Goal: Information Seeking & Learning: Learn about a topic

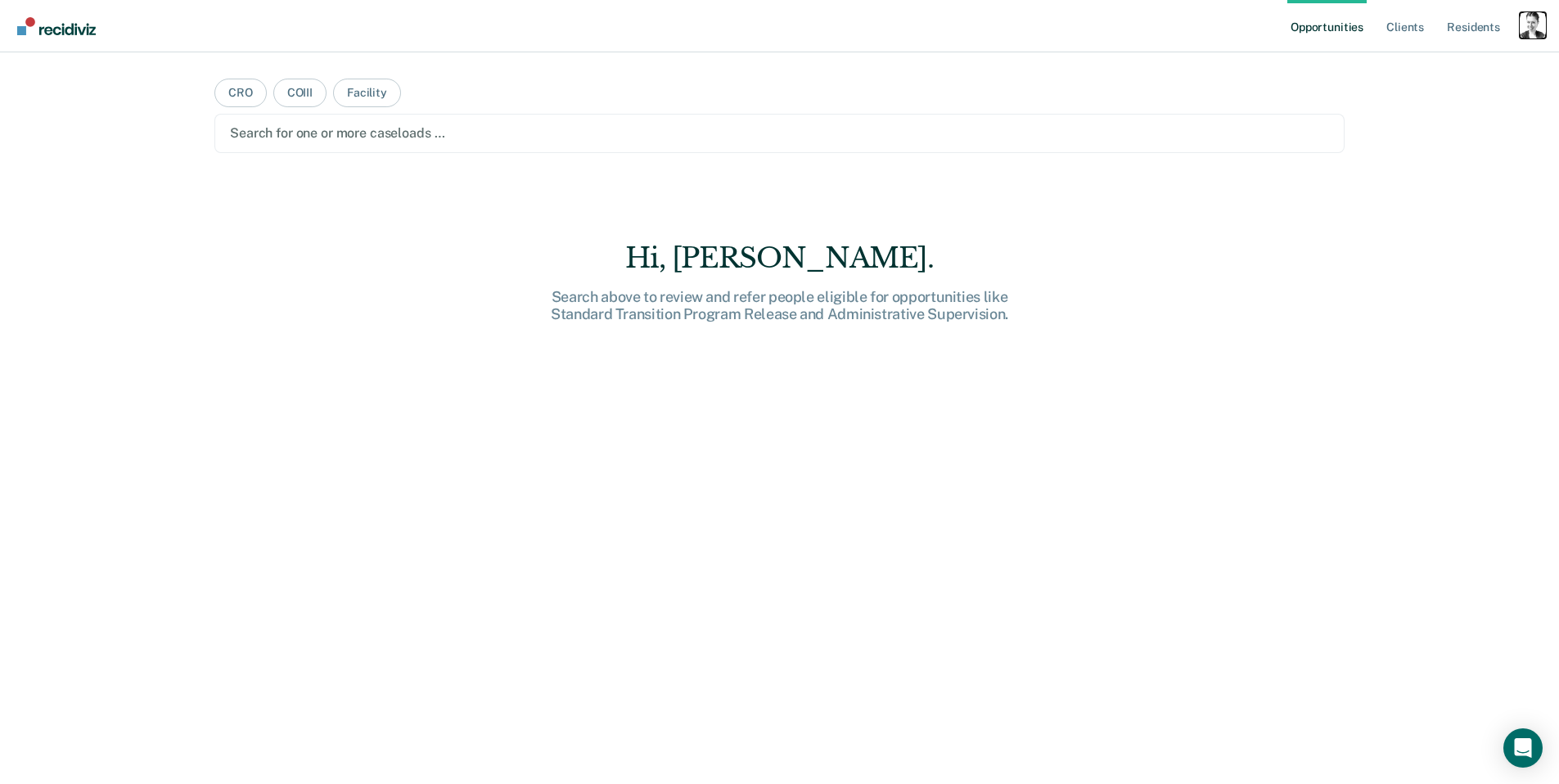
click at [1529, 27] on div "Profile dropdown button" at bounding box center [1533, 26] width 26 height 26
click at [1419, 67] on link "Profile" at bounding box center [1466, 66] width 131 height 14
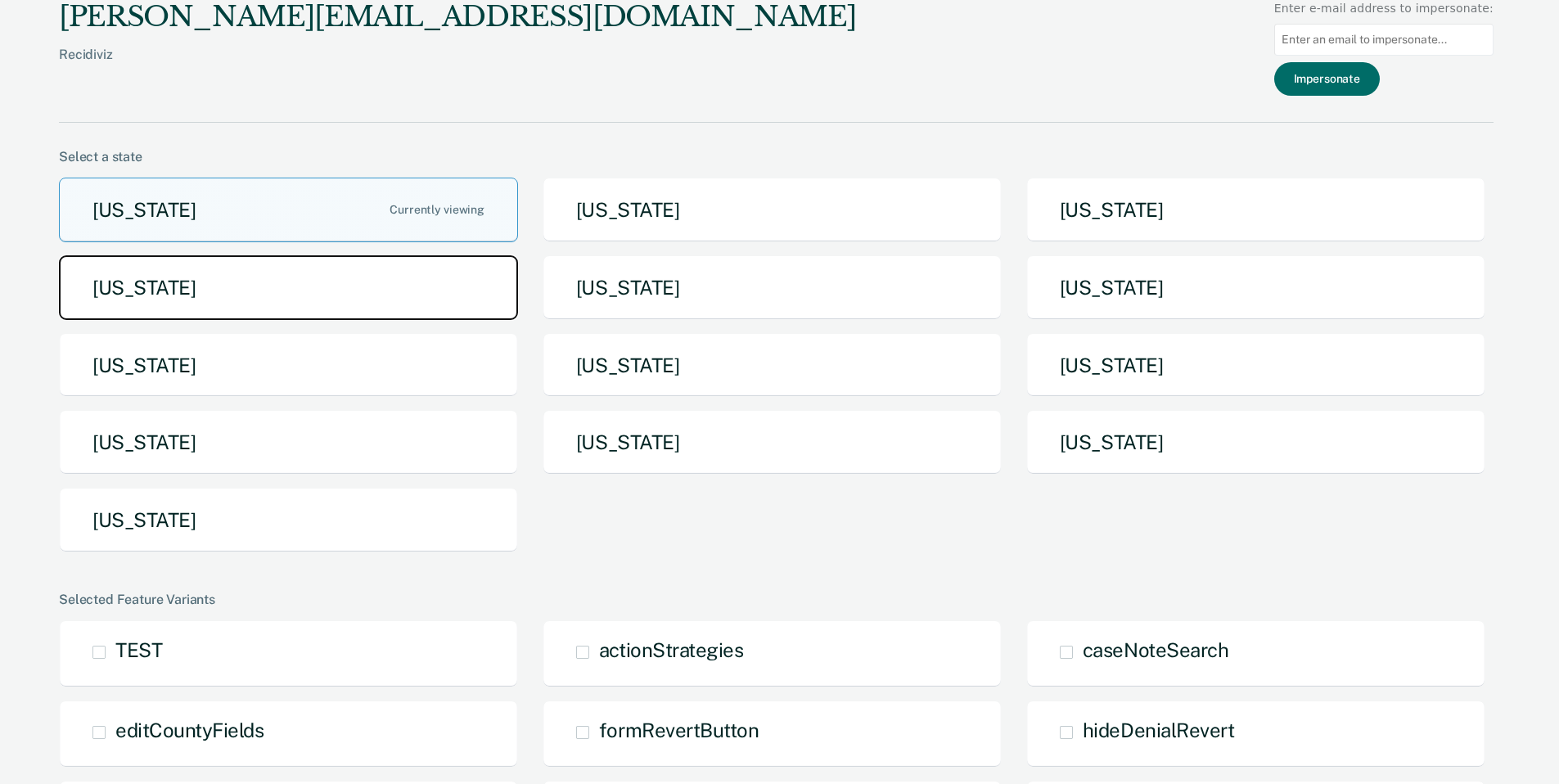
click at [285, 302] on button "Idaho" at bounding box center [288, 287] width 459 height 64
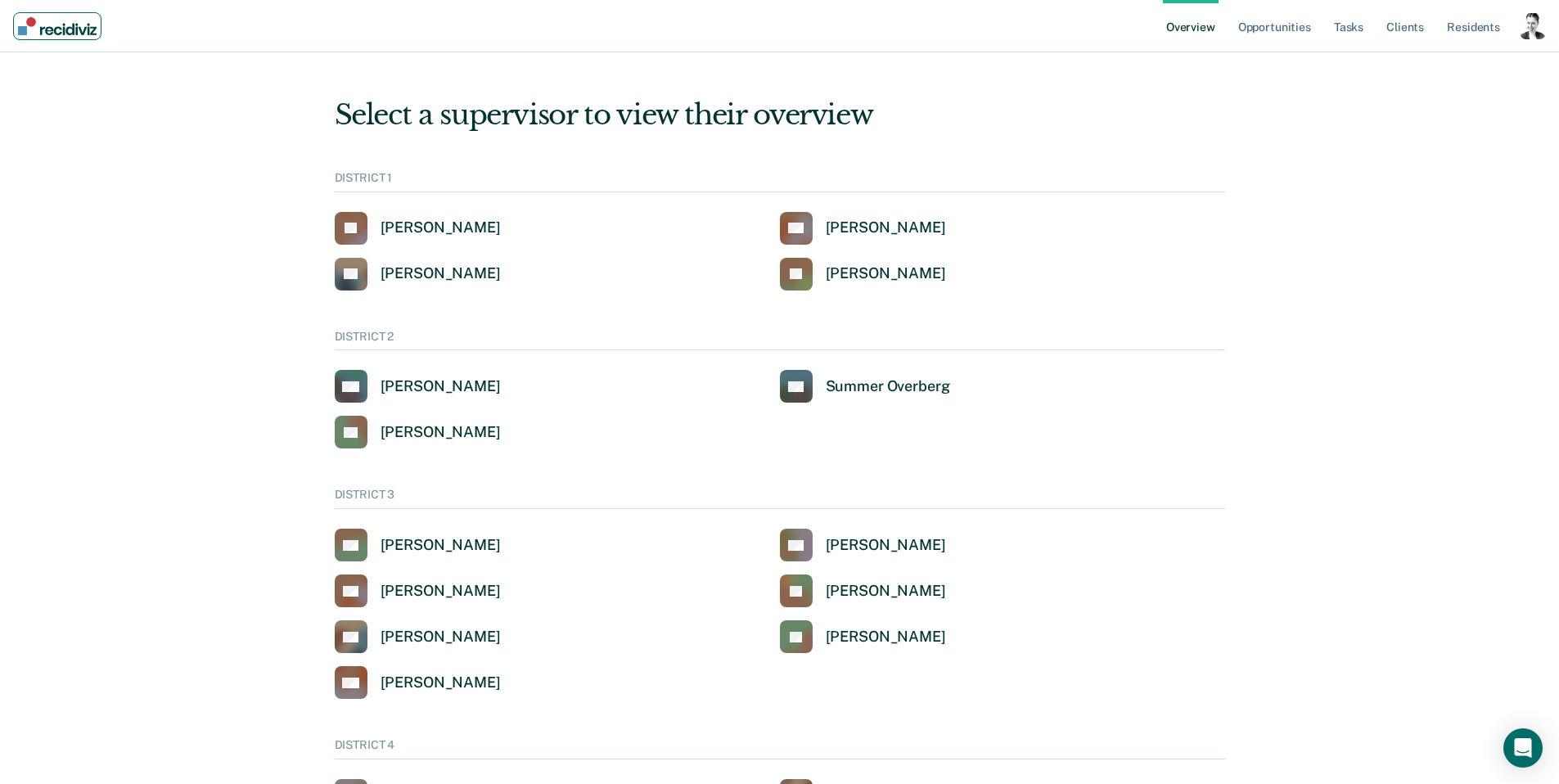
click at [37, 30] on img "Main navigation" at bounding box center [57, 26] width 78 height 18
click at [1520, 31] on div "Profile dropdown button" at bounding box center [1533, 26] width 26 height 26
click at [1457, 107] on link "Go to System-Level Trends" at bounding box center [1463, 106] width 139 height 14
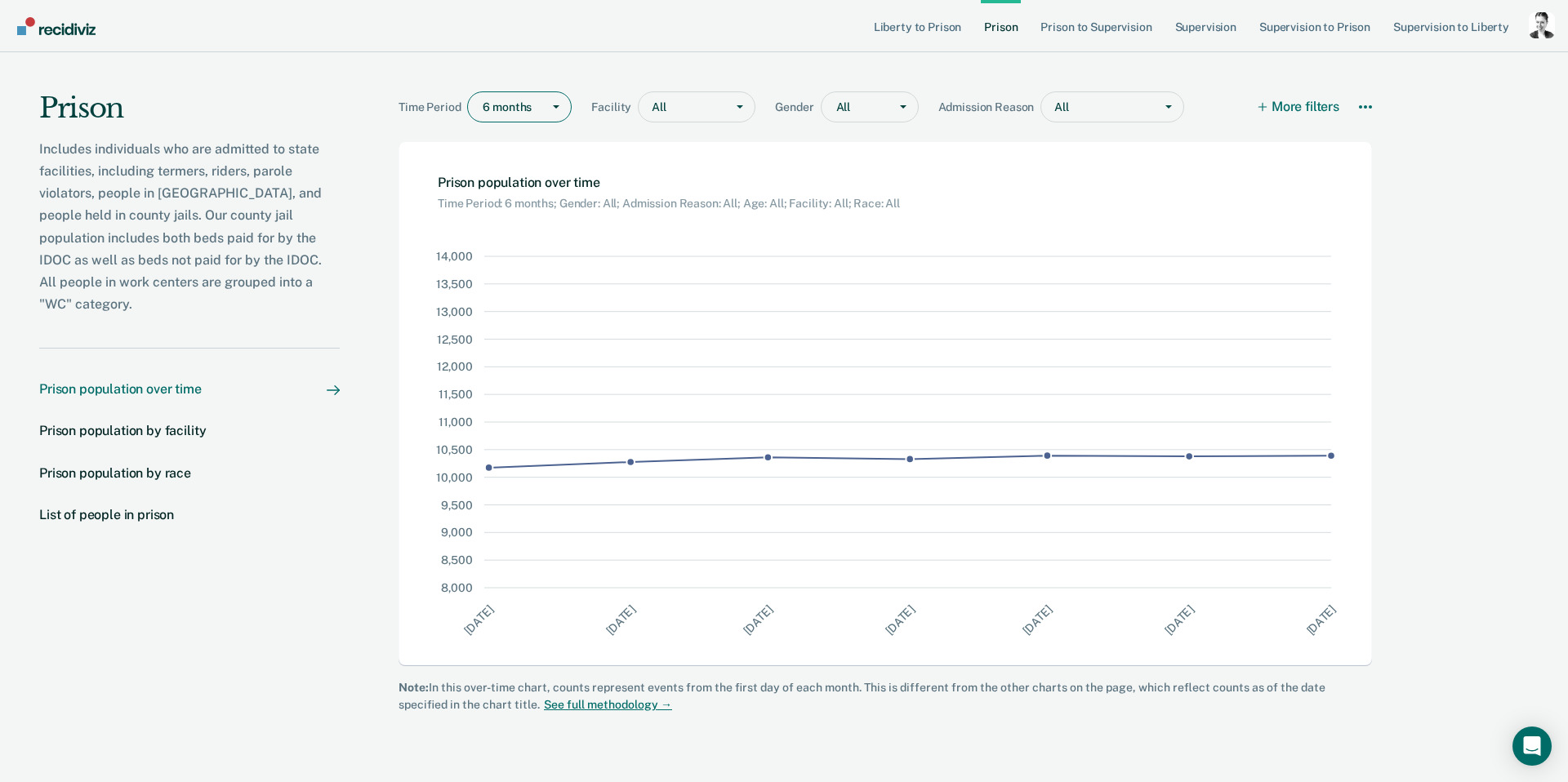
click at [528, 110] on div at bounding box center [507, 107] width 50 height 17
click at [505, 175] on div "1 year" at bounding box center [519, 169] width 103 height 27
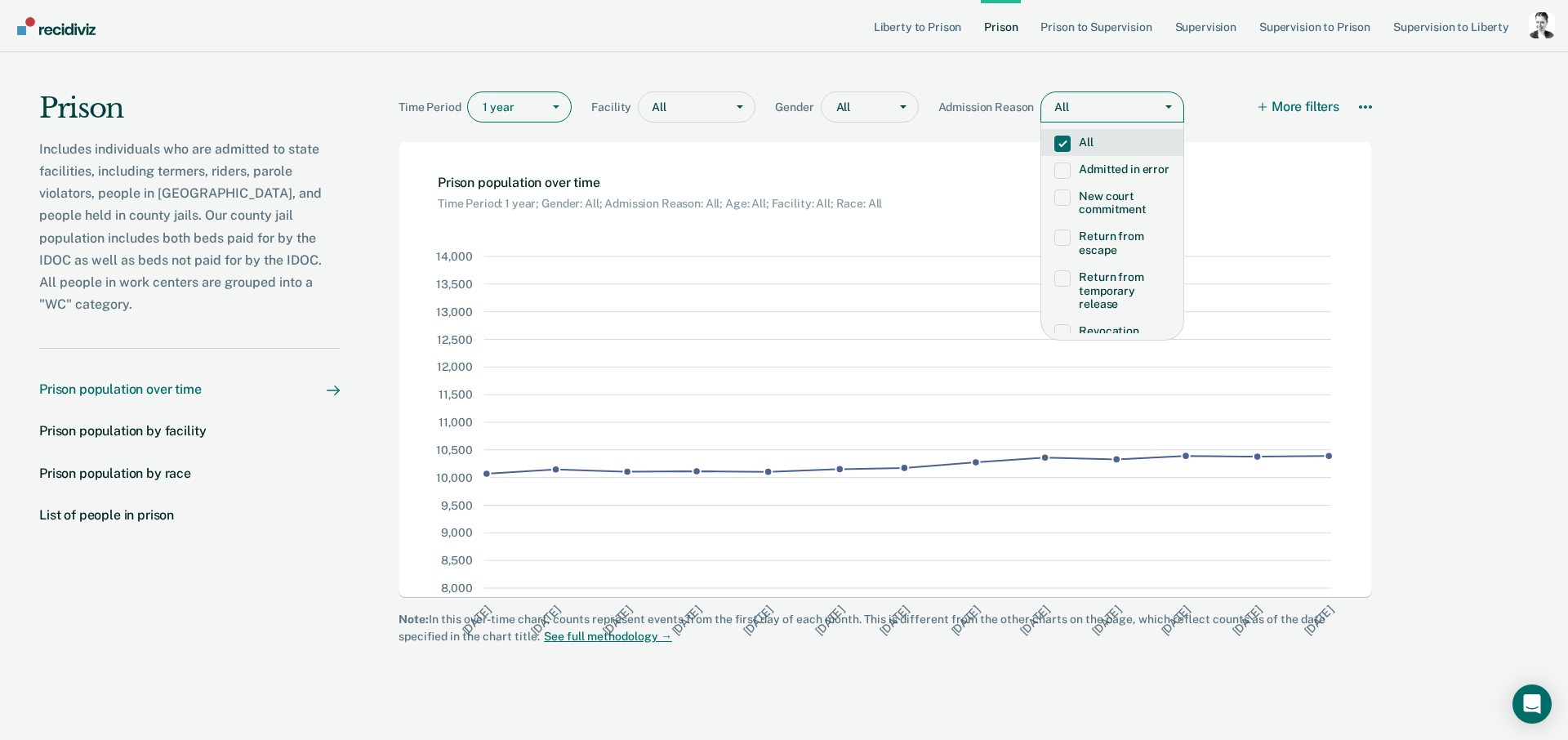
click at [1062, 105] on div "All" at bounding box center [1097, 107] width 113 height 24
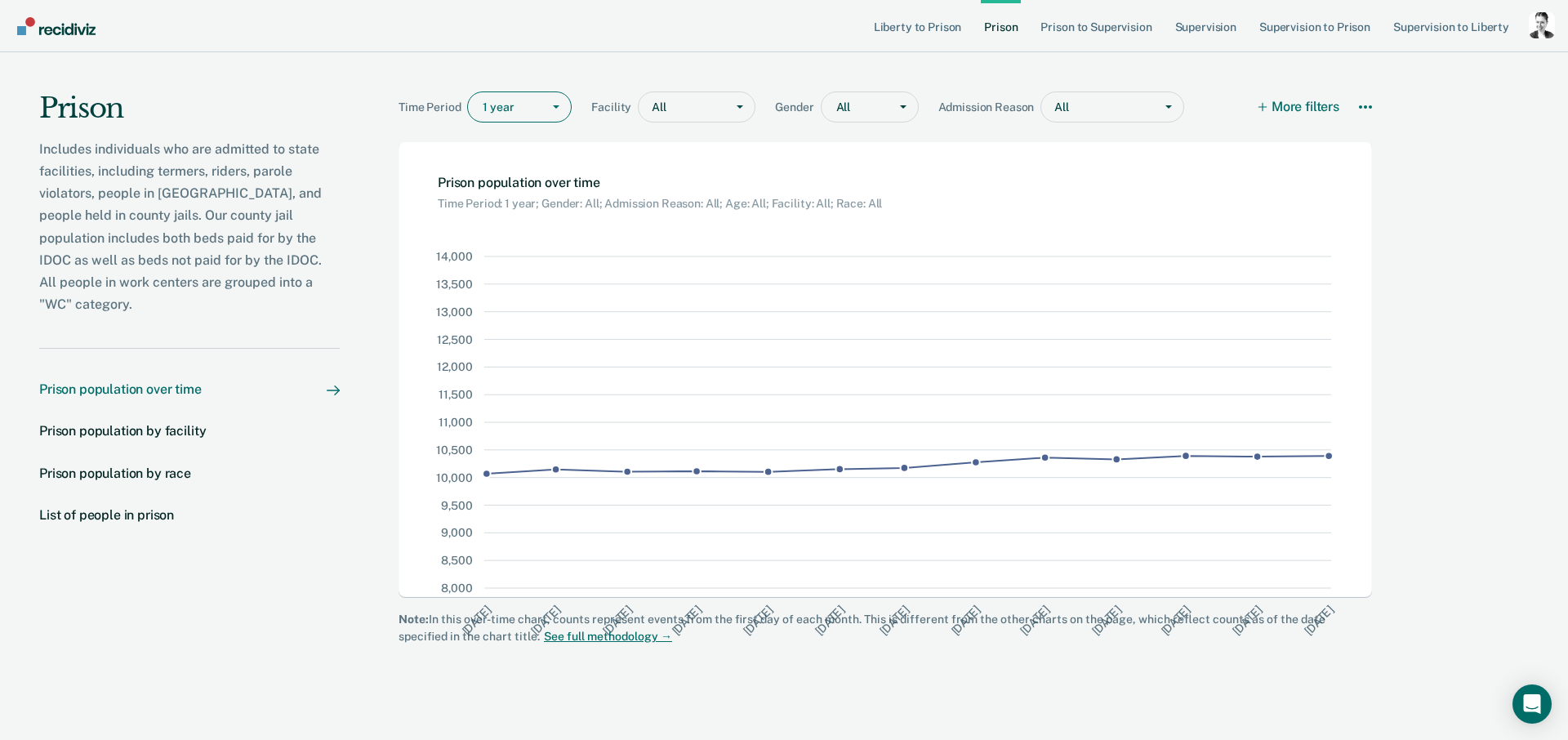
click at [275, 466] on nav "Prison population over time Prison population by facility Prison population by …" at bounding box center [190, 461] width 301 height 227
click at [511, 109] on div at bounding box center [507, 107] width 50 height 17
click at [506, 224] on div "5 years" at bounding box center [519, 222] width 103 height 27
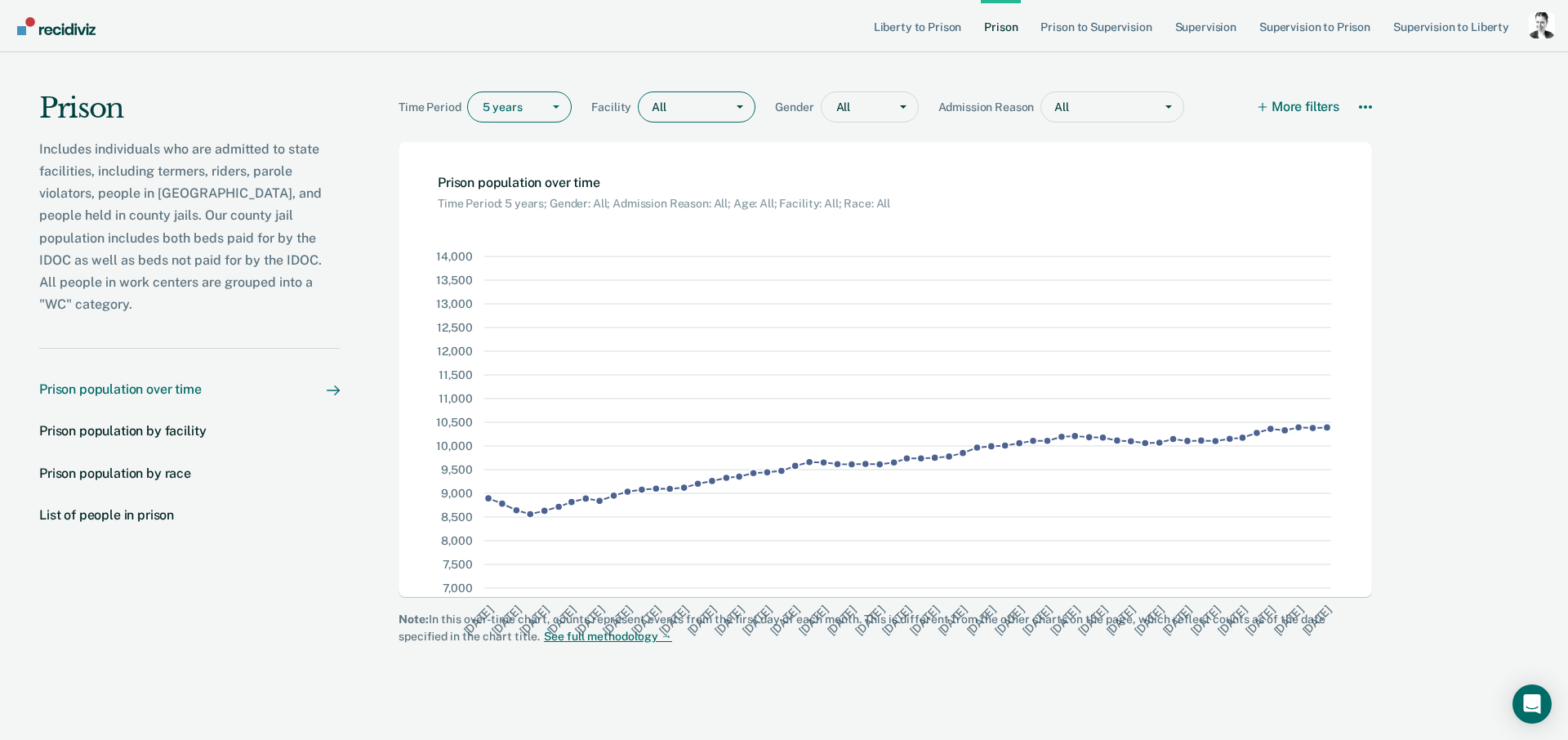
click at [692, 111] on div at bounding box center [692, 107] width 49 height 17
click at [143, 507] on div "List of people in prison" at bounding box center [106, 514] width 134 height 16
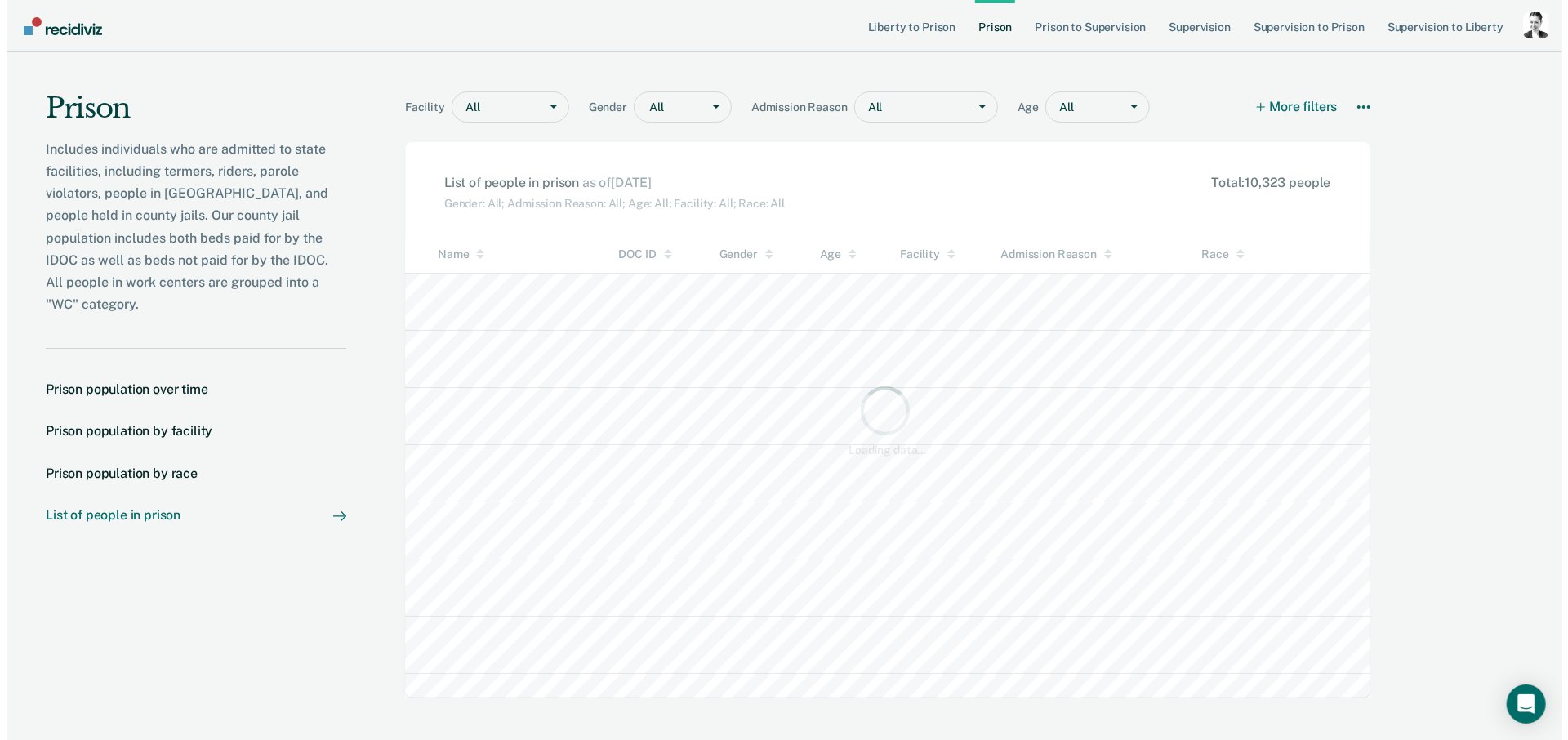
scroll to position [412, 961]
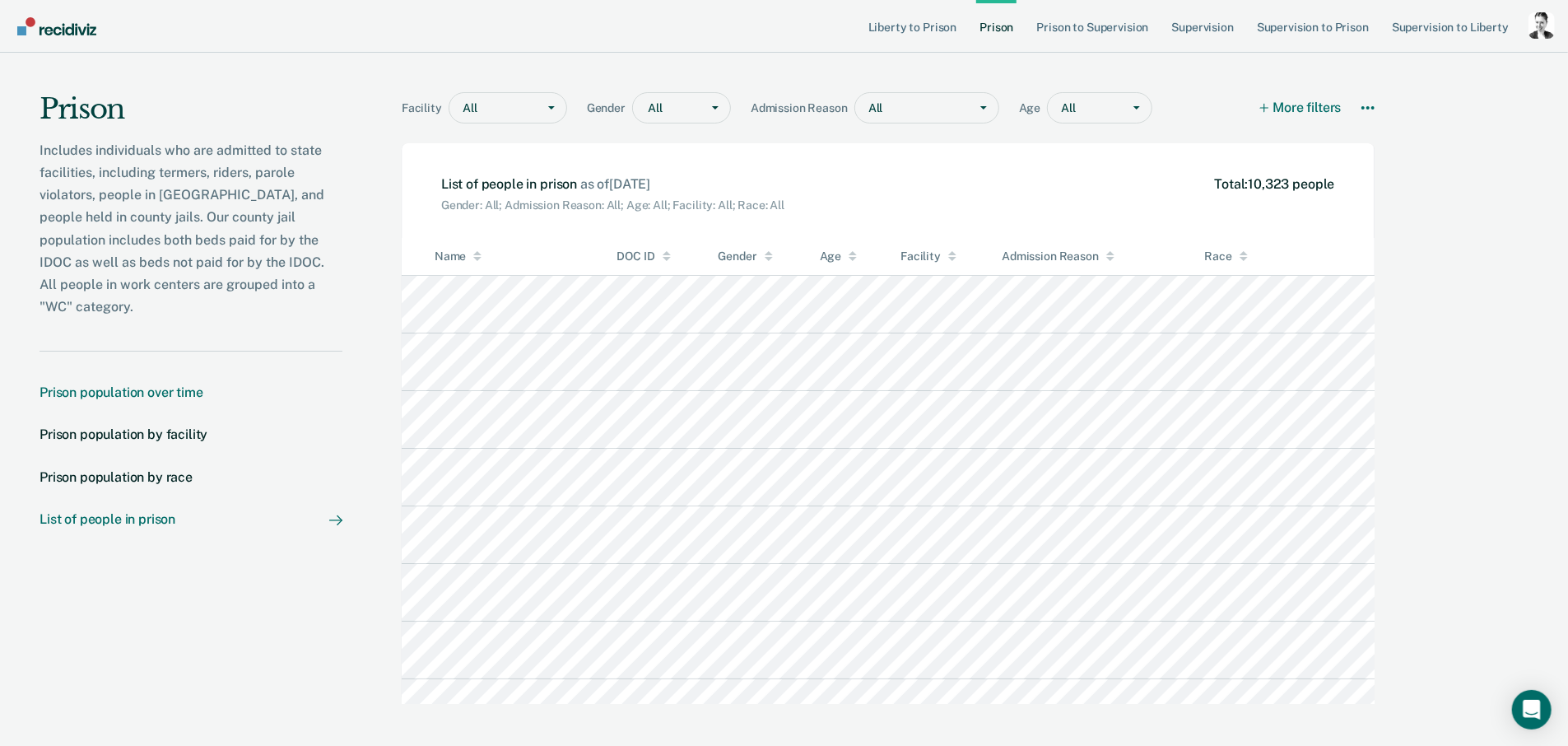
click at [154, 385] on div "Prison population over time" at bounding box center [121, 392] width 164 height 16
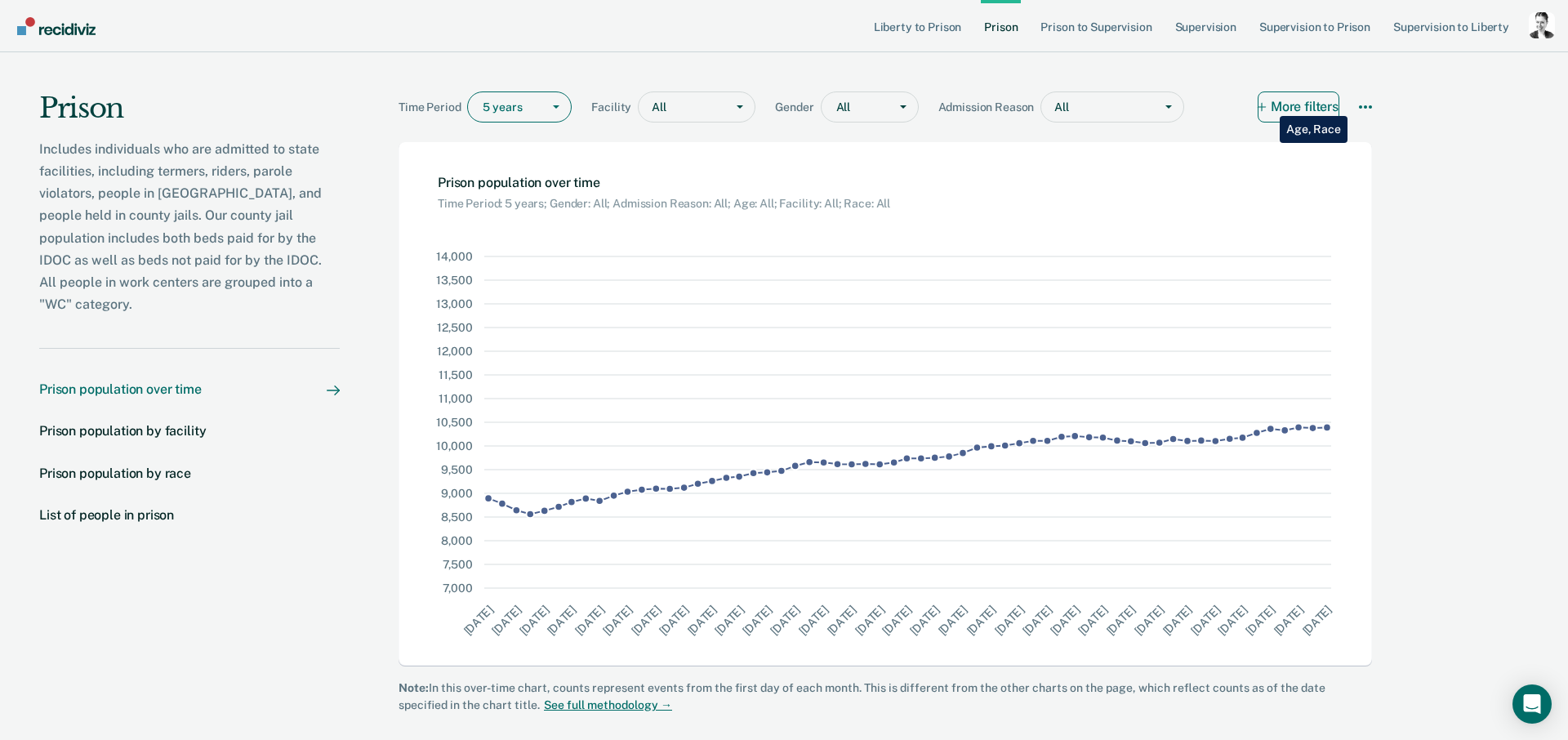
click at [1267, 104] on button "More filters" at bounding box center [1298, 107] width 82 height 31
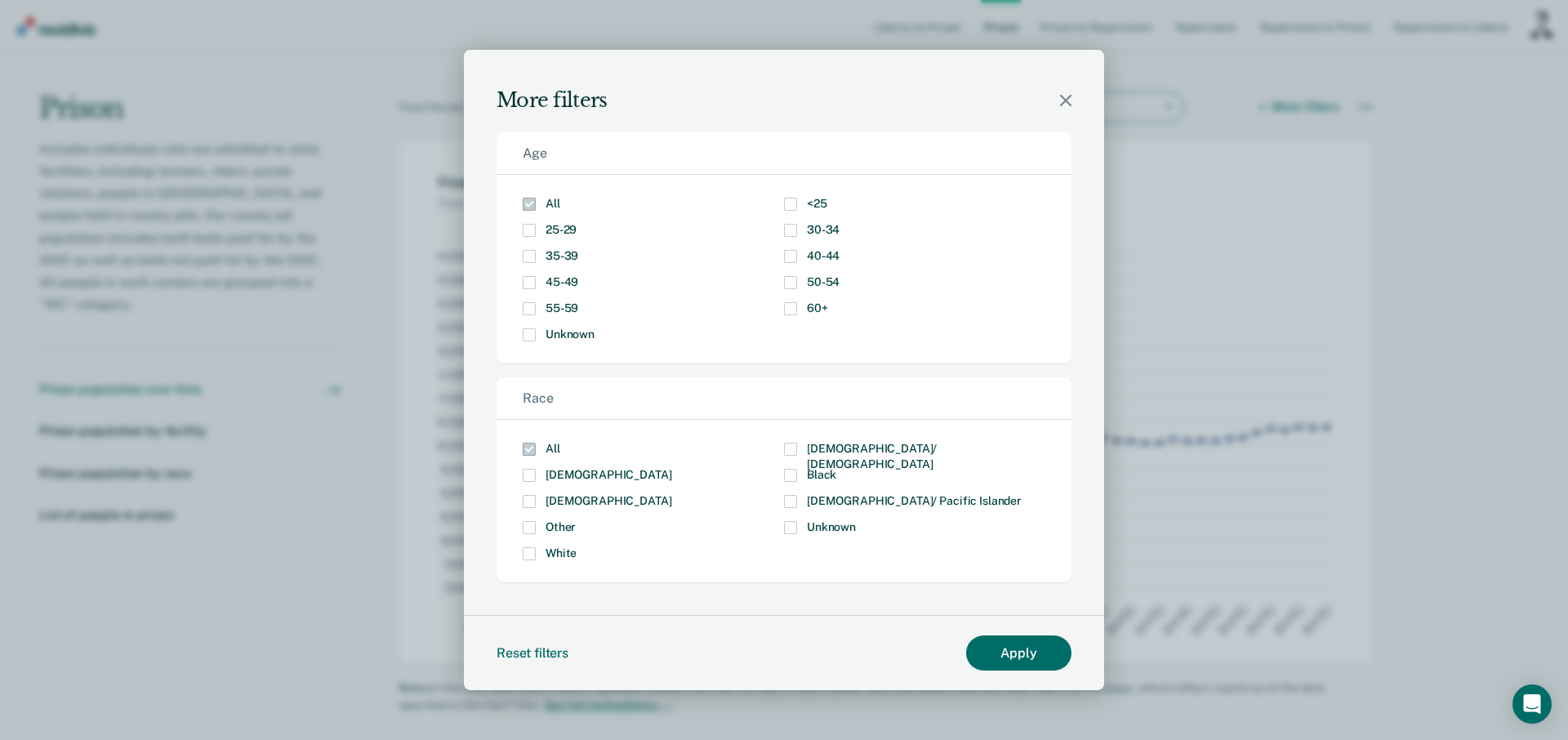
drag, startPoint x: 1071, startPoint y: 102, endPoint x: 1073, endPoint y: 111, distance: 9.2
click at [1070, 102] on icon "Modal" at bounding box center [1066, 101] width 12 height 12
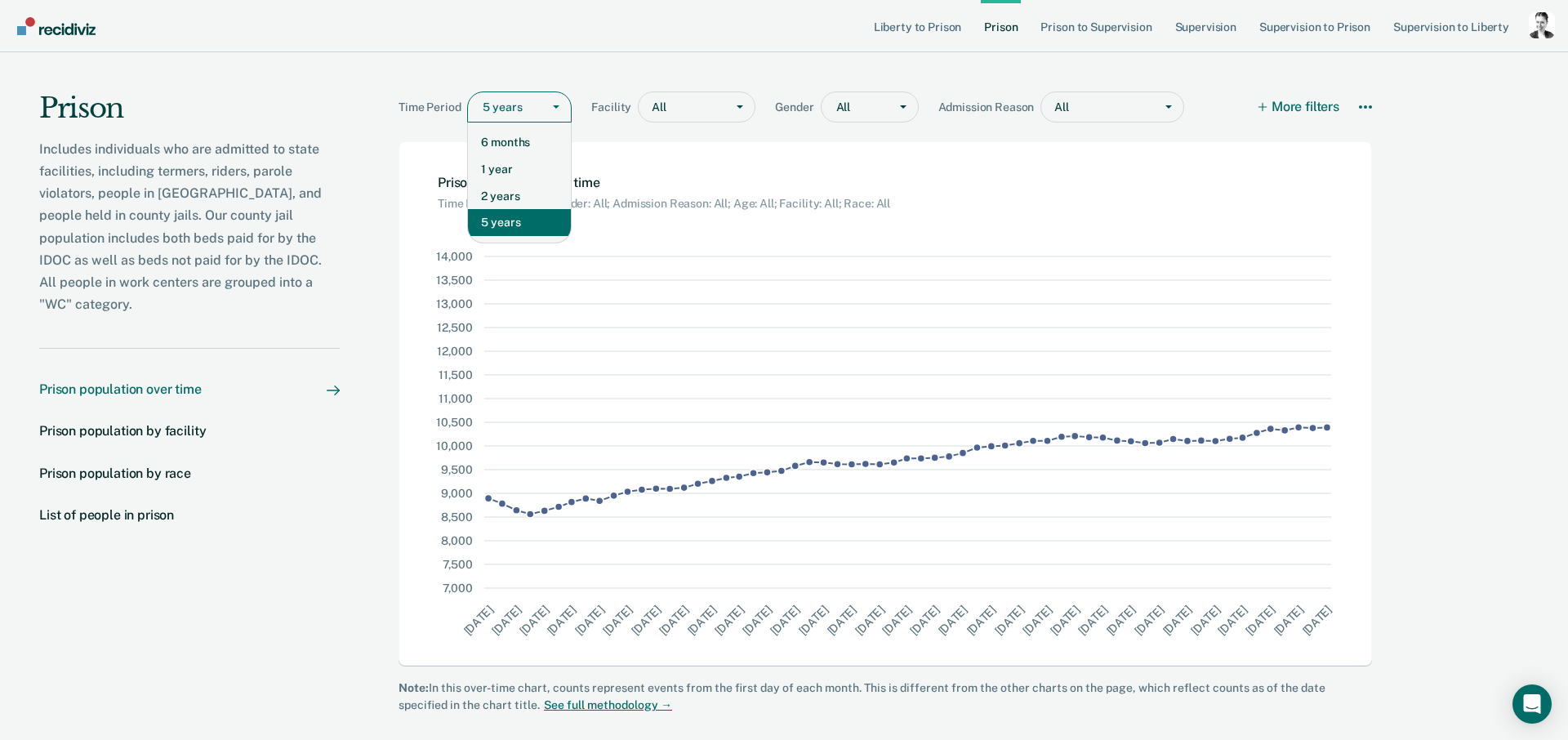
click at [514, 112] on div at bounding box center [507, 107] width 50 height 17
click at [509, 175] on div "1 year" at bounding box center [519, 169] width 103 height 27
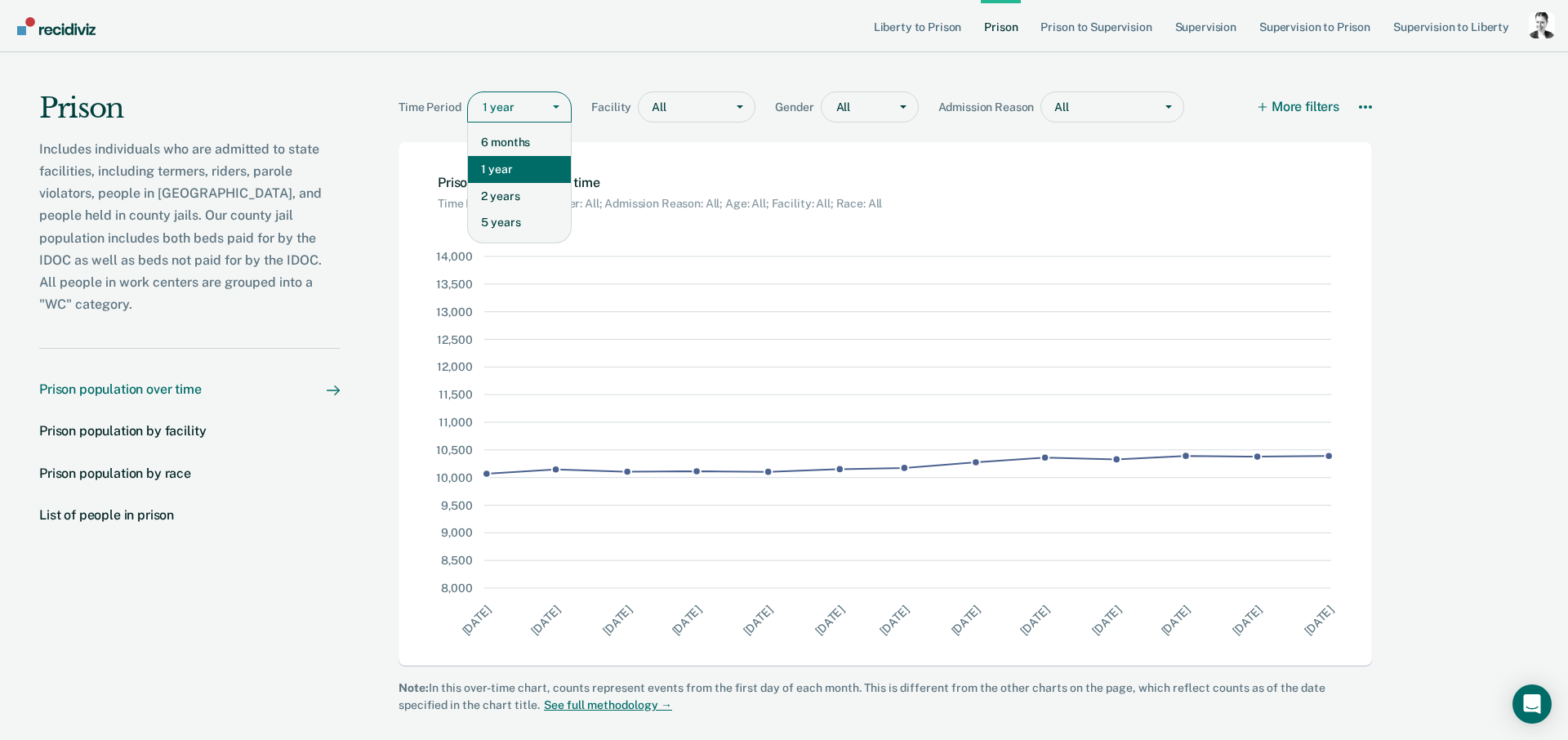
click at [504, 110] on div at bounding box center [507, 107] width 50 height 17
click at [501, 220] on div "5 years" at bounding box center [519, 222] width 103 height 27
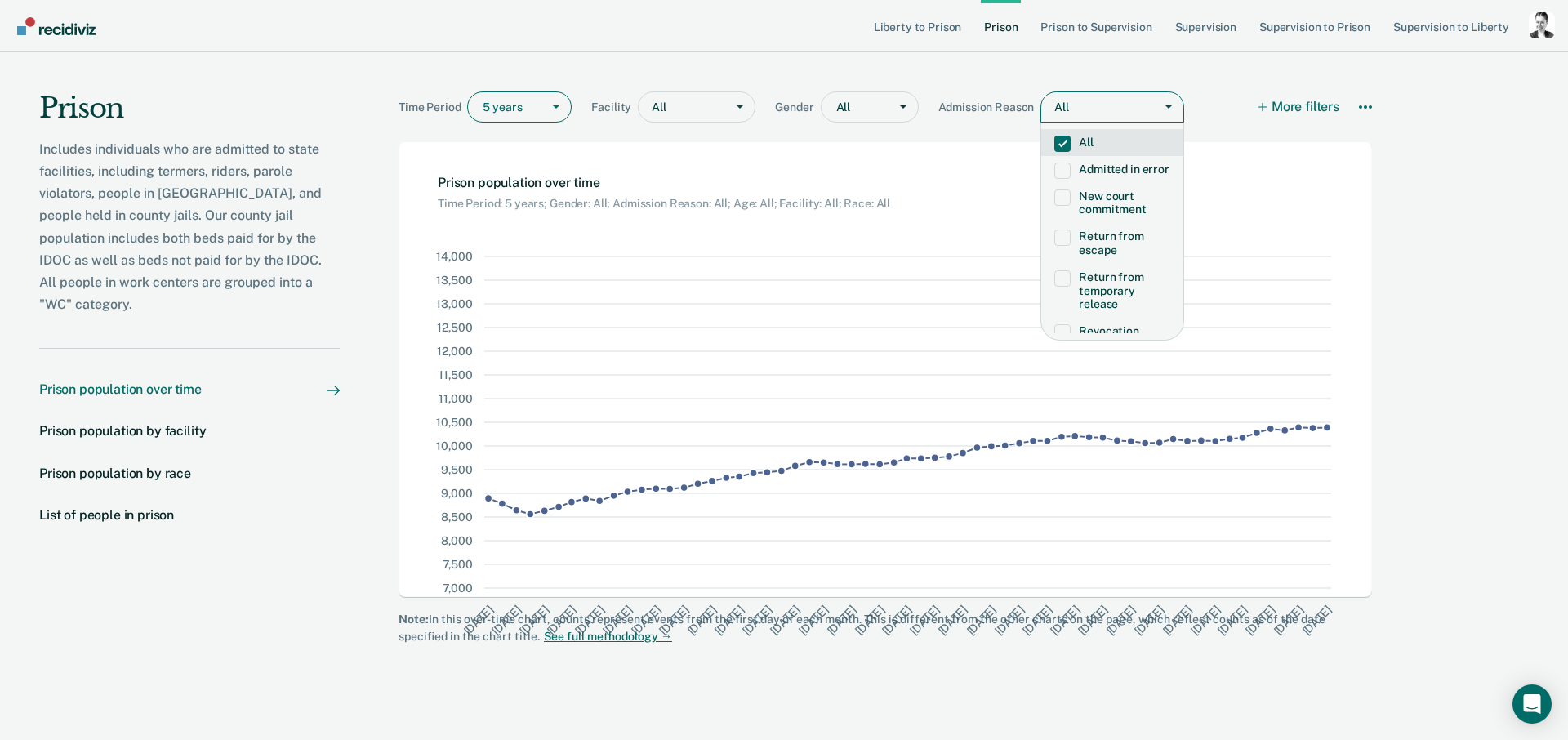
click at [1095, 109] on div at bounding box center [1108, 107] width 75 height 17
click at [1127, 218] on label "Revocation" at bounding box center [1112, 212] width 116 height 14
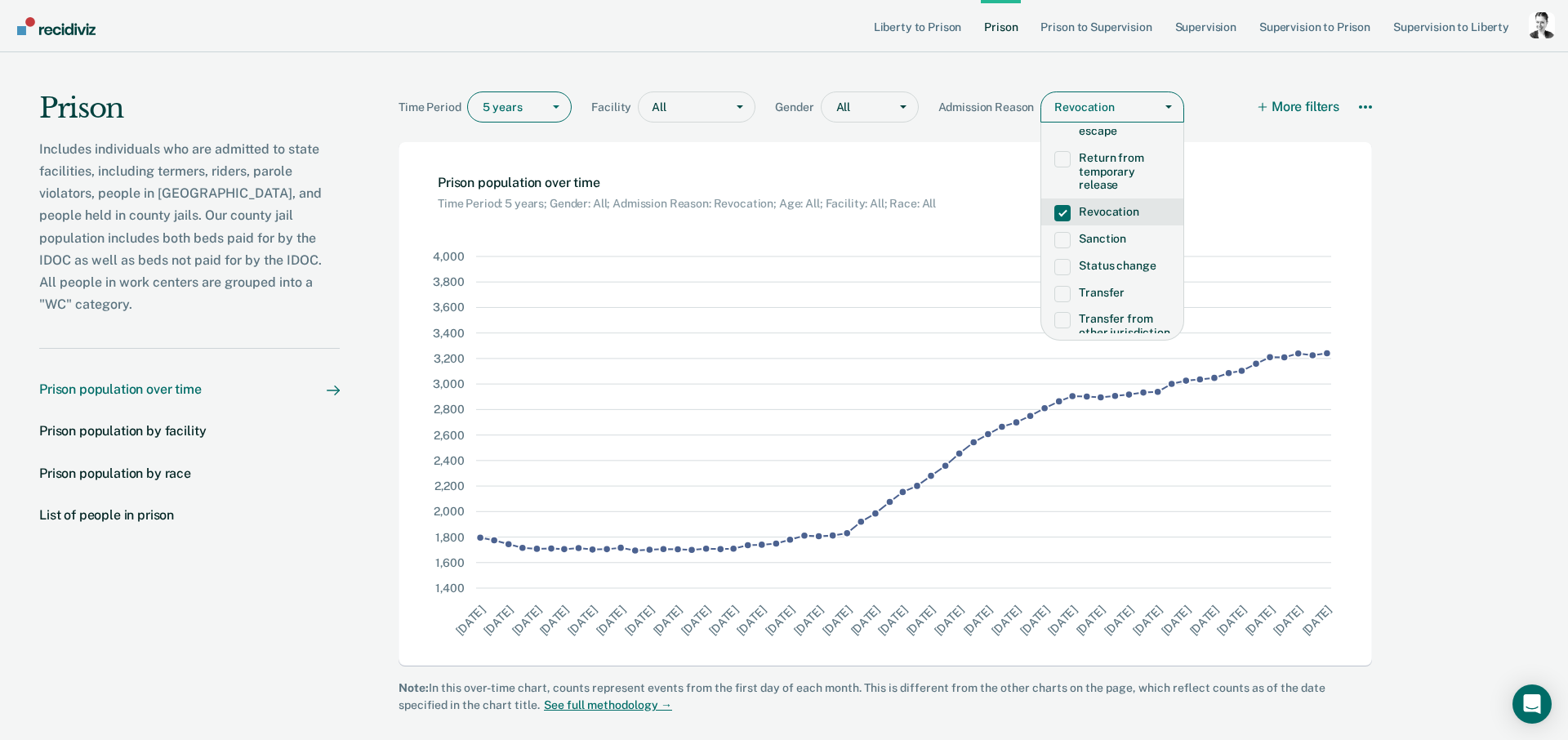
click at [1129, 218] on label "Revocation" at bounding box center [1112, 212] width 116 height 14
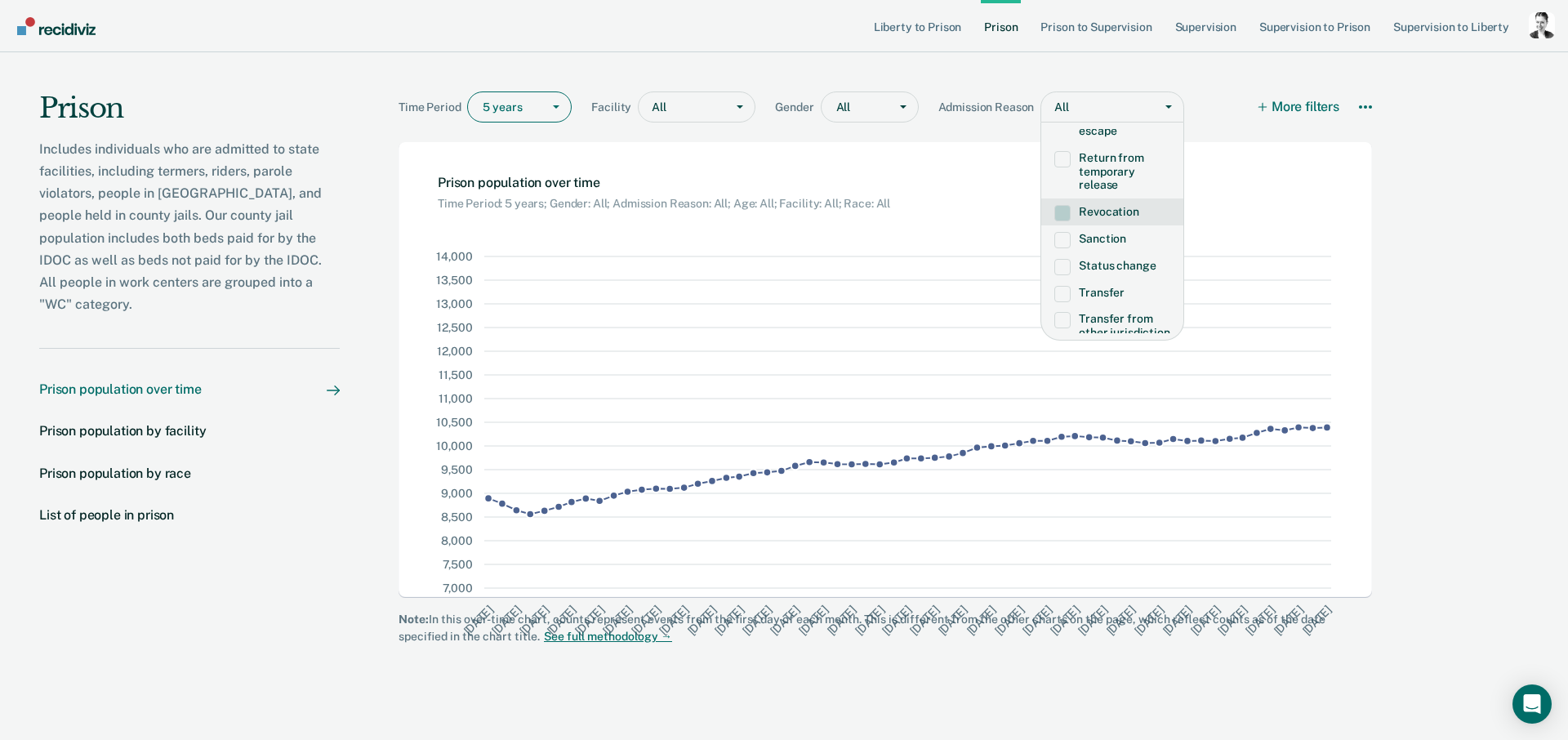
click at [1268, 188] on div "Prison population over time Time Period: 5 years; Gender: All; Admission Reason…" at bounding box center [885, 176] width 974 height 68
click at [1066, 221] on span at bounding box center [1063, 213] width 16 height 16
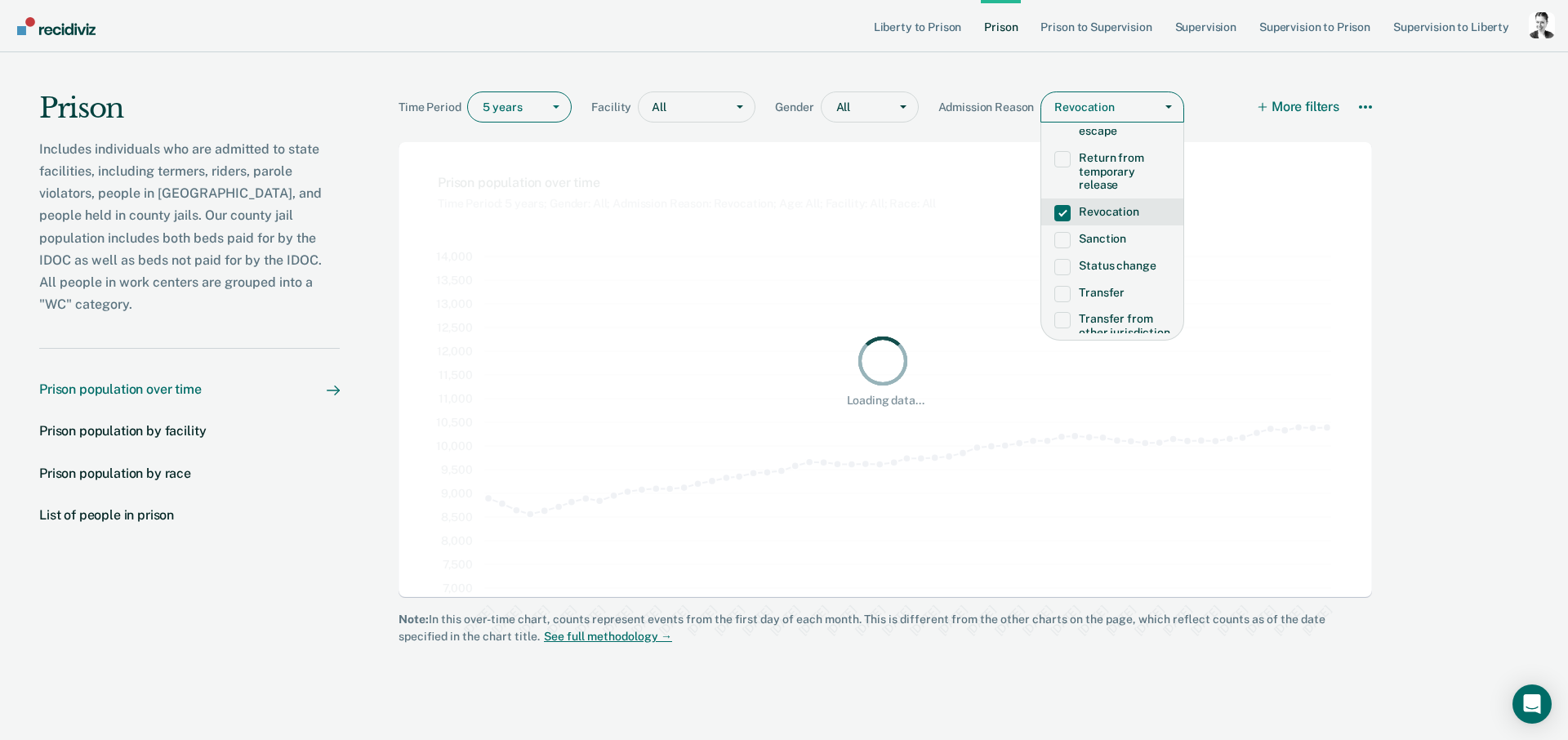
click at [1066, 221] on span at bounding box center [1063, 213] width 16 height 16
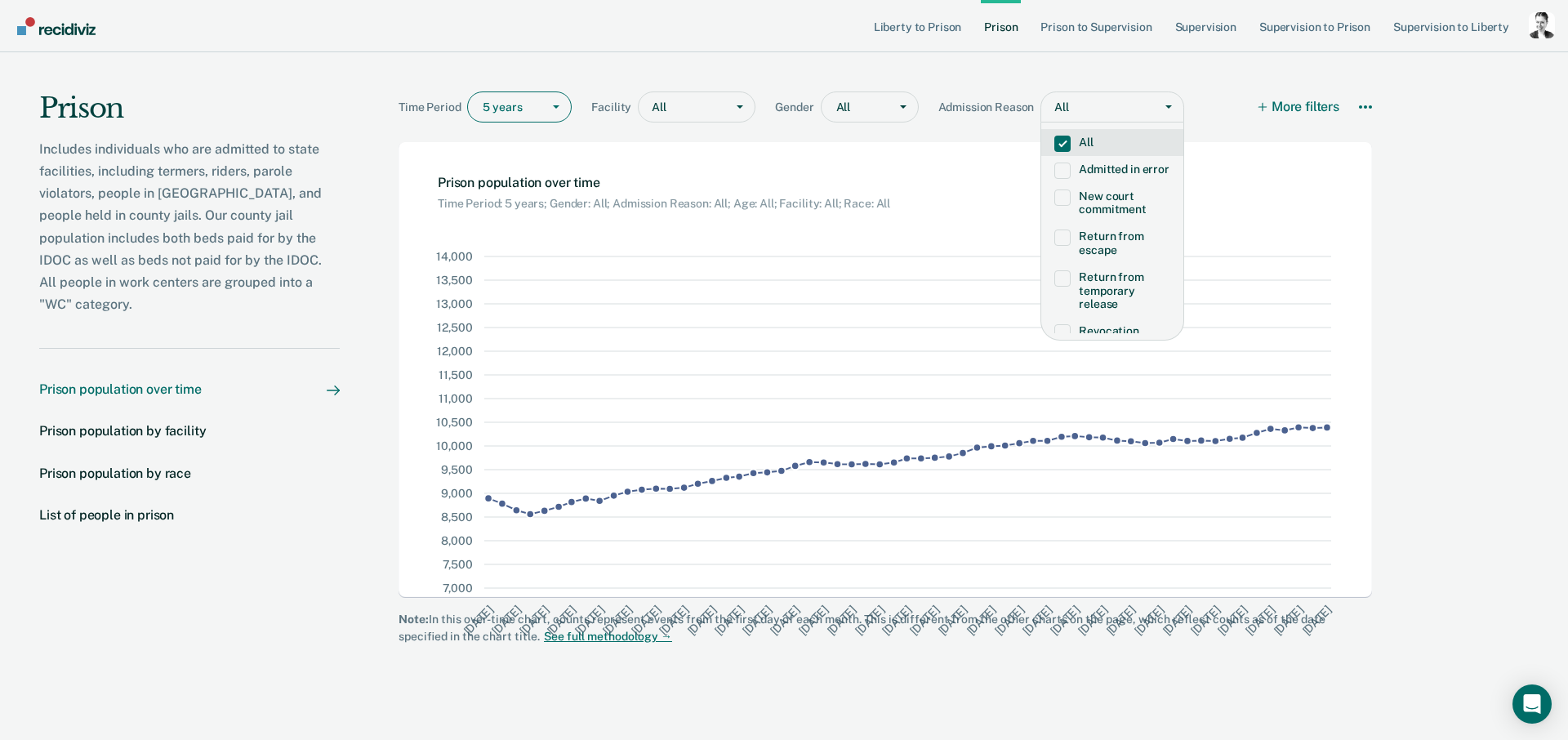
click at [1270, 210] on div "Prison population over time Time Period: 5 years; Gender: All; Admission Reason…" at bounding box center [885, 404] width 974 height 524
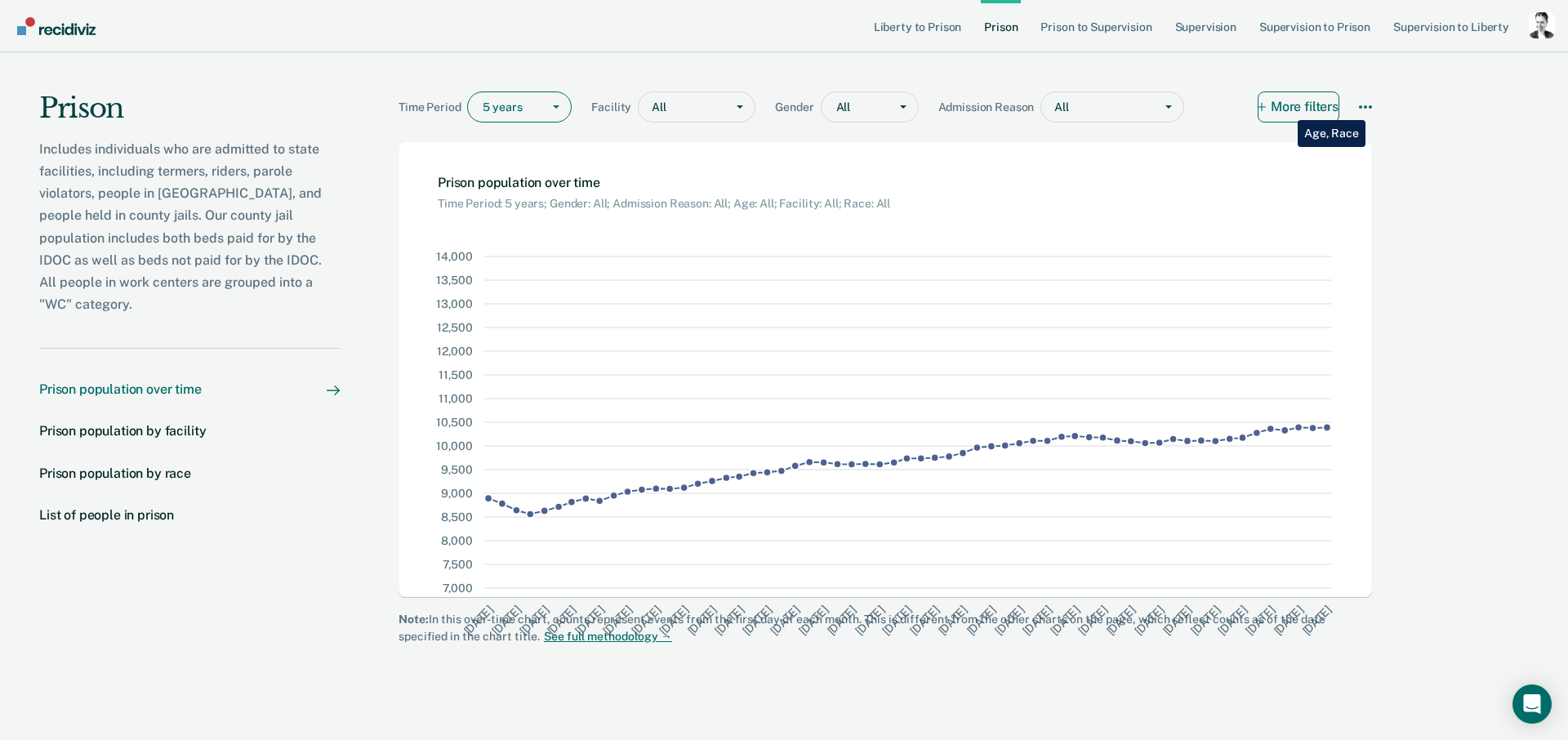
click at [1285, 108] on button "More filters" at bounding box center [1298, 107] width 82 height 31
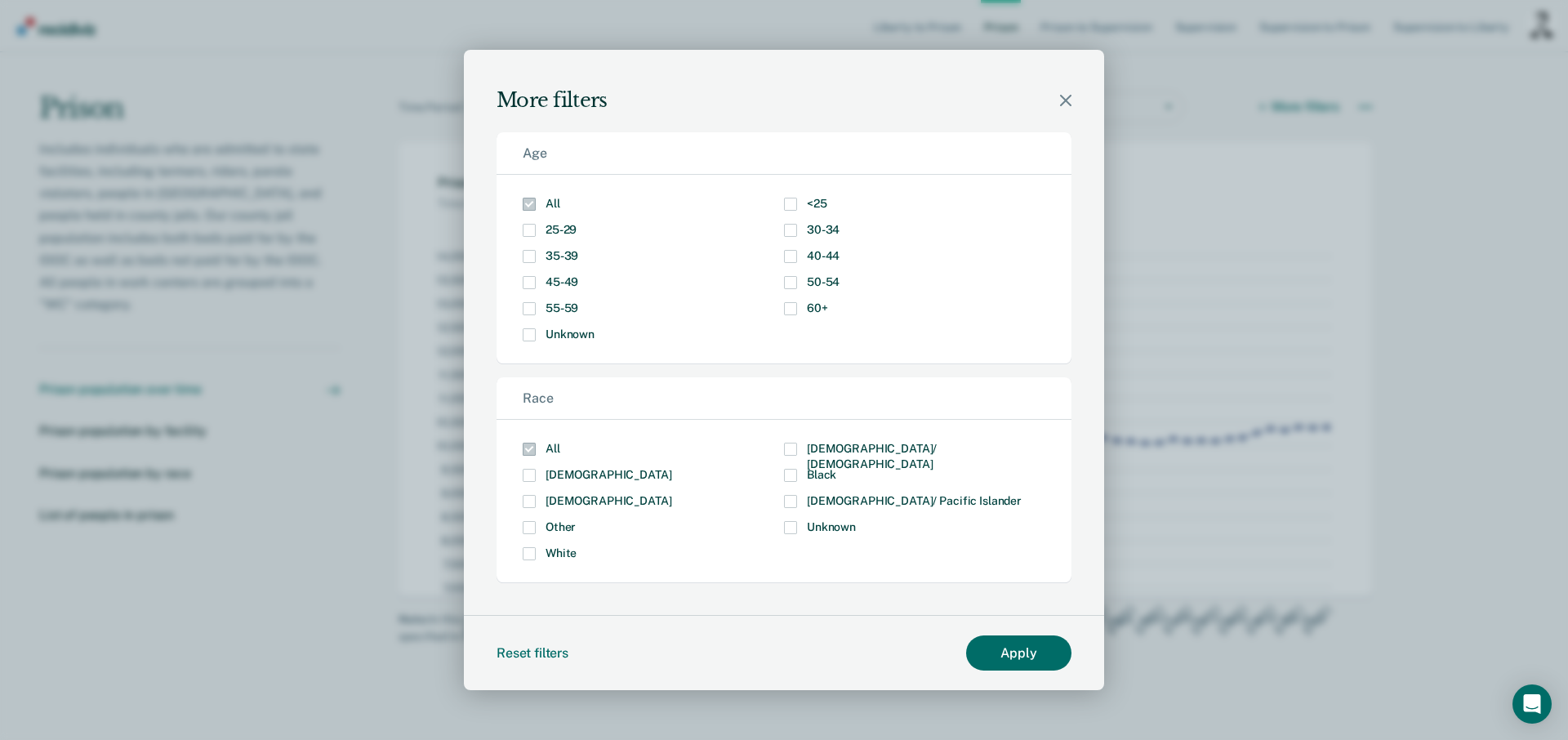
click at [556, 235] on span "25-29" at bounding box center [561, 229] width 31 height 13
click at [576, 223] on input "25-29" at bounding box center [576, 223] width 0 height 0
click at [536, 256] on label "35-39" at bounding box center [653, 256] width 261 height 13
click at [578, 250] on input "35-39" at bounding box center [578, 250] width 0 height 0
click at [1034, 653] on button "Apply" at bounding box center [1019, 653] width 106 height 35
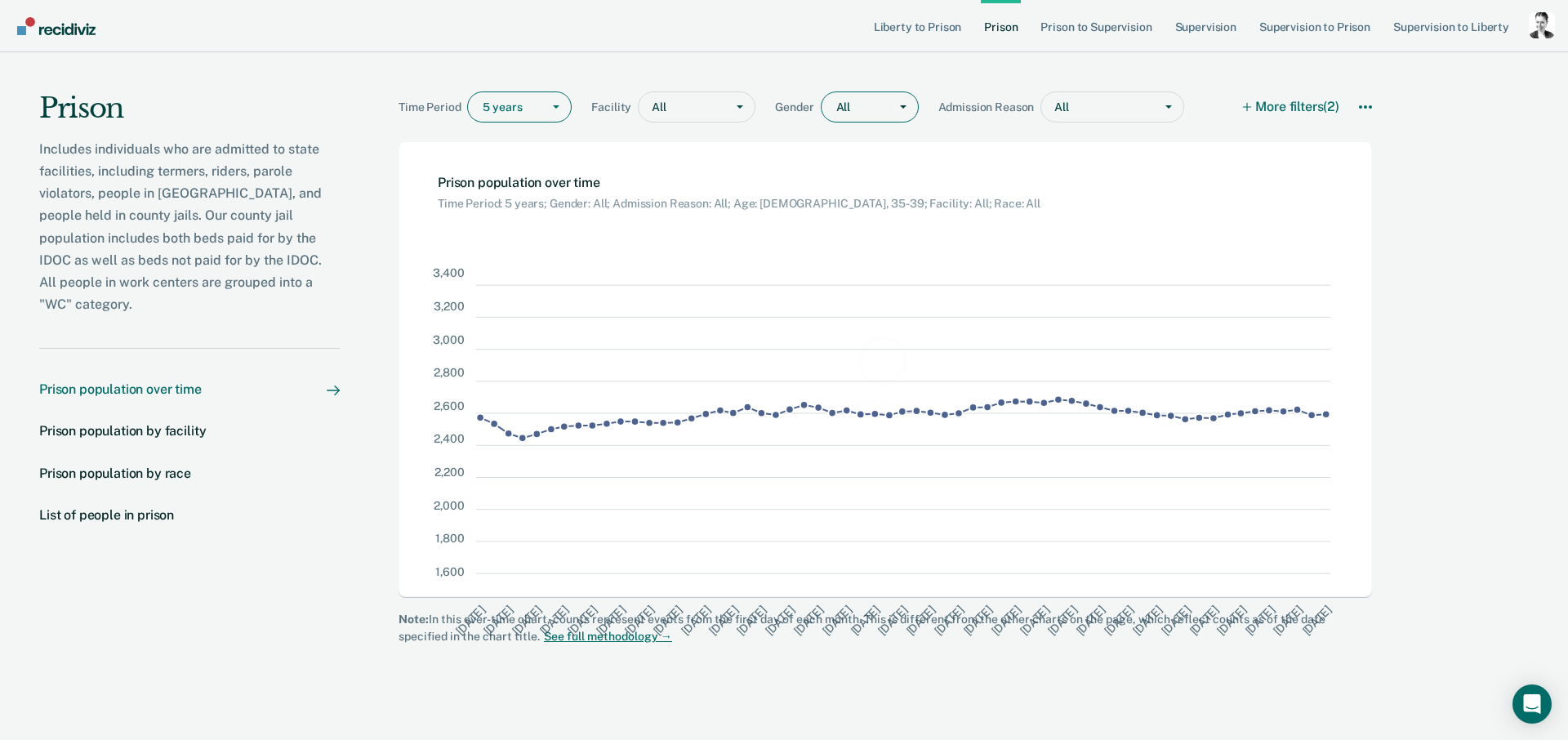
click at [861, 115] on div at bounding box center [857, 107] width 44 height 17
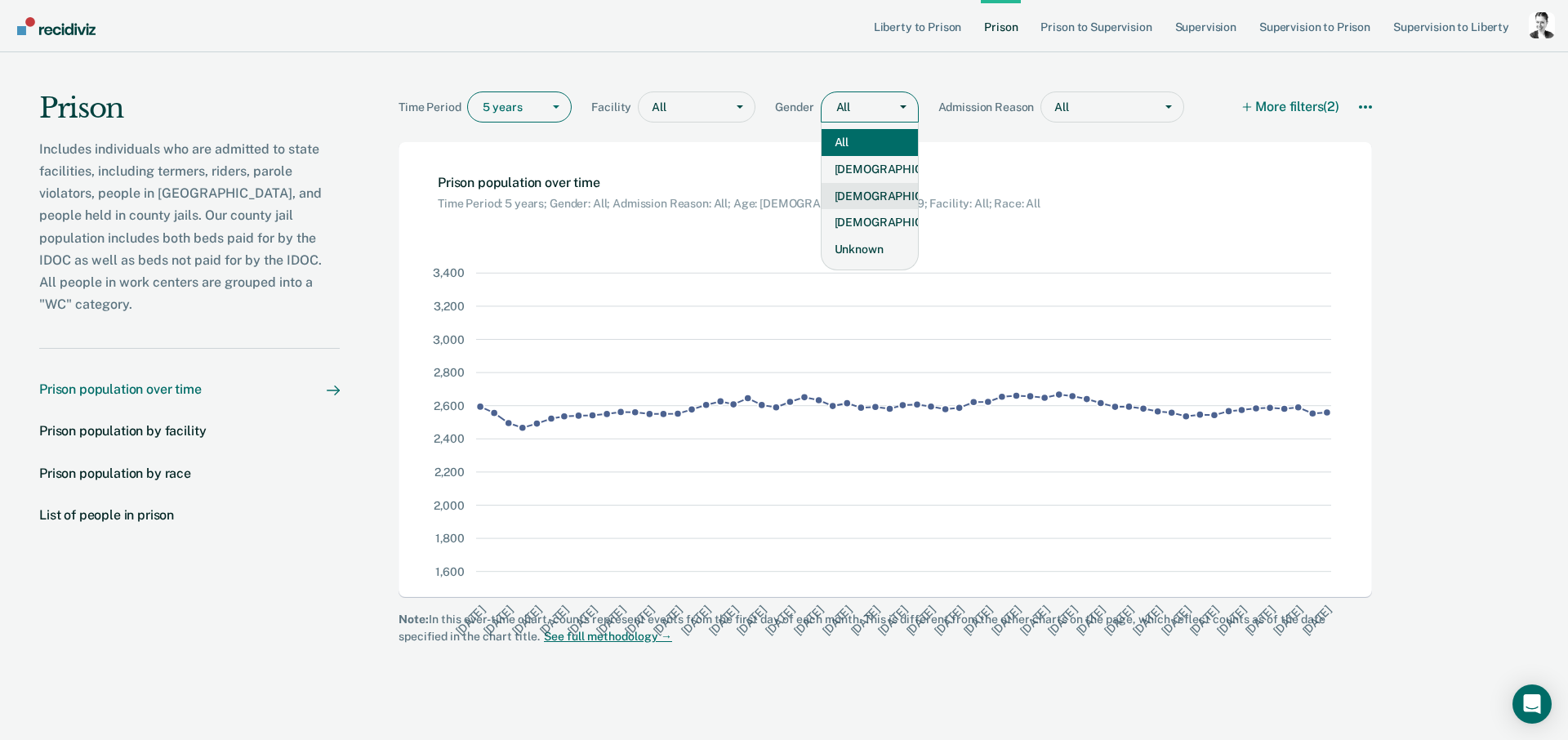
click at [872, 190] on div "Male" at bounding box center [870, 196] width 96 height 27
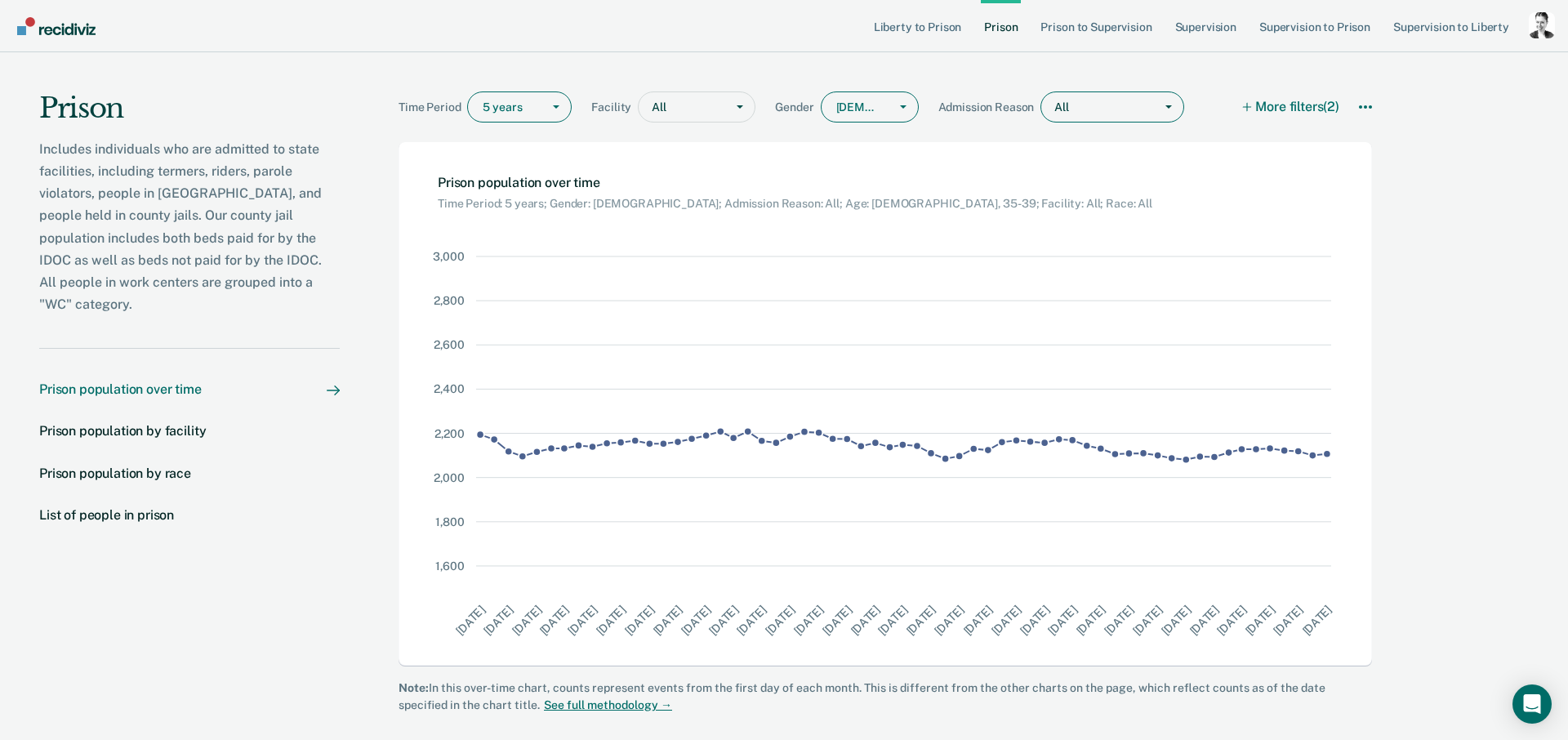
click at [1071, 113] on input "text" at bounding box center [1072, 107] width 2 height 14
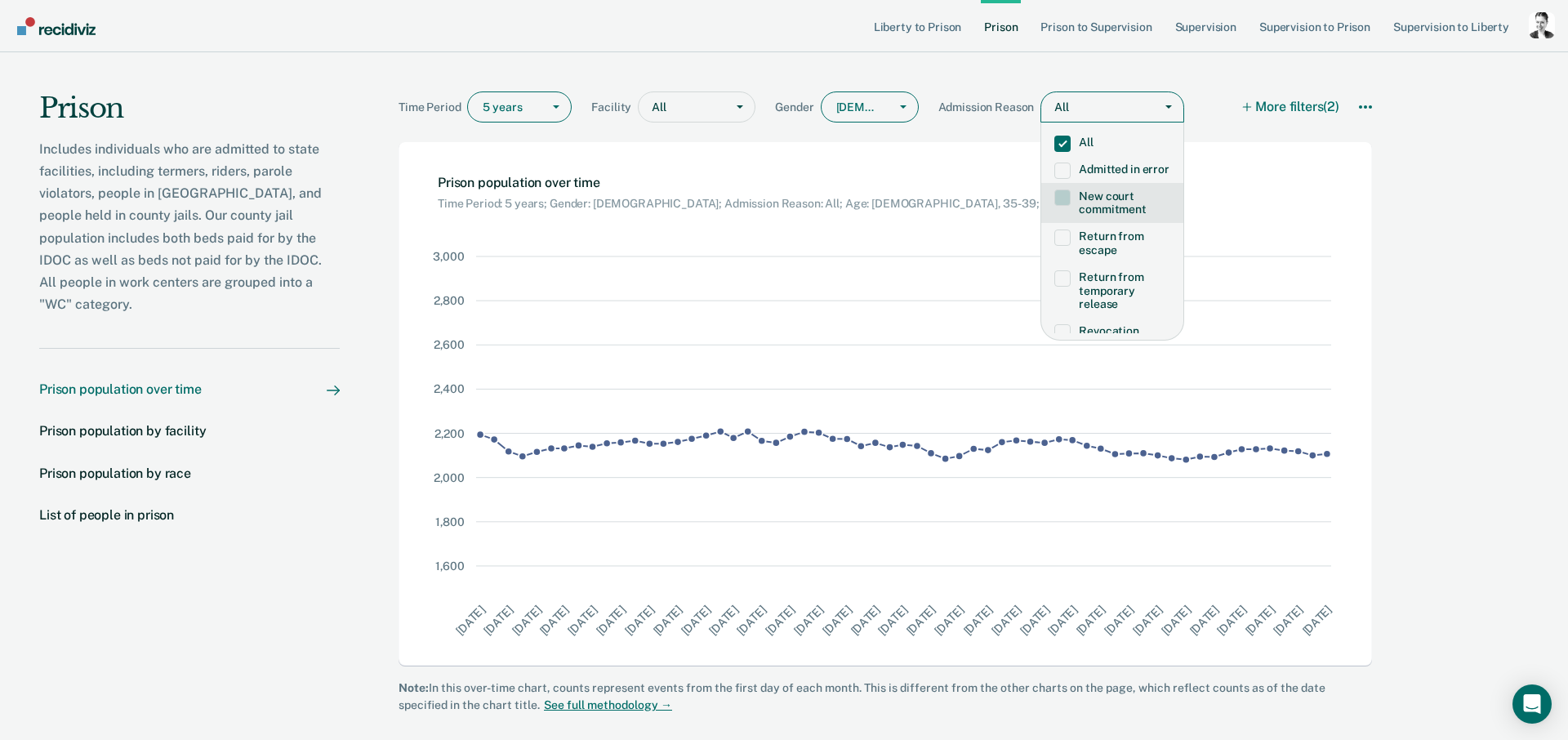
click at [1103, 218] on label "New court commitment" at bounding box center [1112, 204] width 116 height 28
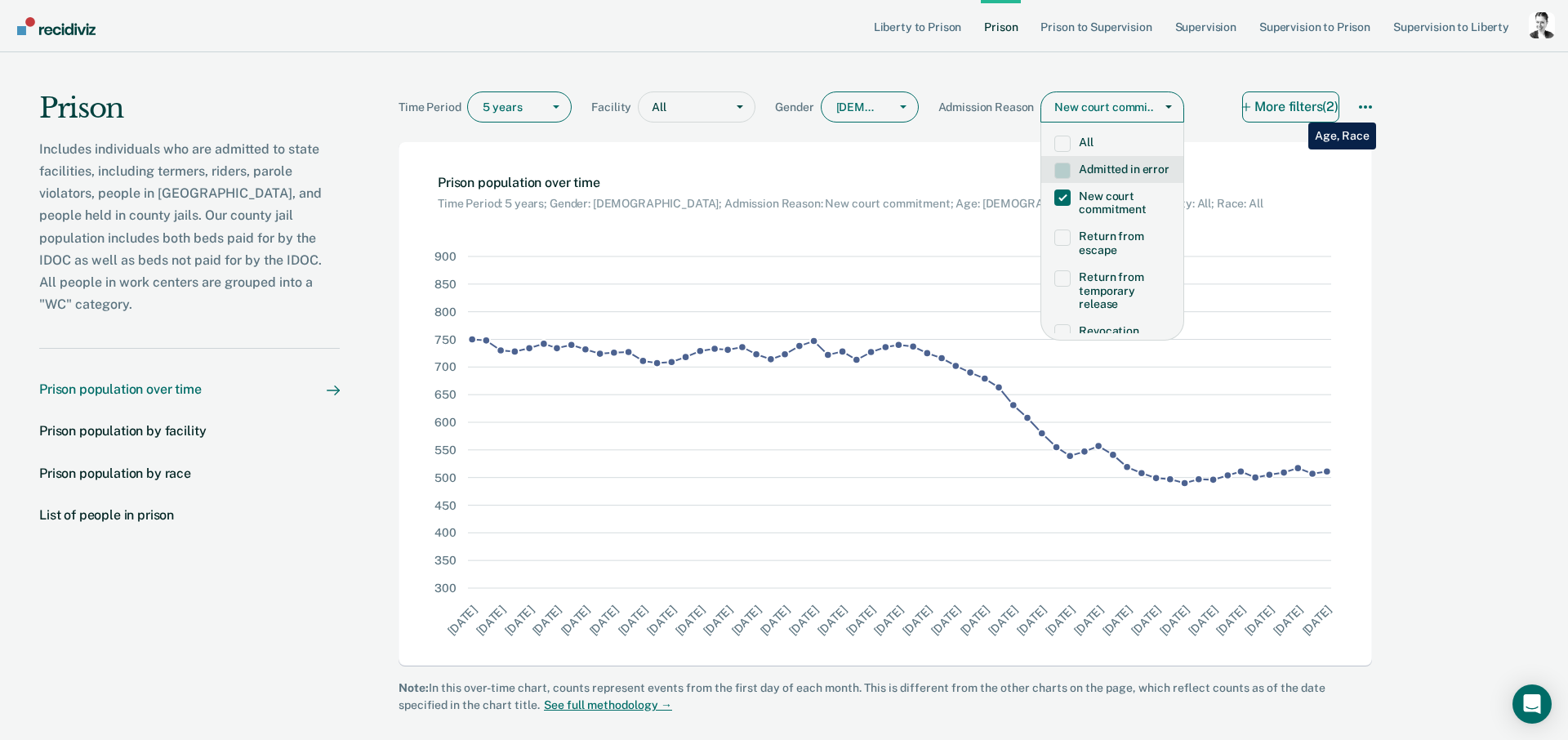
click at [1296, 110] on button "More filters (2)" at bounding box center [1291, 107] width 97 height 31
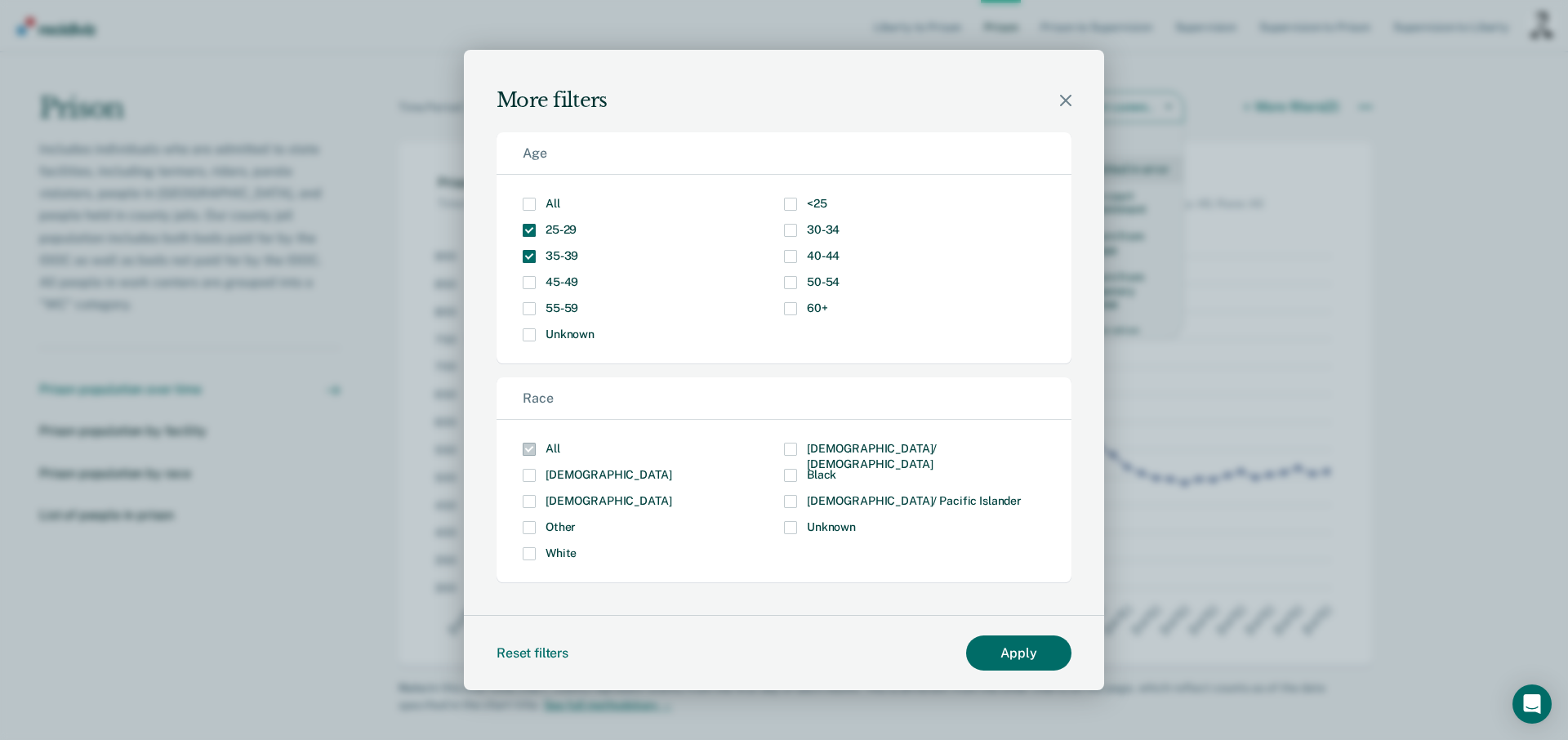
click at [1067, 101] on icon "Modal" at bounding box center [1066, 101] width 12 height 12
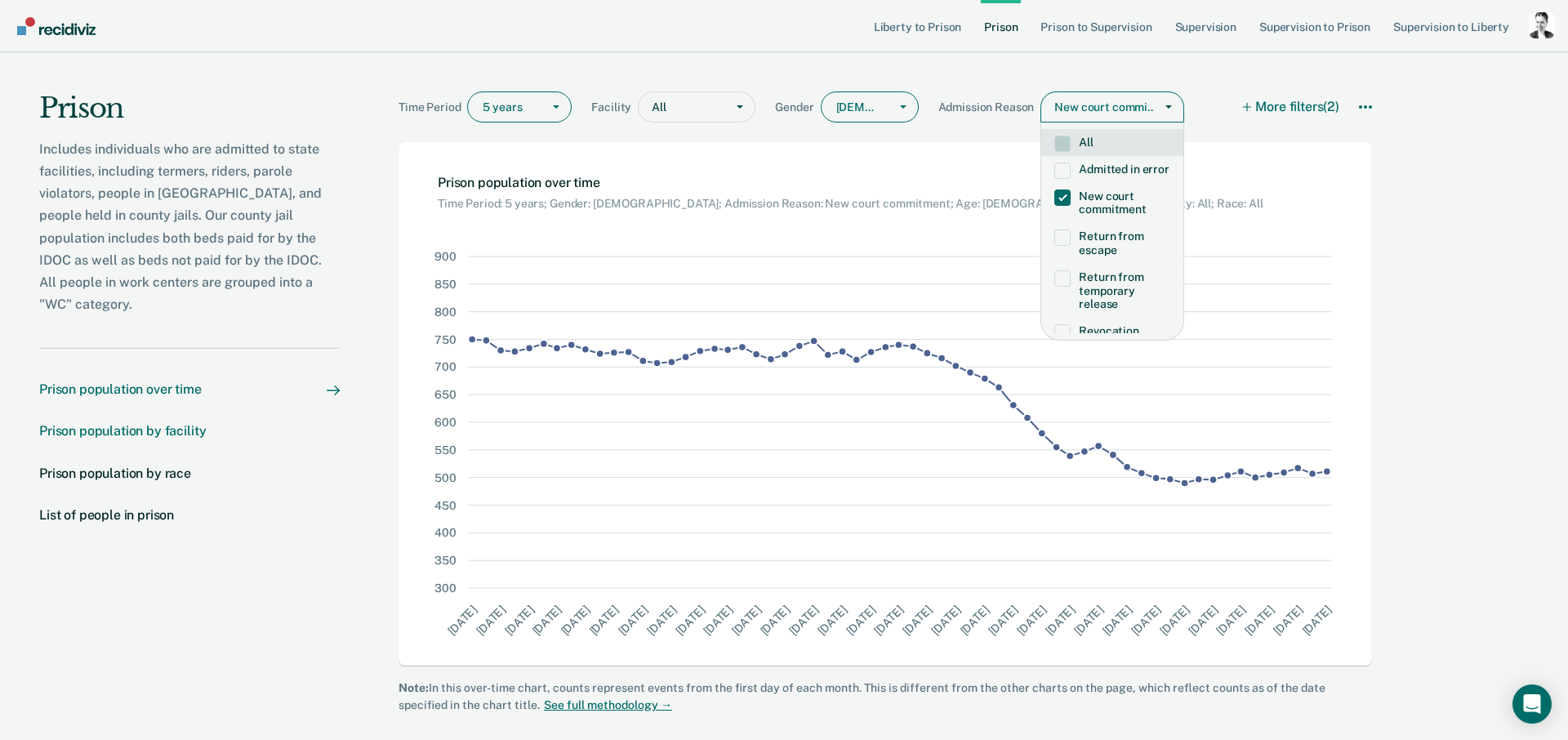
click at [183, 423] on div "Prison population by facility" at bounding box center [123, 430] width 167 height 16
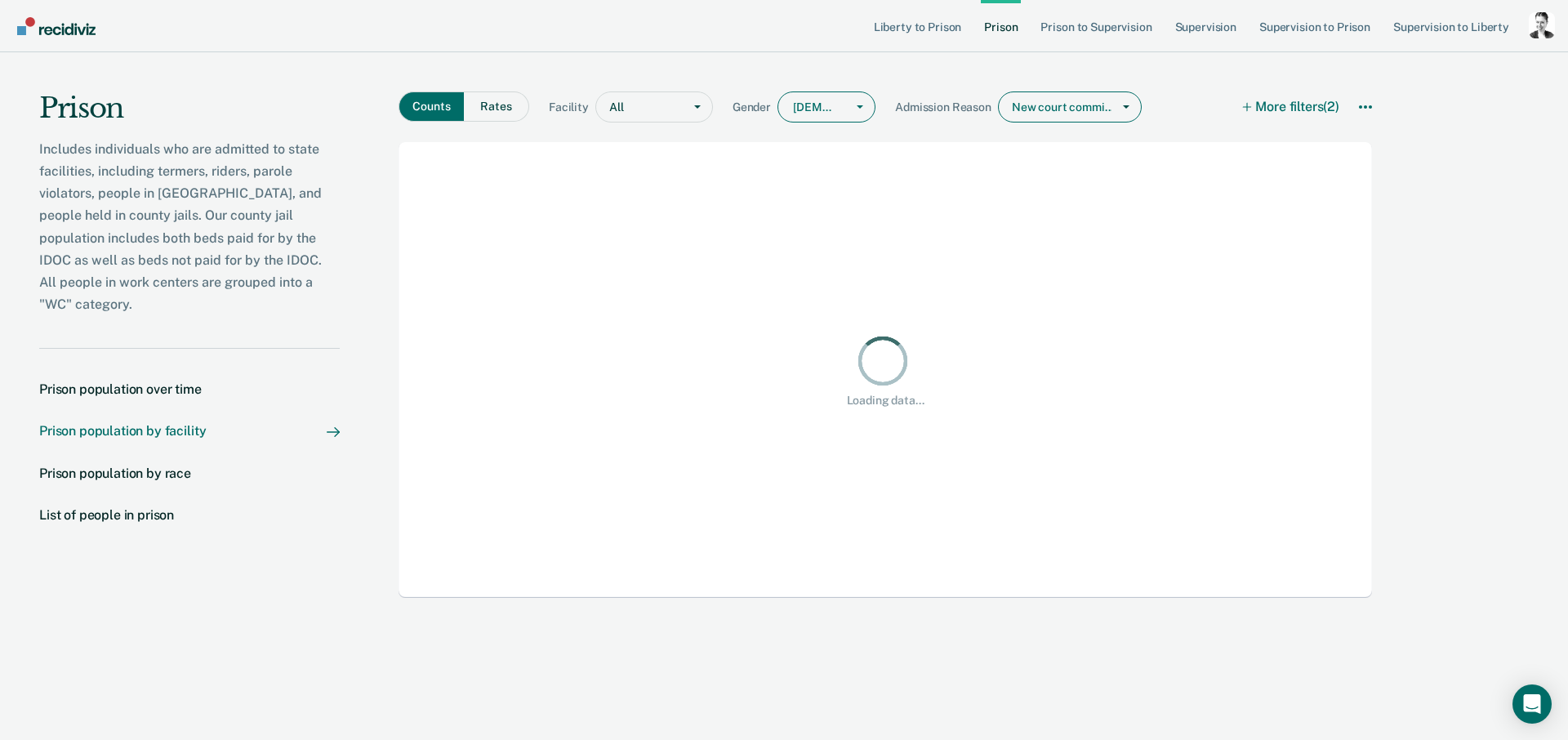
click at [183, 423] on div "Prison population by facility" at bounding box center [123, 430] width 167 height 16
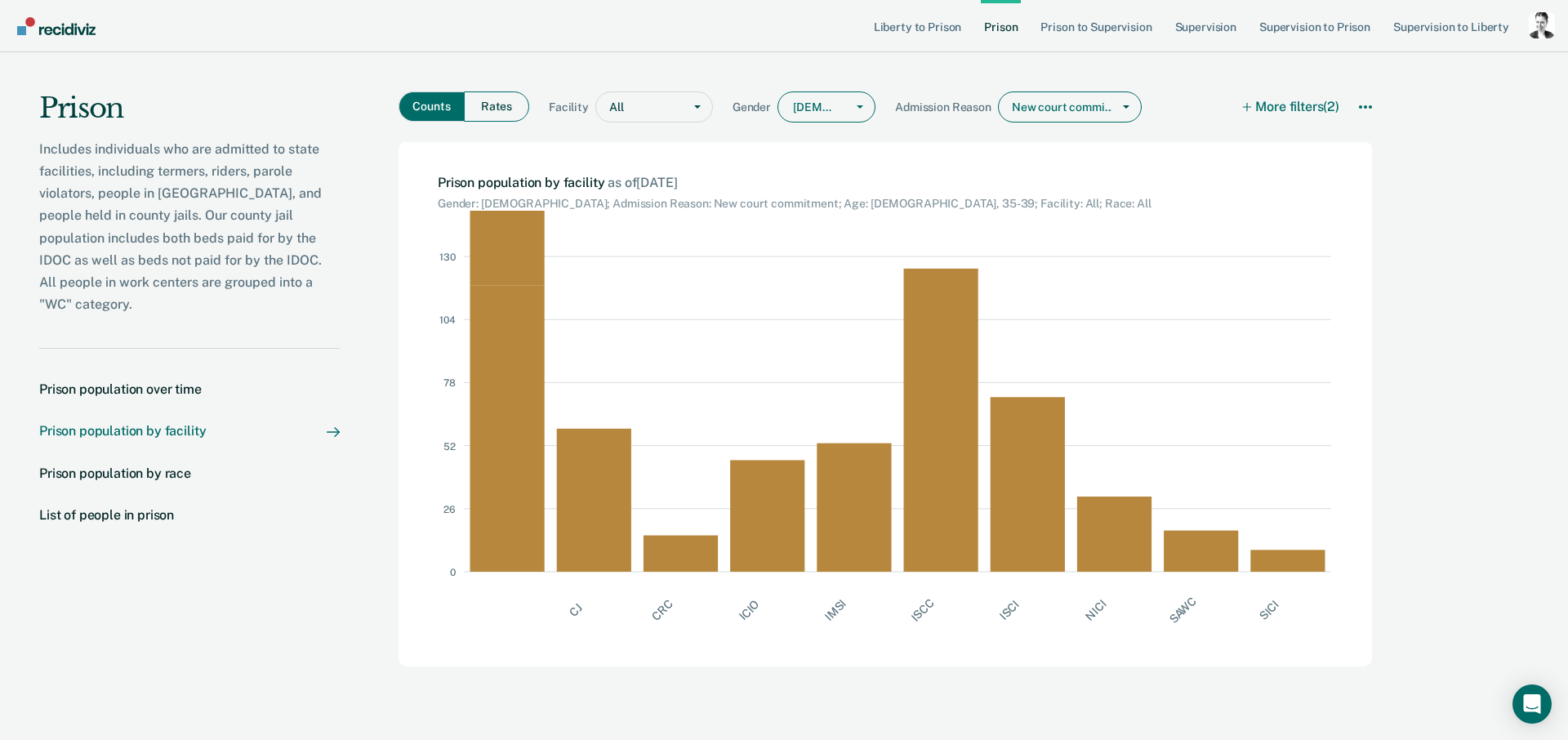
click at [496, 103] on button "Rates" at bounding box center [496, 106] width 65 height 30
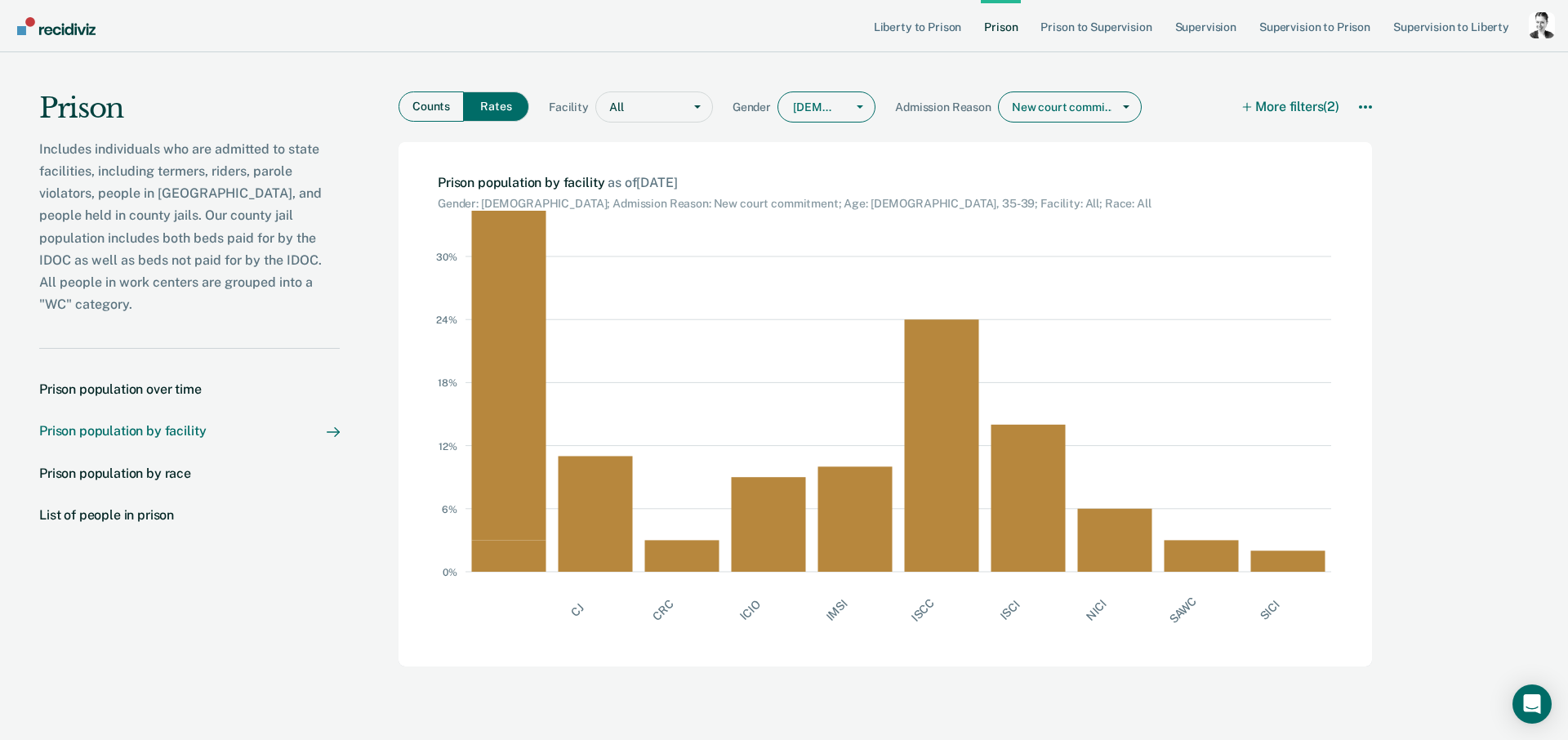
click at [436, 122] on button "Counts" at bounding box center [430, 106] width 65 height 30
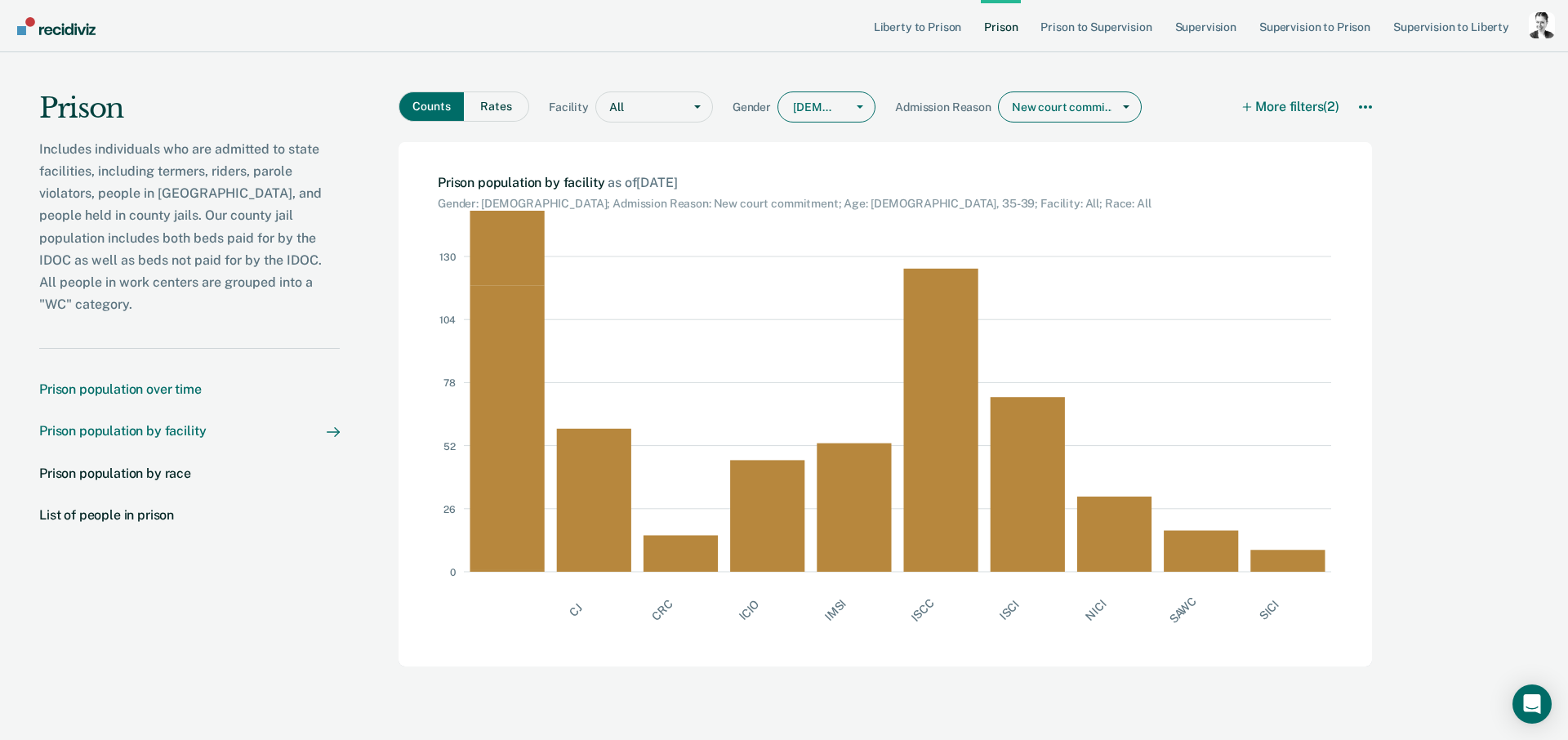
click at [185, 382] on div "Prison population over time" at bounding box center [120, 389] width 162 height 16
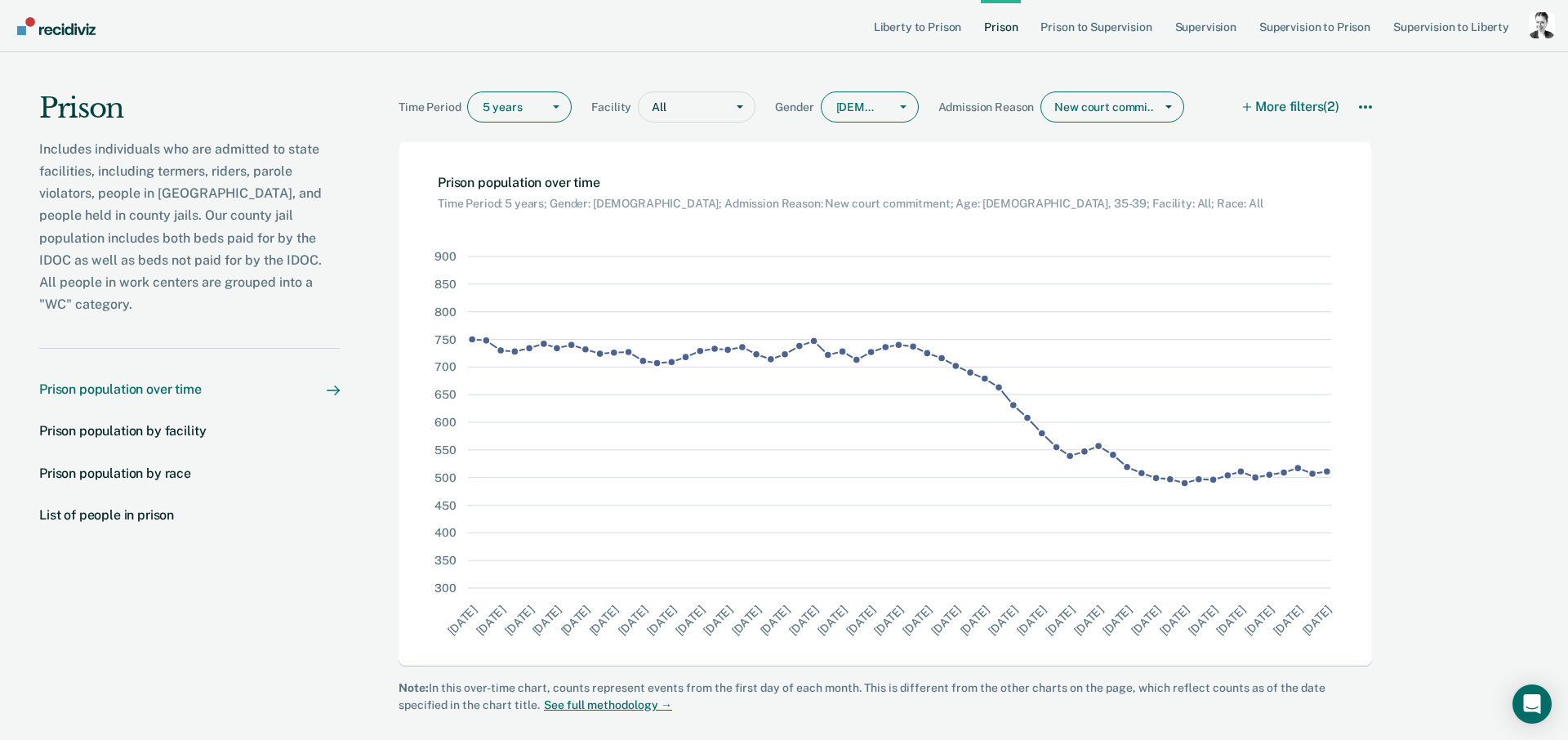
click at [507, 114] on div at bounding box center [507, 107] width 50 height 17
click at [510, 164] on div "1 year" at bounding box center [519, 169] width 103 height 27
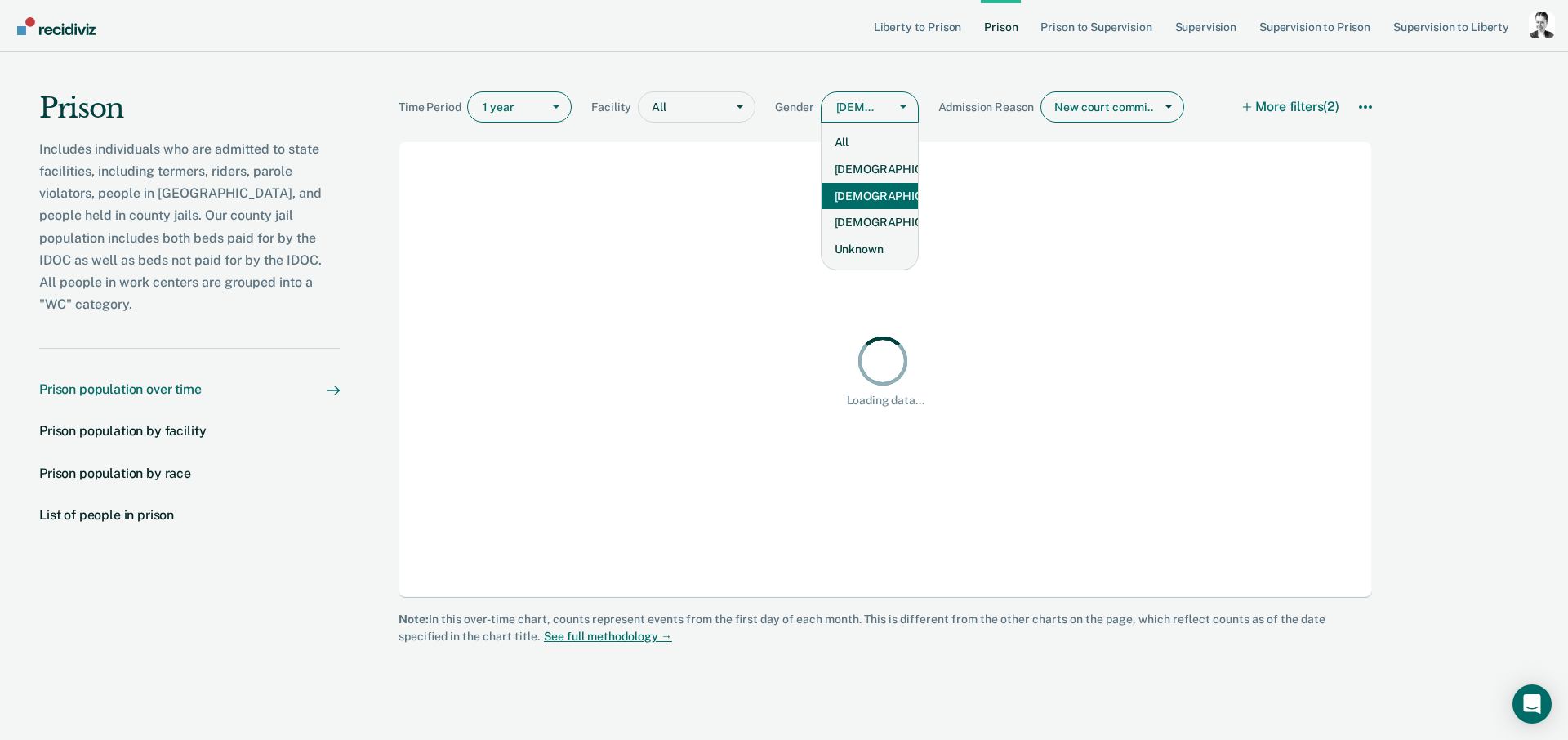
click at [892, 102] on div at bounding box center [904, 107] width 30 height 30
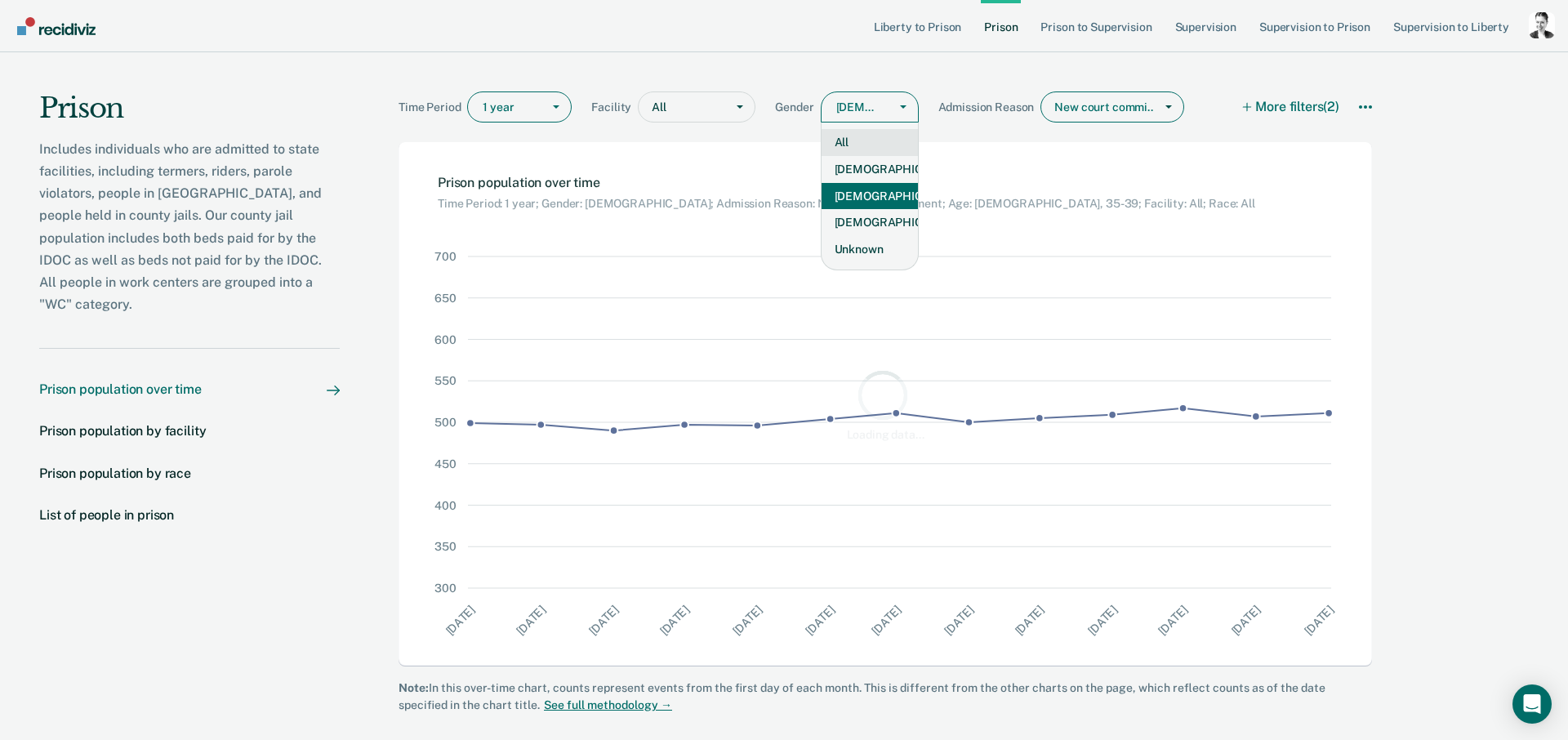
click at [874, 145] on div "All" at bounding box center [870, 143] width 96 height 27
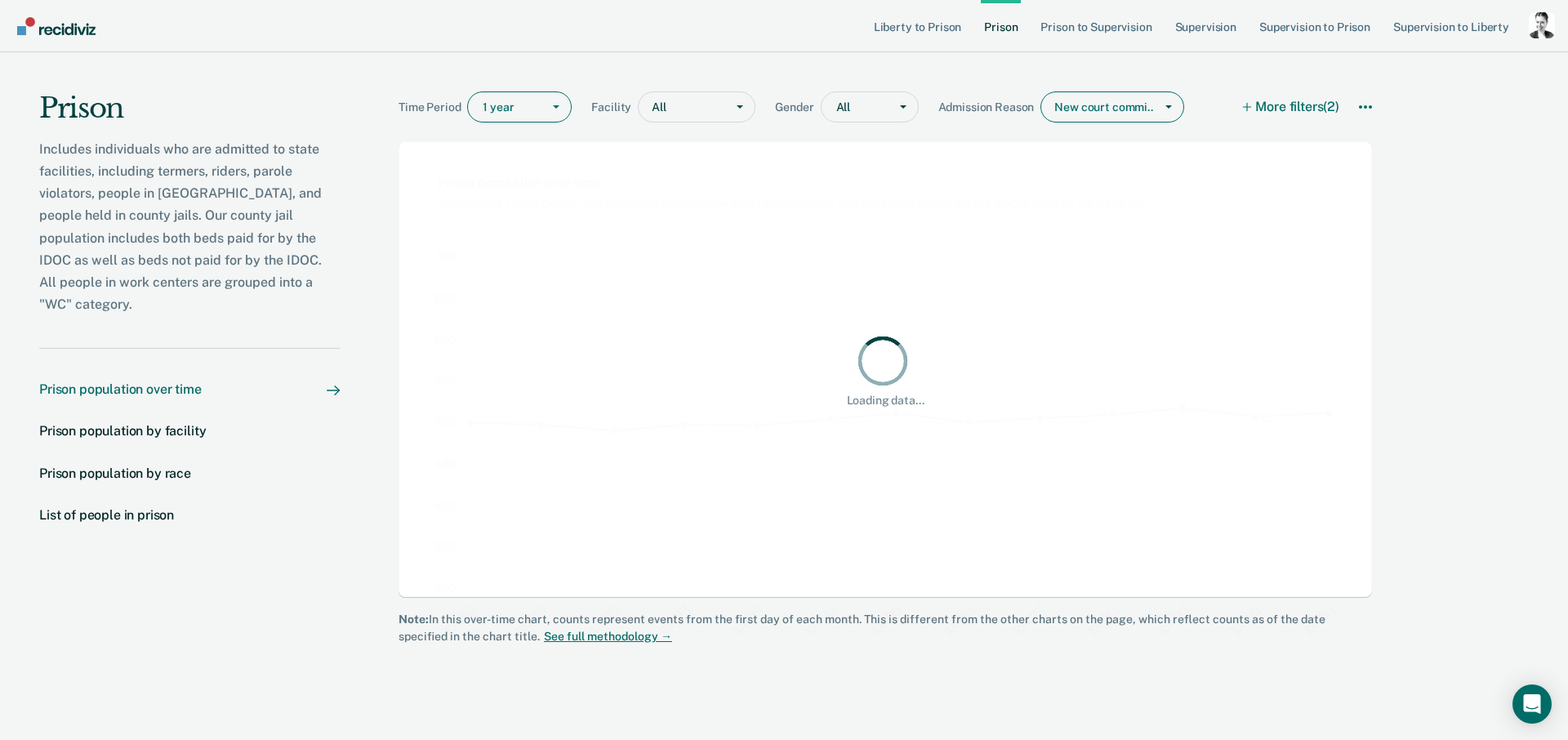
click at [1075, 111] on div "New court commi..." at bounding box center [1097, 107] width 113 height 24
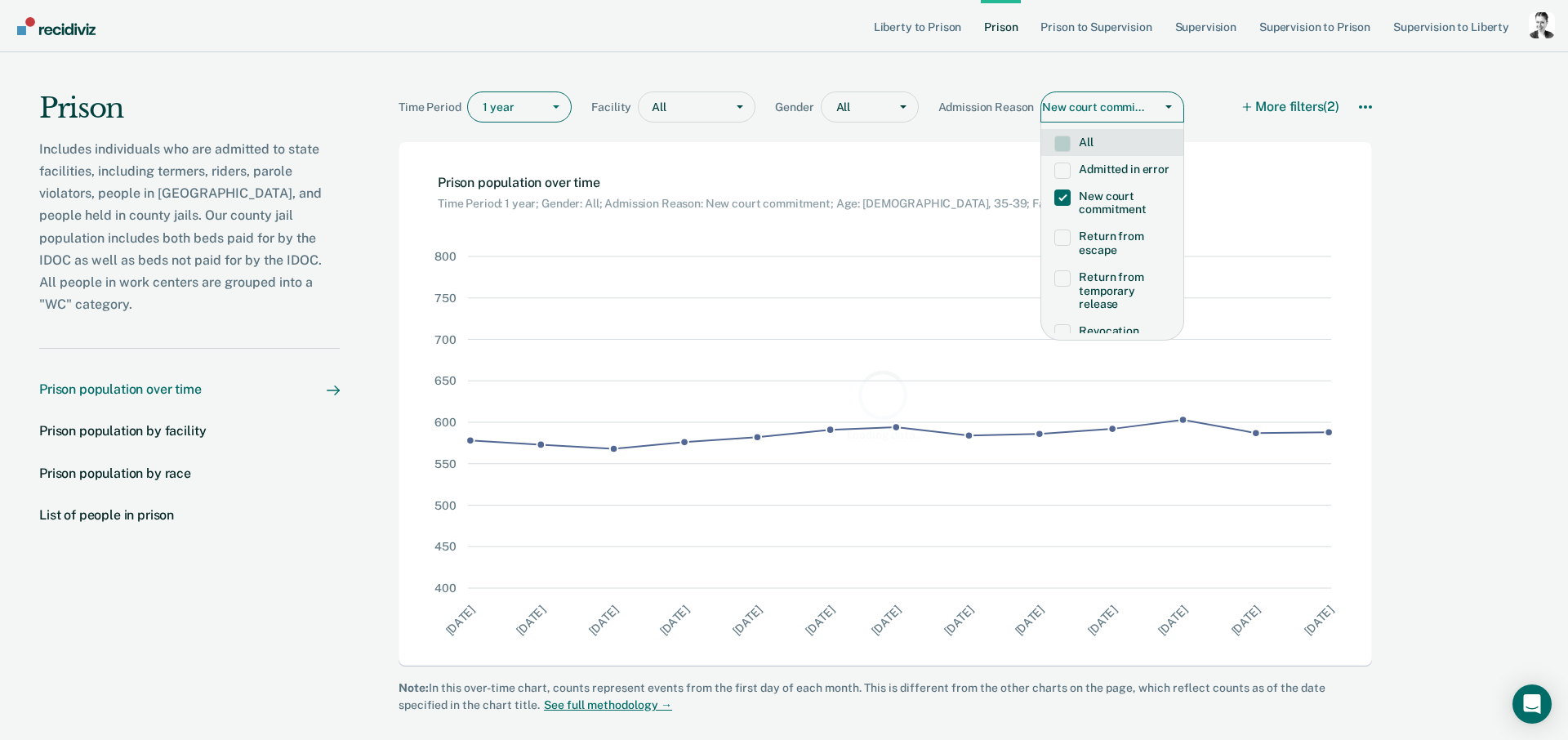
click at [1066, 143] on span at bounding box center [1063, 143] width 16 height 16
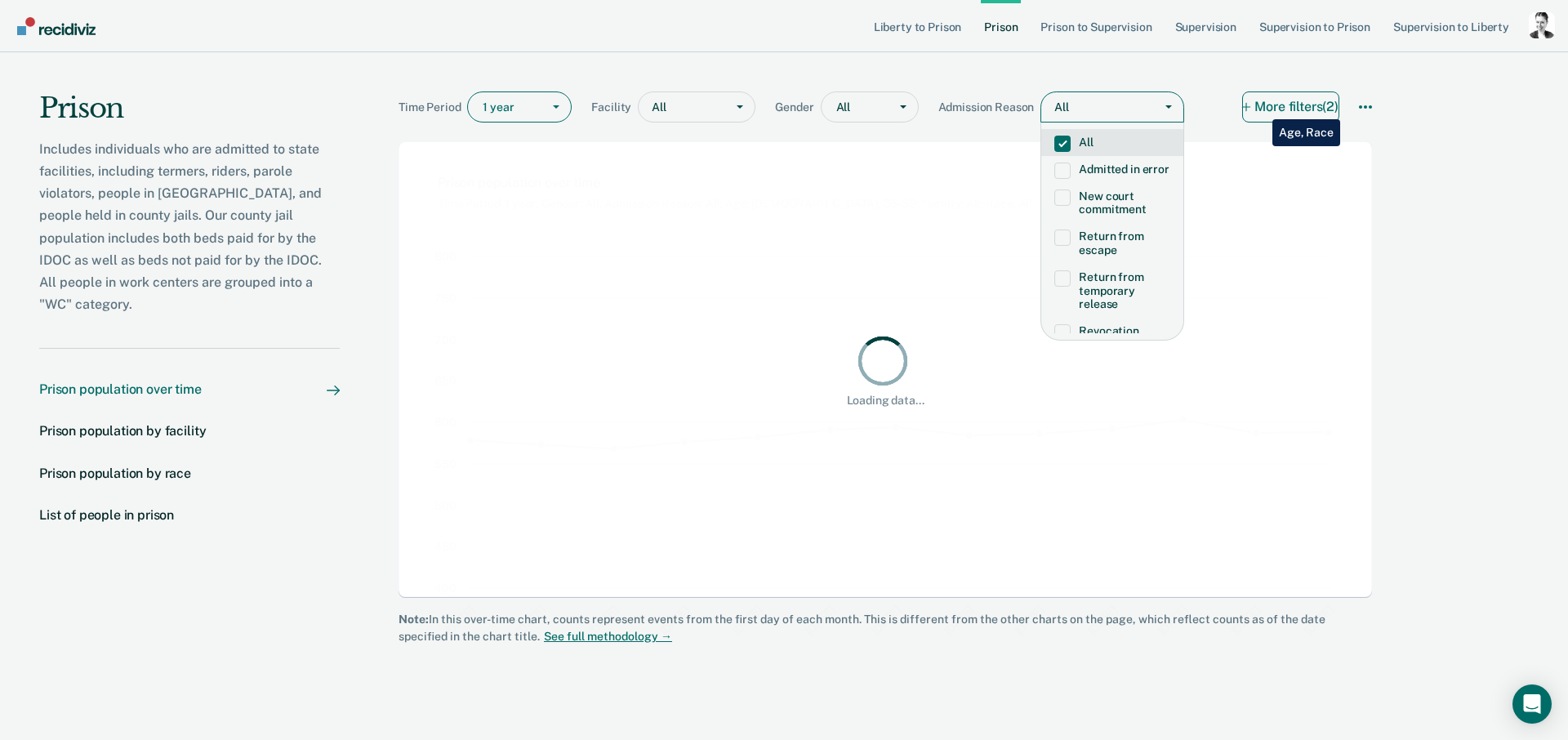
click at [1261, 107] on button "More filters (2)" at bounding box center [1291, 107] width 97 height 31
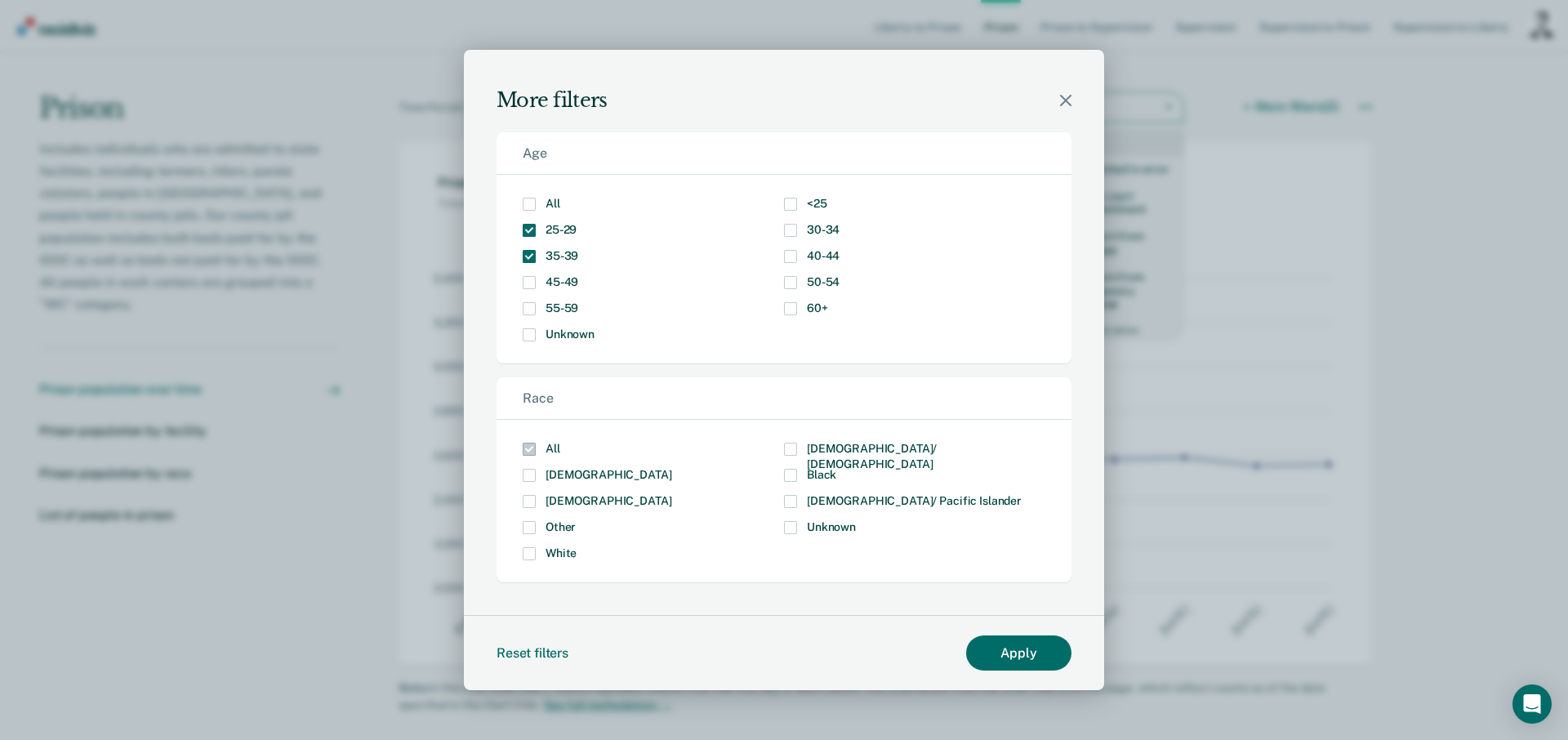
click at [528, 202] on span "Modal" at bounding box center [529, 204] width 13 height 13
click at [561, 198] on input "All" at bounding box center [561, 198] width 0 height 0
click at [1029, 642] on button "Apply" at bounding box center [1019, 653] width 106 height 35
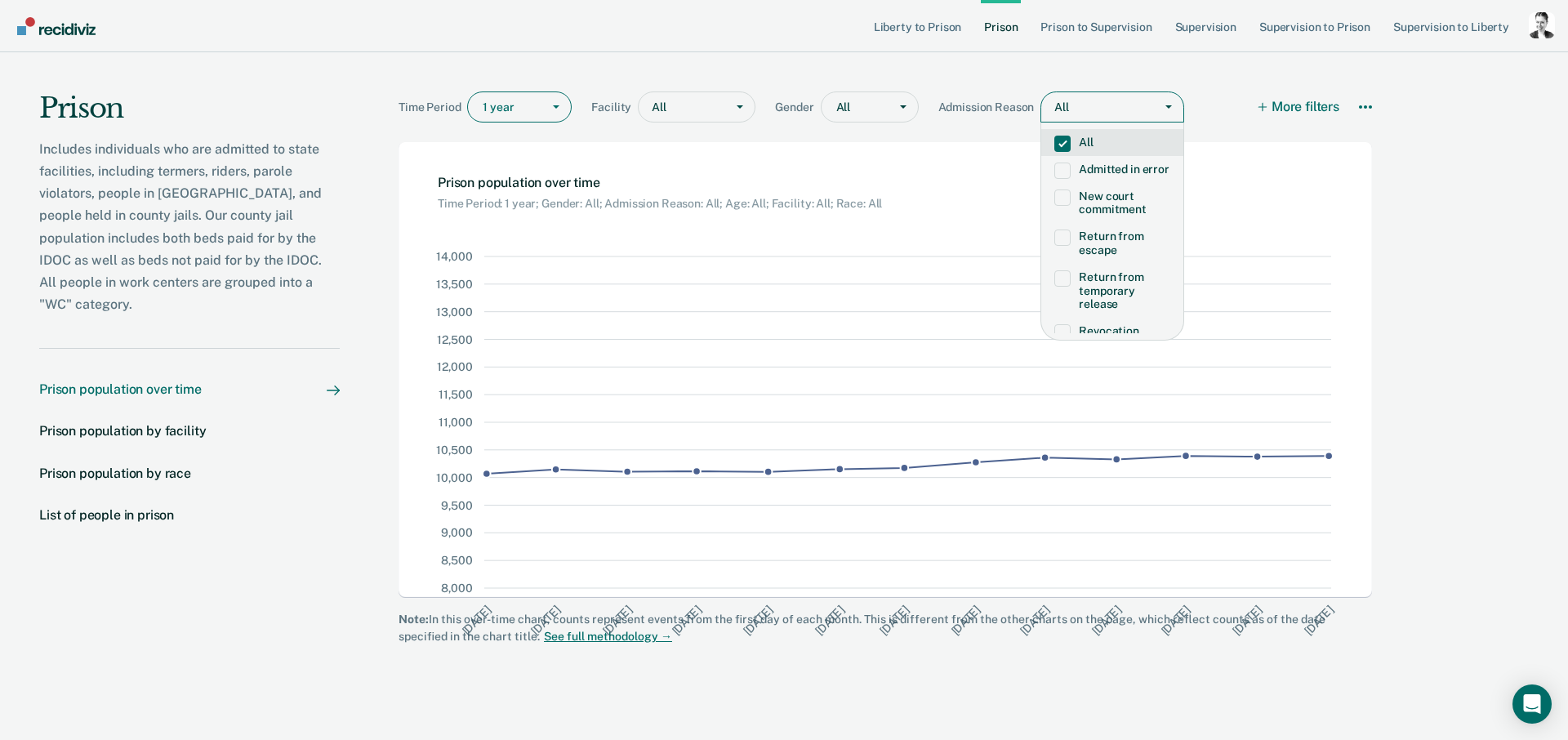
click at [654, 10] on nav "Liberty to Prison Prison Prison to Supervision Supervision Supervision to Priso…" at bounding box center [784, 26] width 1568 height 52
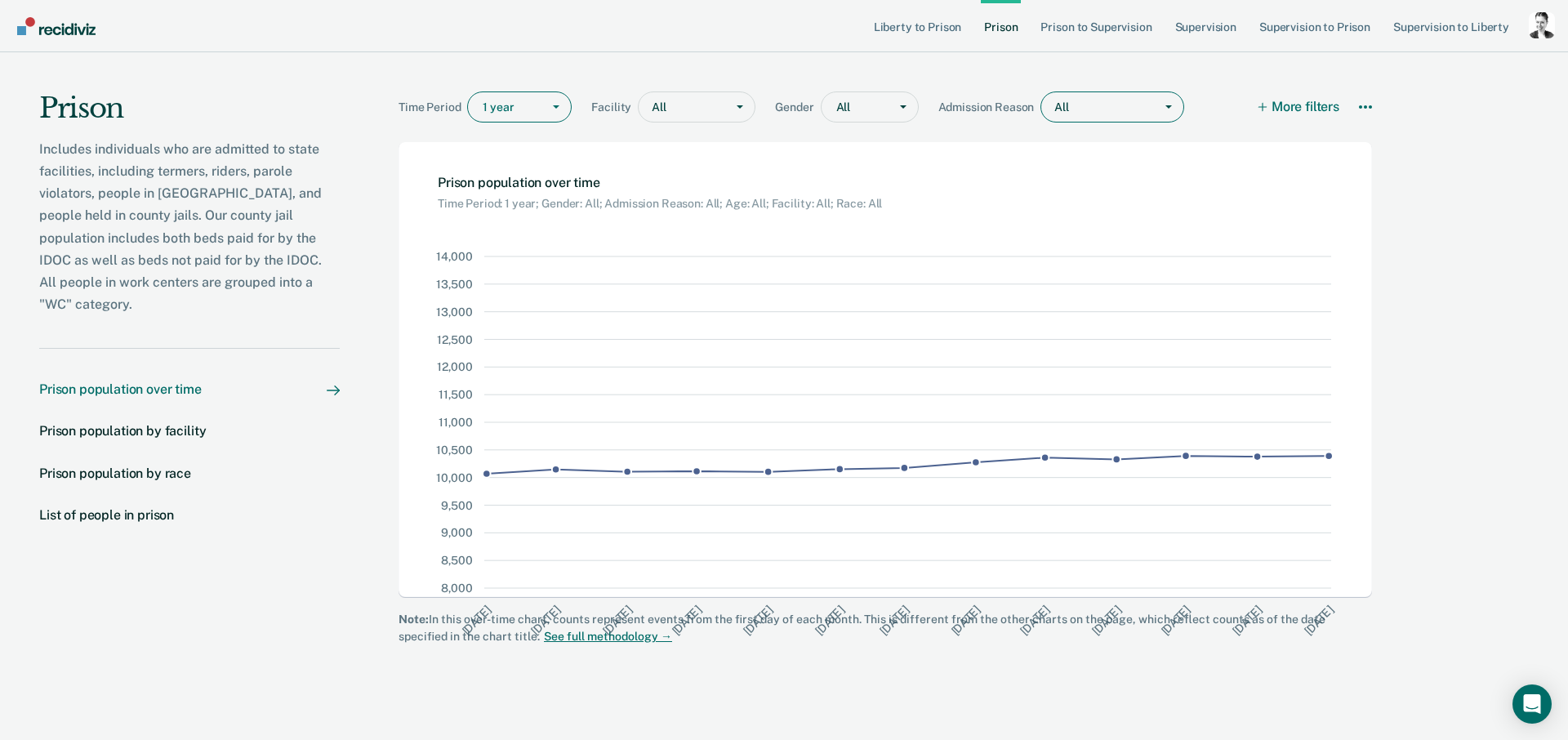
click at [1159, 105] on div at bounding box center [1169, 107] width 30 height 30
click at [514, 102] on div at bounding box center [507, 107] width 50 height 17
click at [512, 219] on div "5 years" at bounding box center [519, 222] width 103 height 27
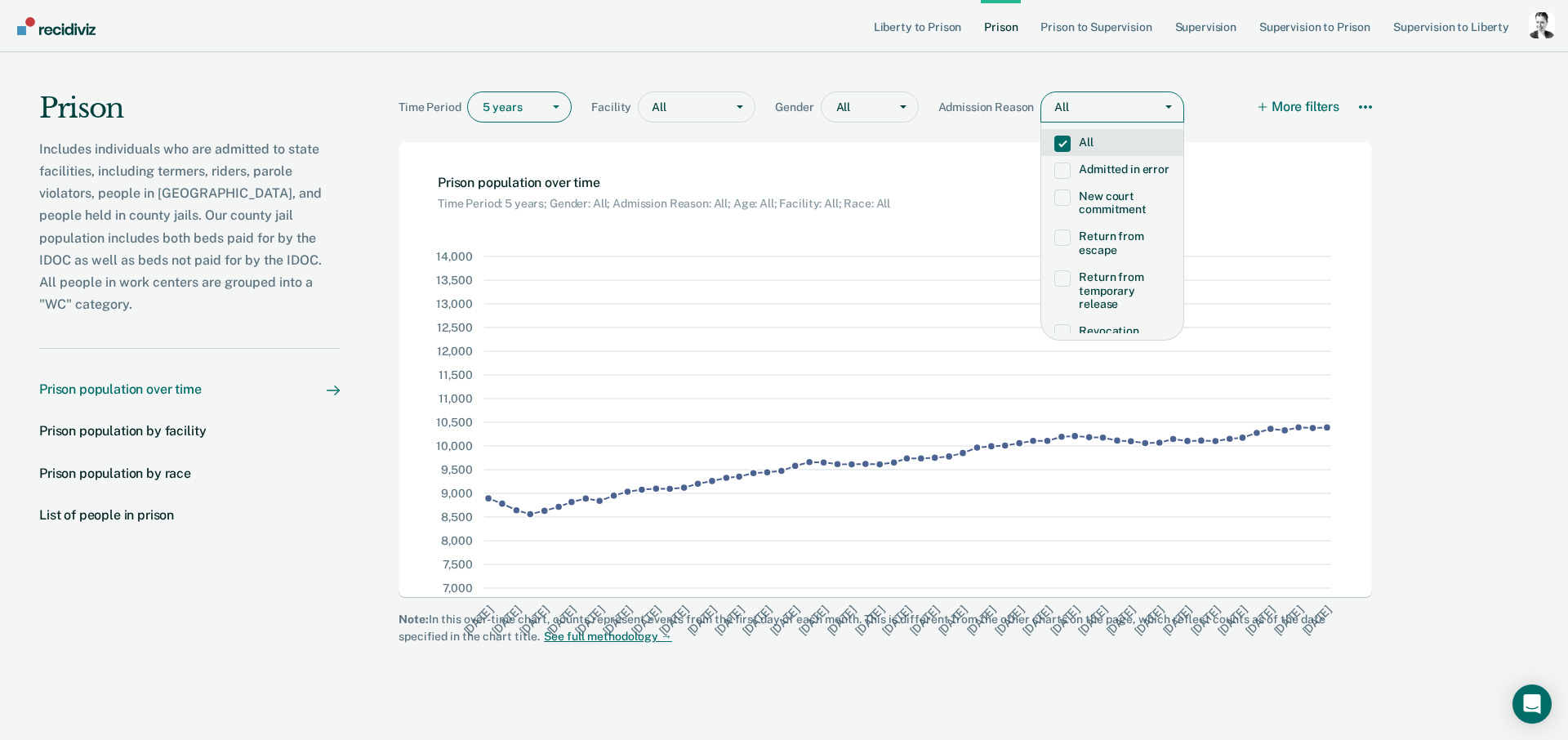
click at [1062, 105] on div "All" at bounding box center [1097, 107] width 113 height 24
click at [1130, 256] on label "Revocation" at bounding box center [1112, 249] width 116 height 14
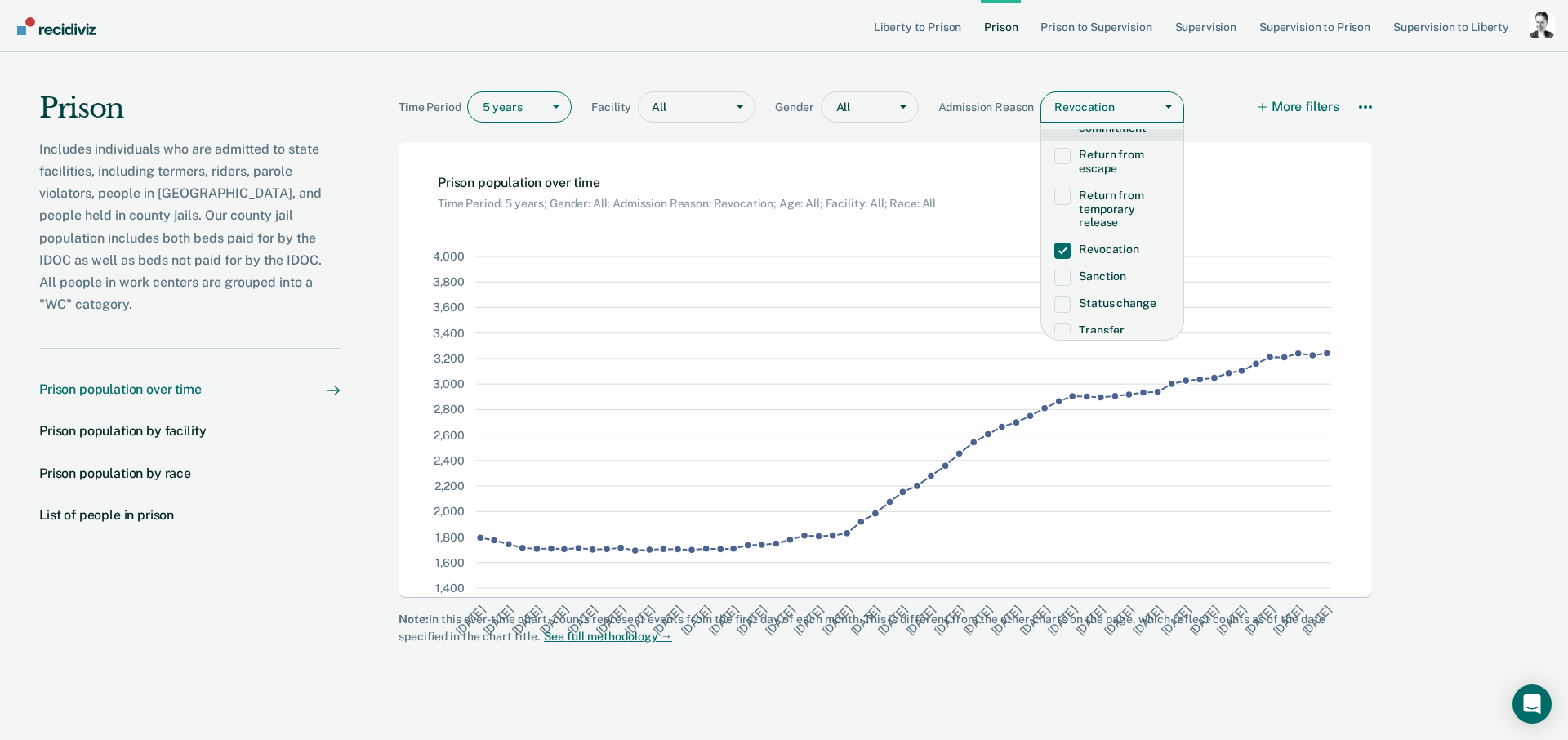
click at [1073, 104] on div "Revocation" at bounding box center [1097, 107] width 113 height 24
click at [1061, 192] on span at bounding box center [1063, 200] width 16 height 16
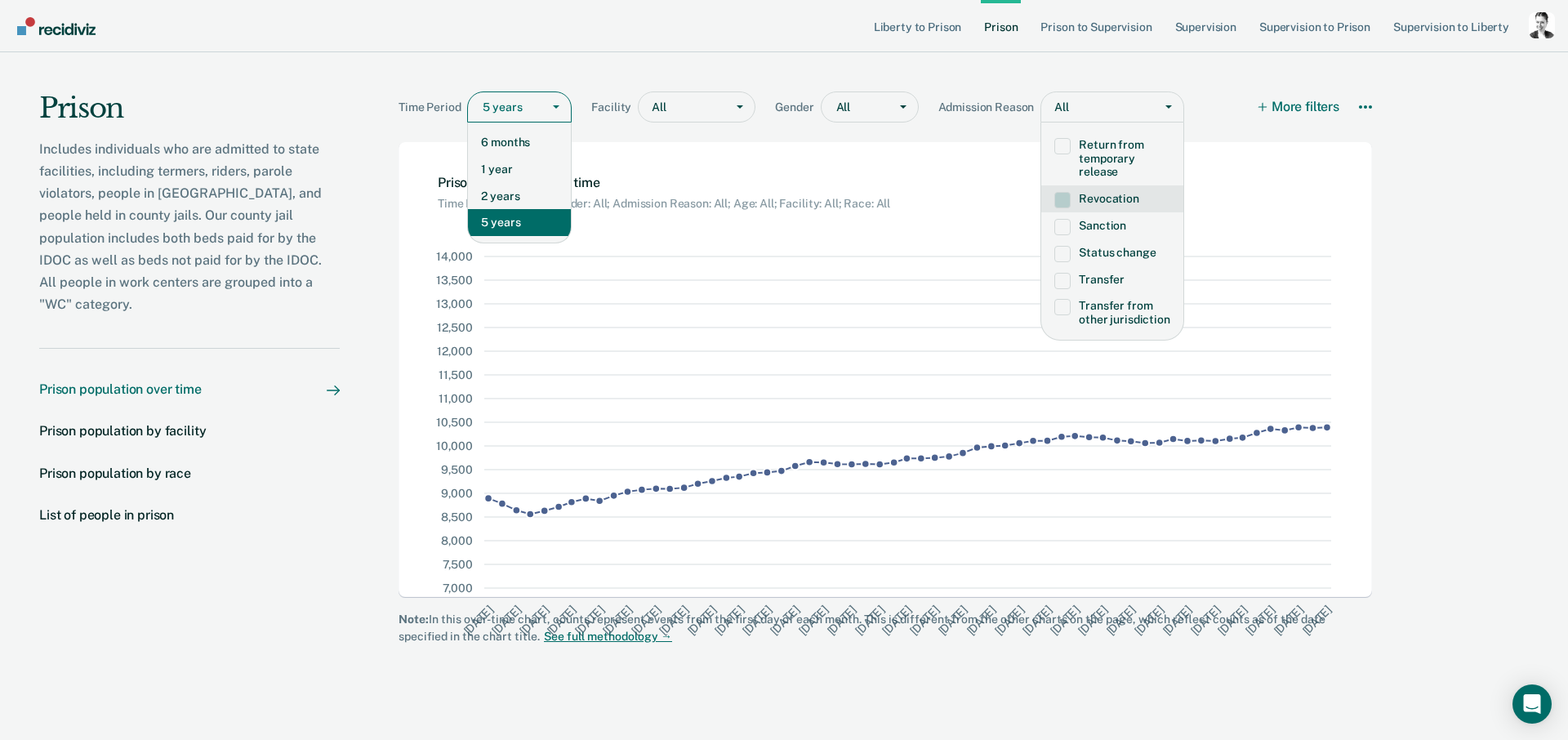
click at [509, 112] on div at bounding box center [507, 107] width 50 height 17
click at [520, 173] on div "1 year" at bounding box center [519, 169] width 103 height 27
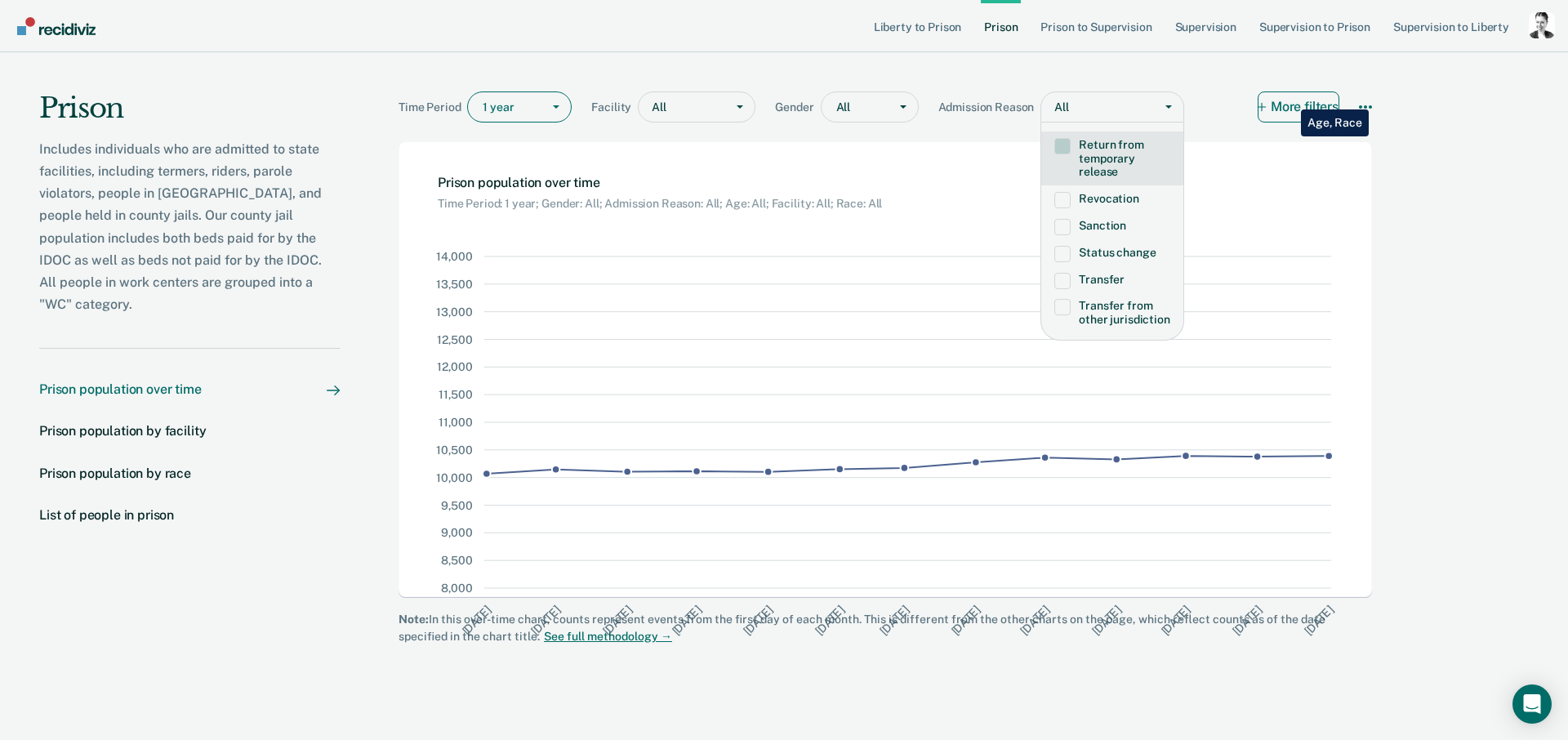
click at [1289, 97] on button "More filters" at bounding box center [1298, 107] width 82 height 31
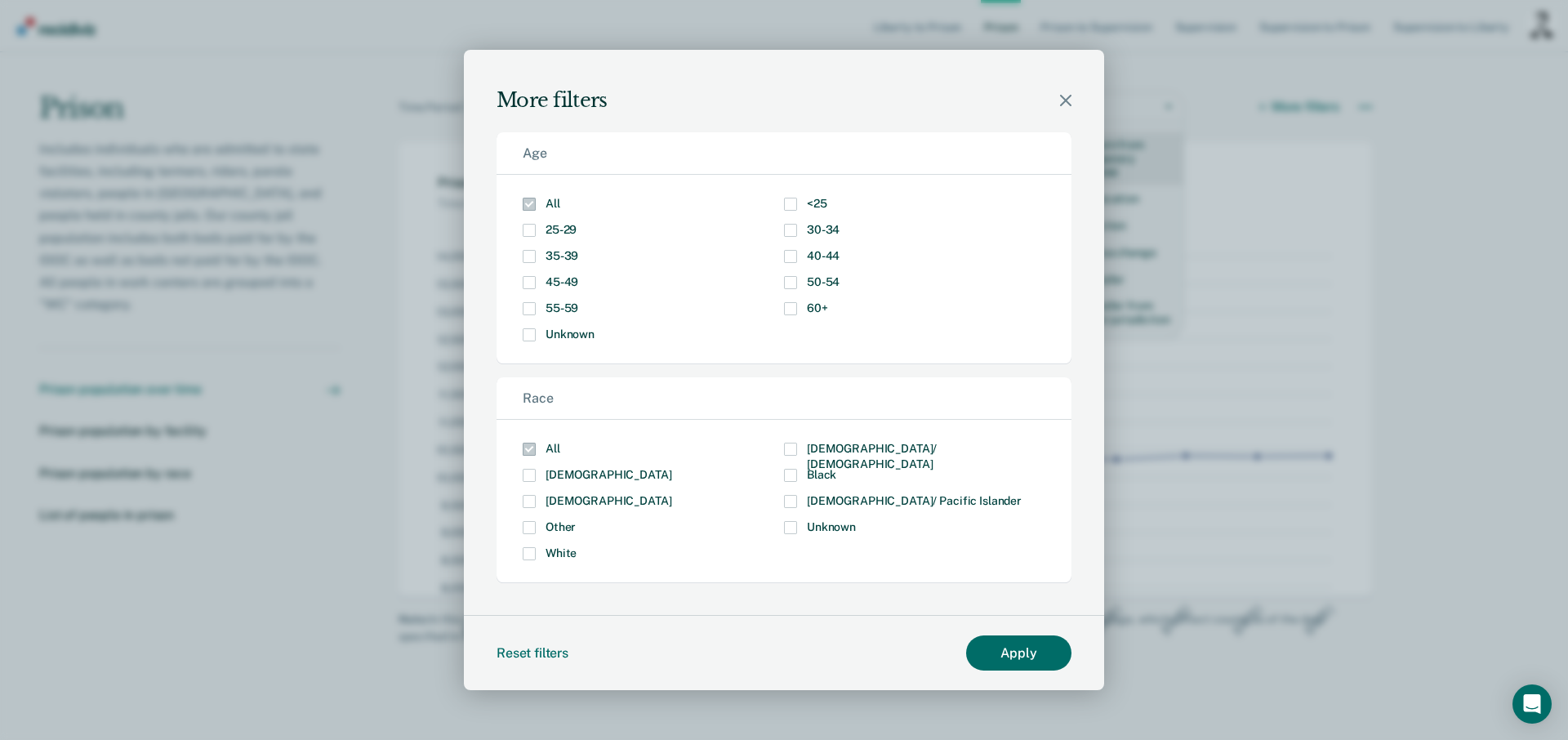
click at [533, 231] on span "Modal" at bounding box center [529, 230] width 13 height 13
click at [576, 223] on input "25-29" at bounding box center [576, 223] width 0 height 0
click at [529, 258] on span "Modal" at bounding box center [529, 256] width 13 height 13
click at [578, 250] on input "35-39" at bounding box center [578, 250] width 0 height 0
click at [1017, 658] on button "Apply" at bounding box center [1019, 653] width 106 height 35
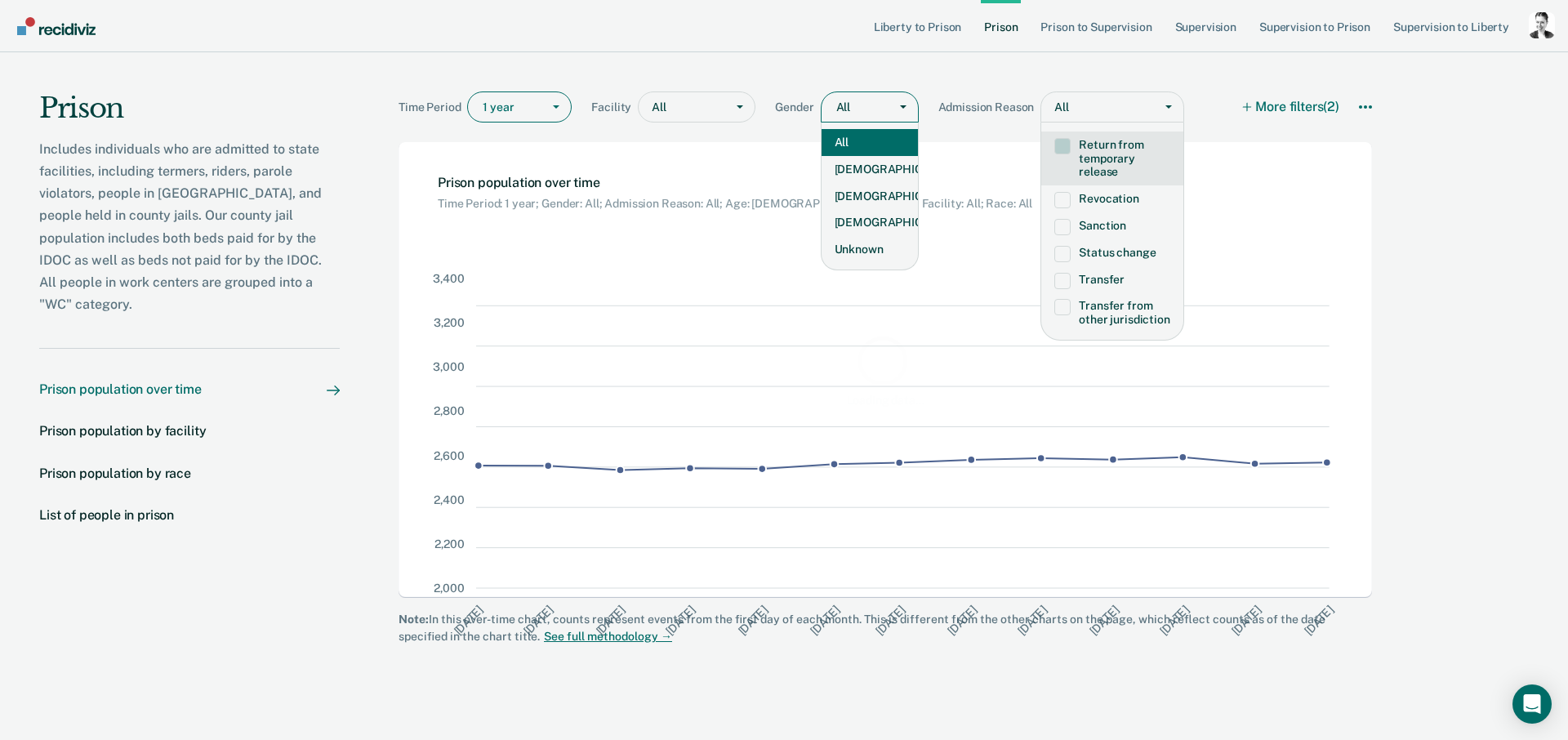
click at [841, 105] on div at bounding box center [857, 107] width 44 height 17
click at [854, 199] on div "Male" at bounding box center [870, 196] width 96 height 27
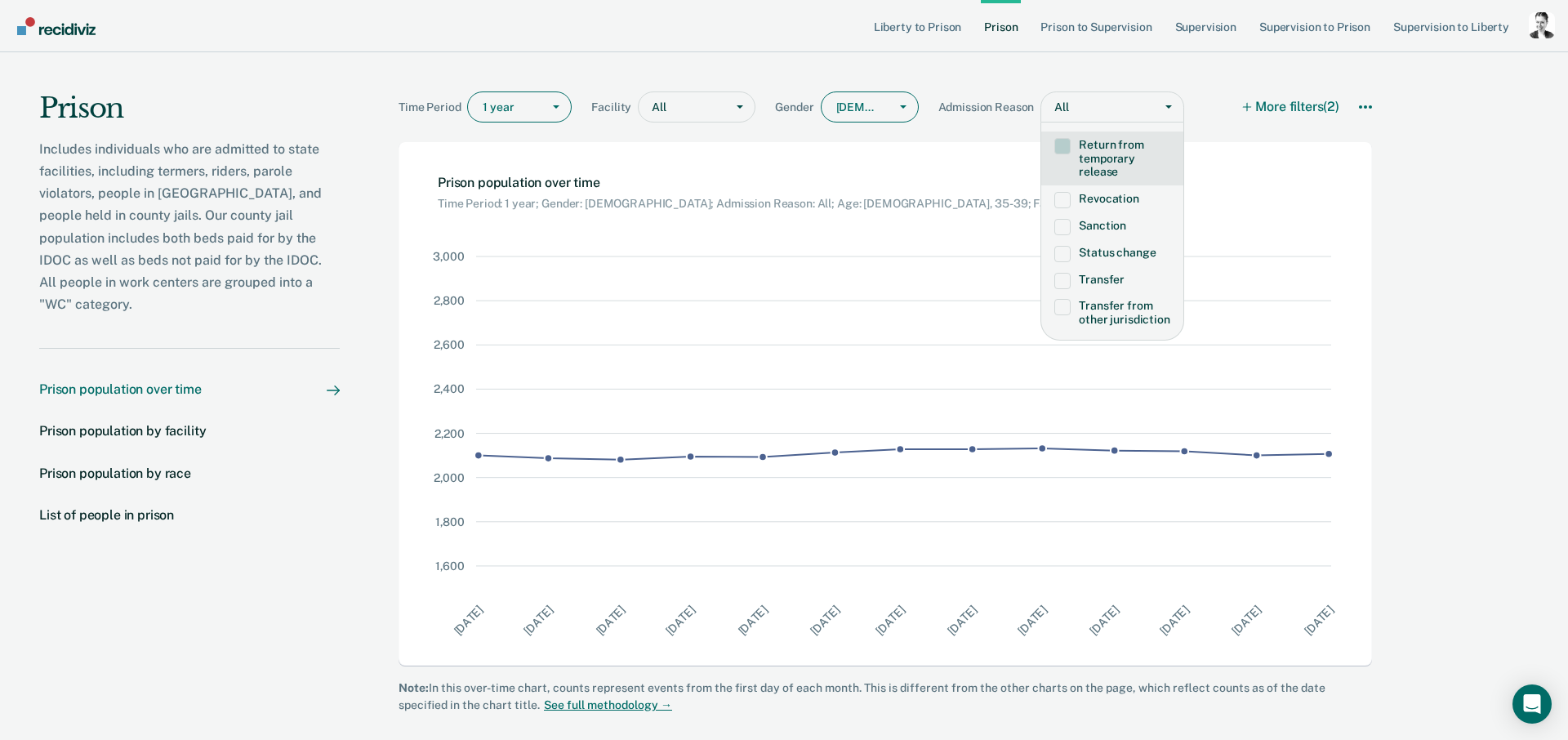
click at [503, 115] on div at bounding box center [507, 107] width 50 height 17
click at [522, 213] on div "5 years" at bounding box center [519, 222] width 103 height 27
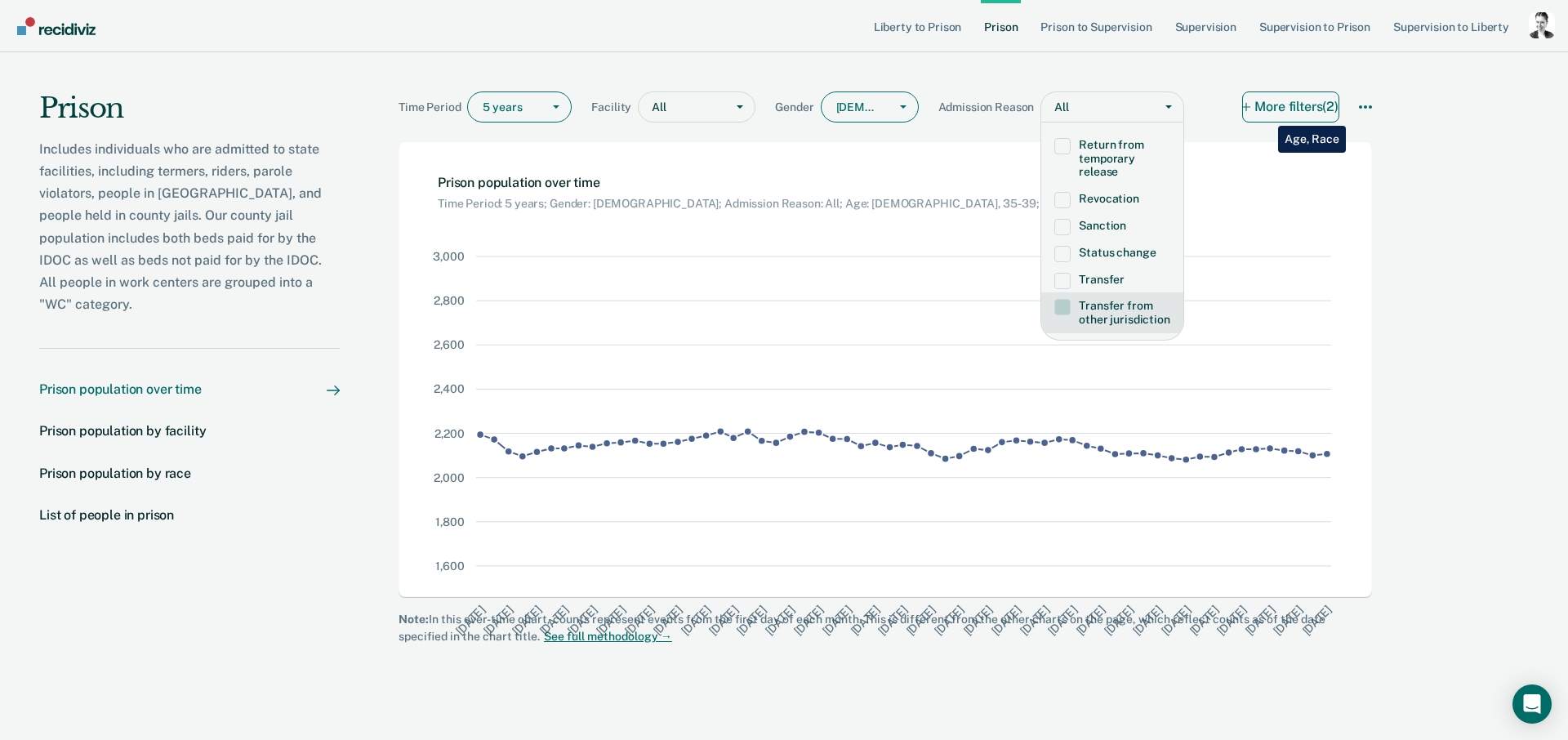
click at [1266, 114] on button "More filters (2)" at bounding box center [1291, 107] width 97 height 31
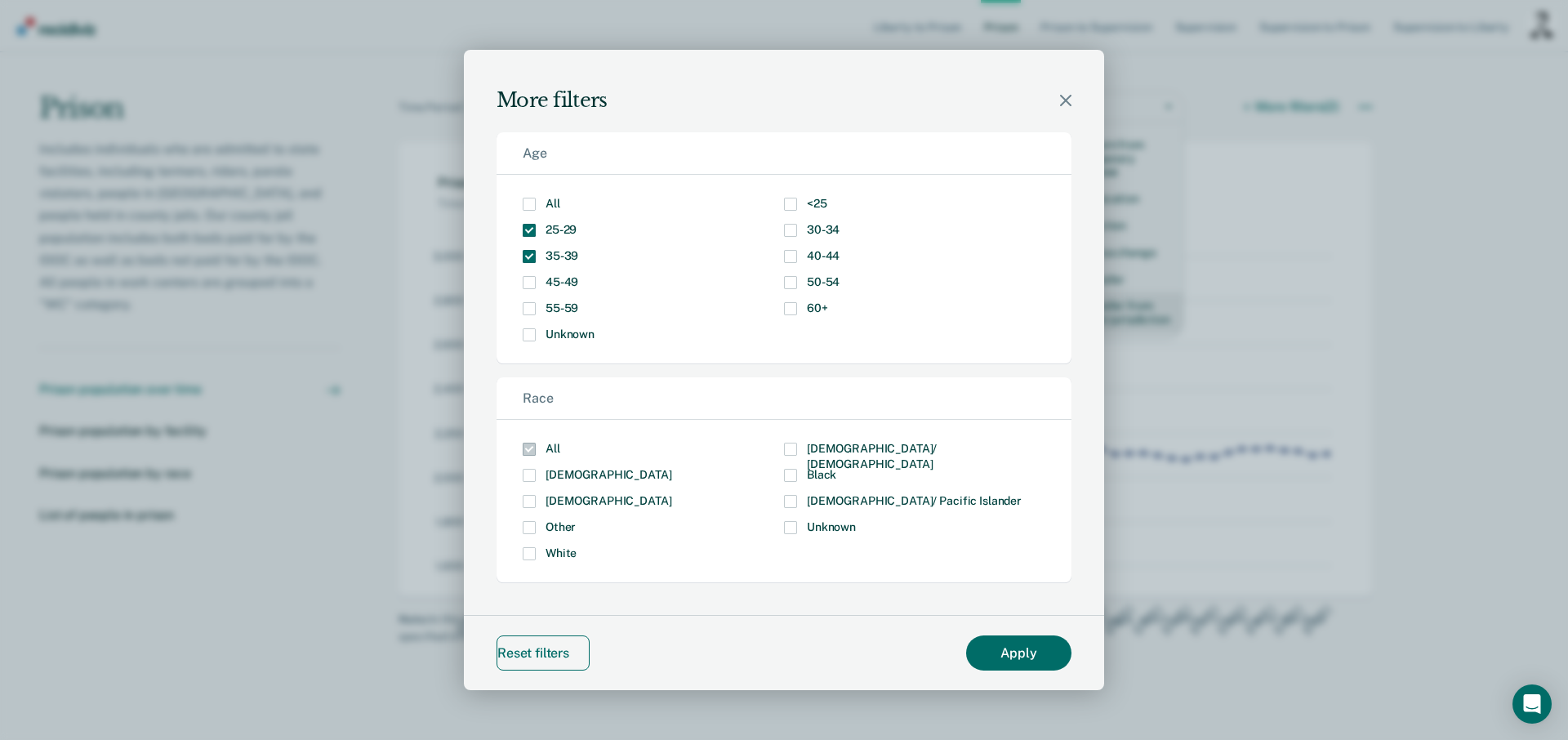
click at [551, 652] on button "Reset filters" at bounding box center [542, 653] width 93 height 35
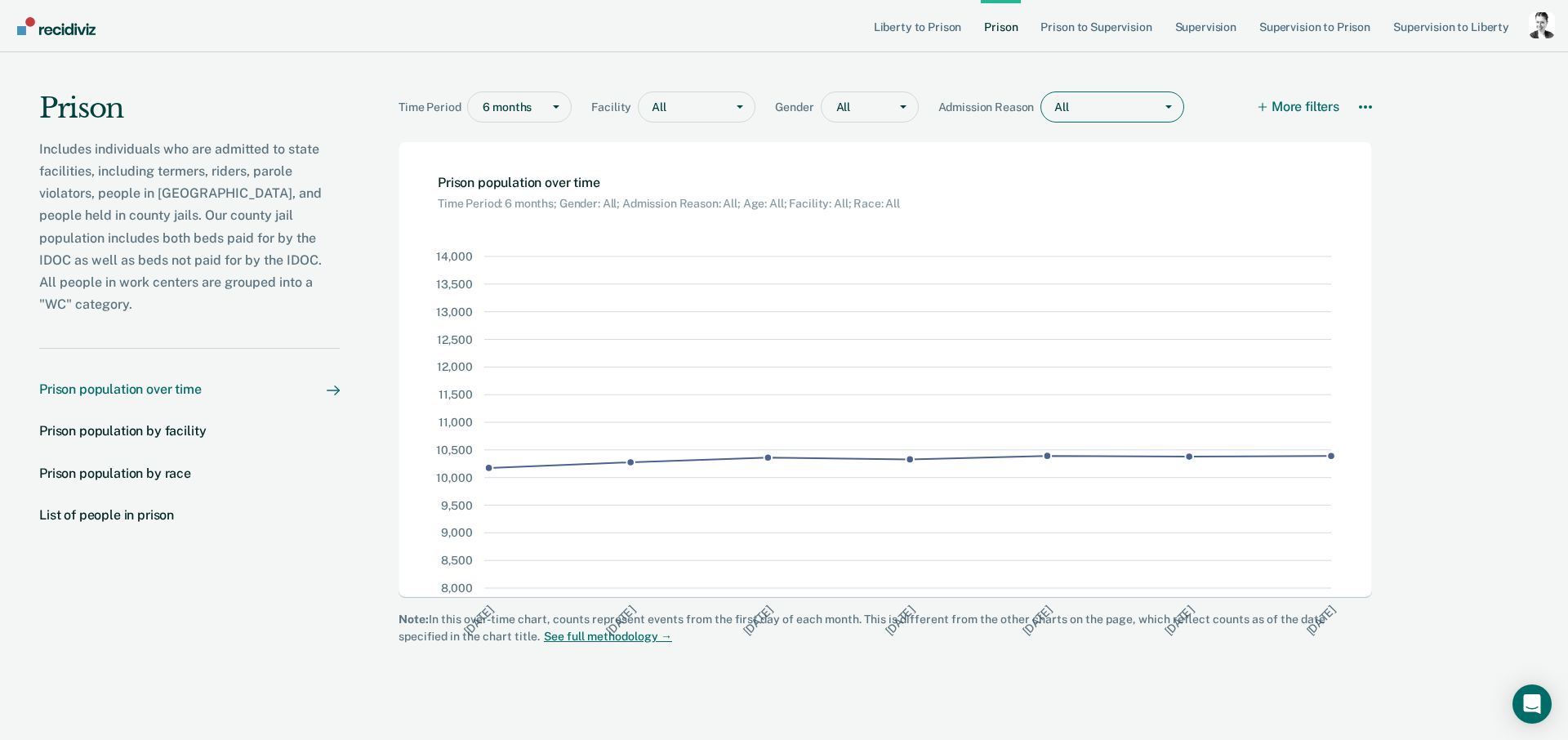
click at [1067, 98] on div "All" at bounding box center [1097, 107] width 113 height 24
click at [129, 423] on div "Prison population by facility" at bounding box center [123, 430] width 167 height 16
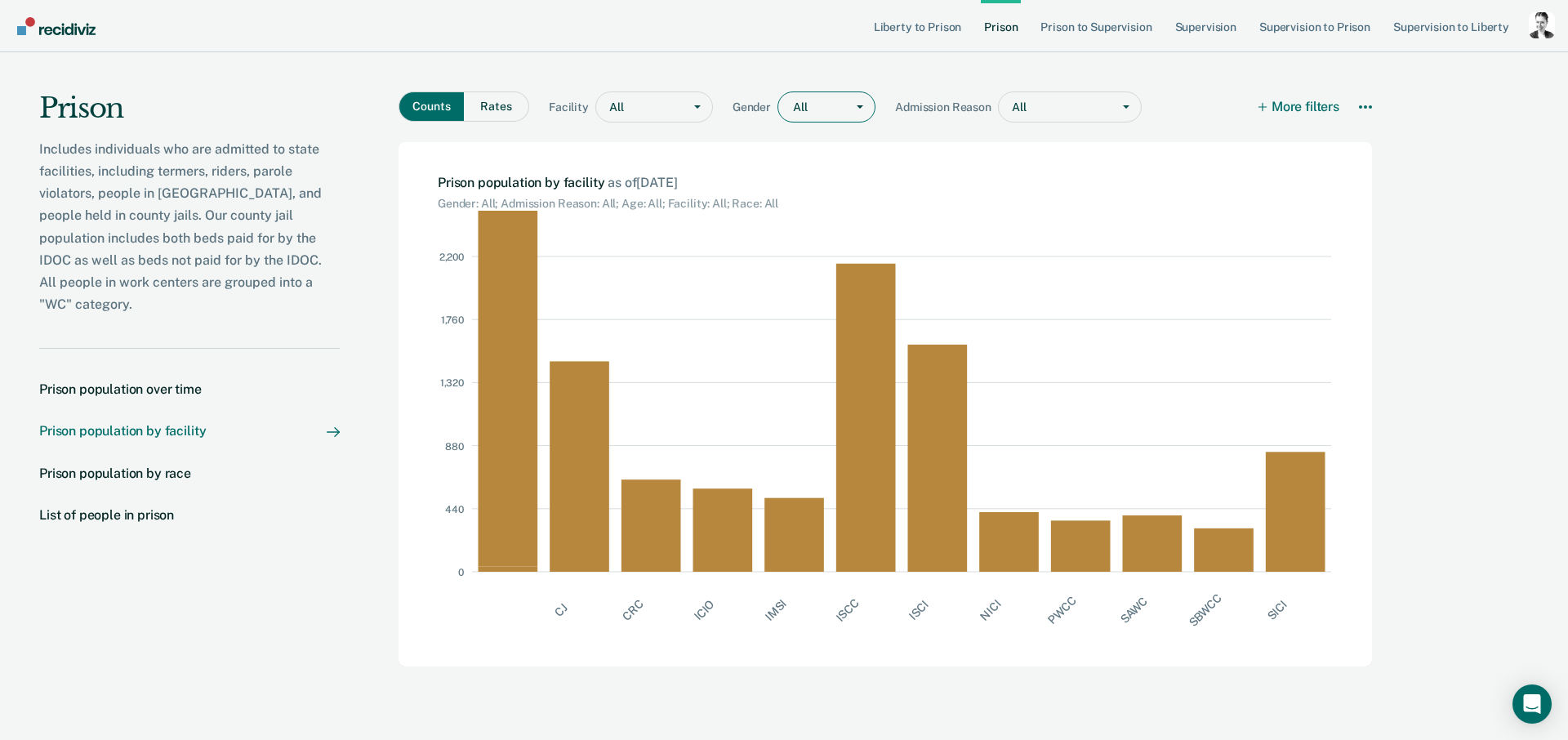
click at [819, 112] on div at bounding box center [815, 107] width 44 height 17
click at [812, 172] on div "Female" at bounding box center [826, 169] width 96 height 27
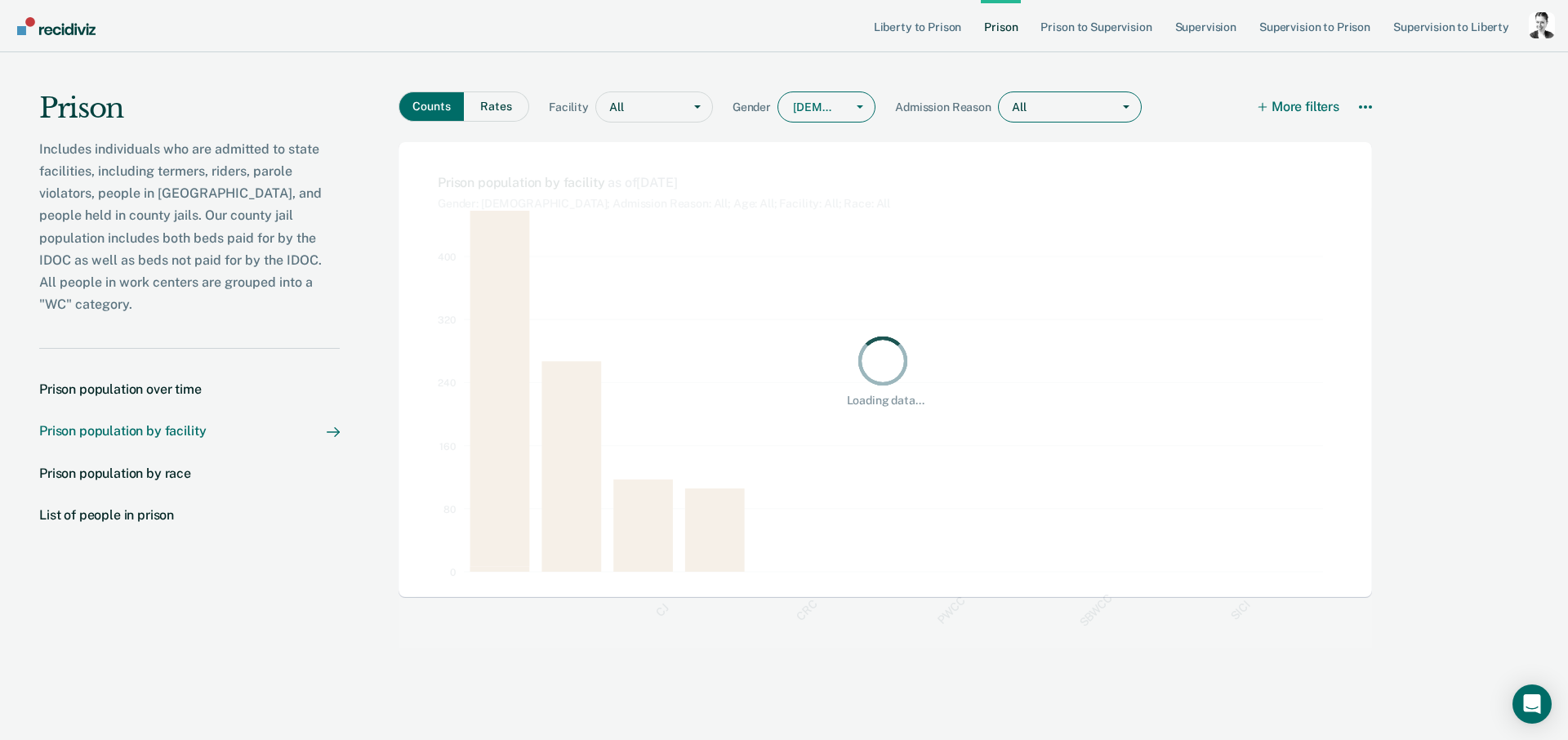
click at [1035, 109] on div at bounding box center [1064, 107] width 75 height 17
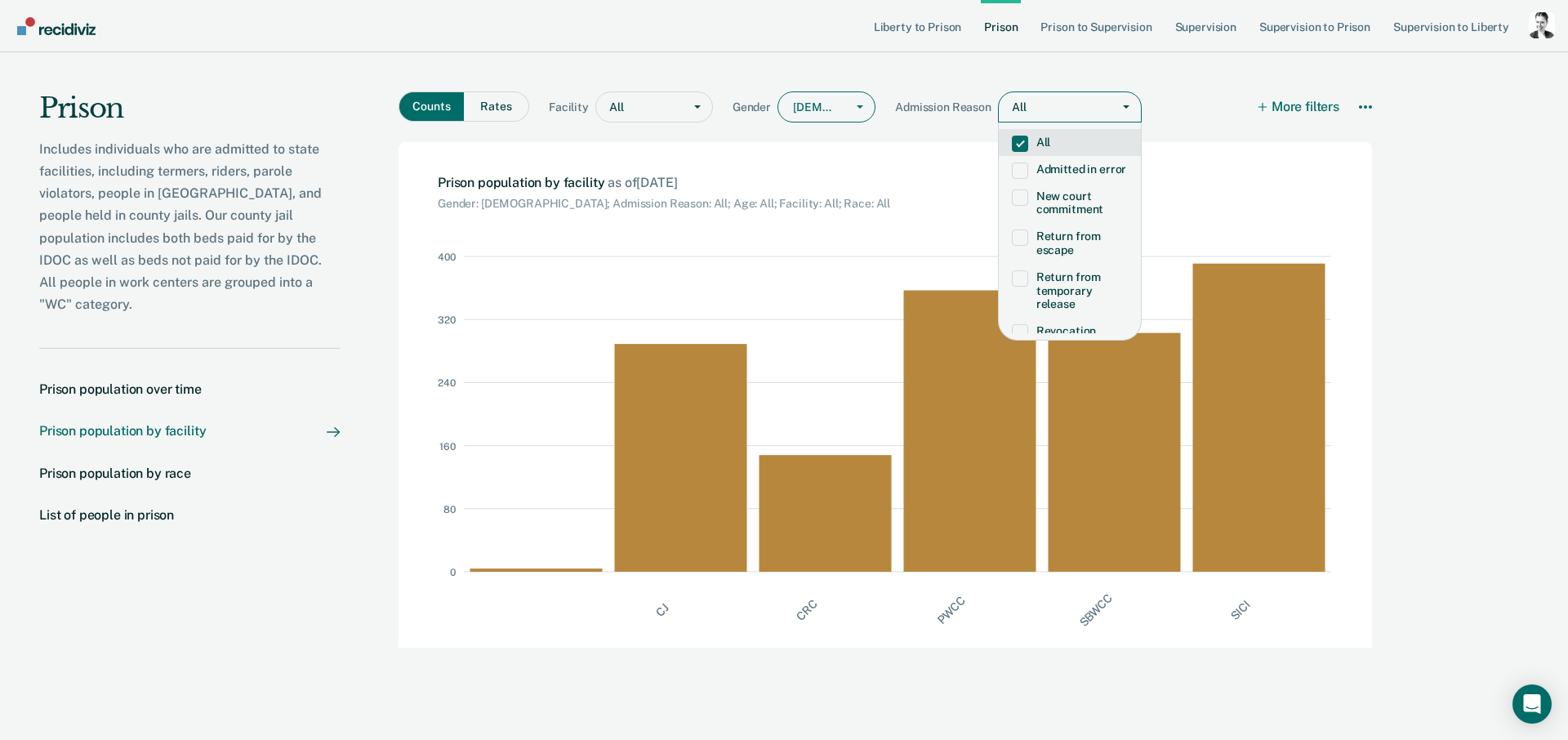
click at [1035, 109] on div at bounding box center [1064, 107] width 75 height 17
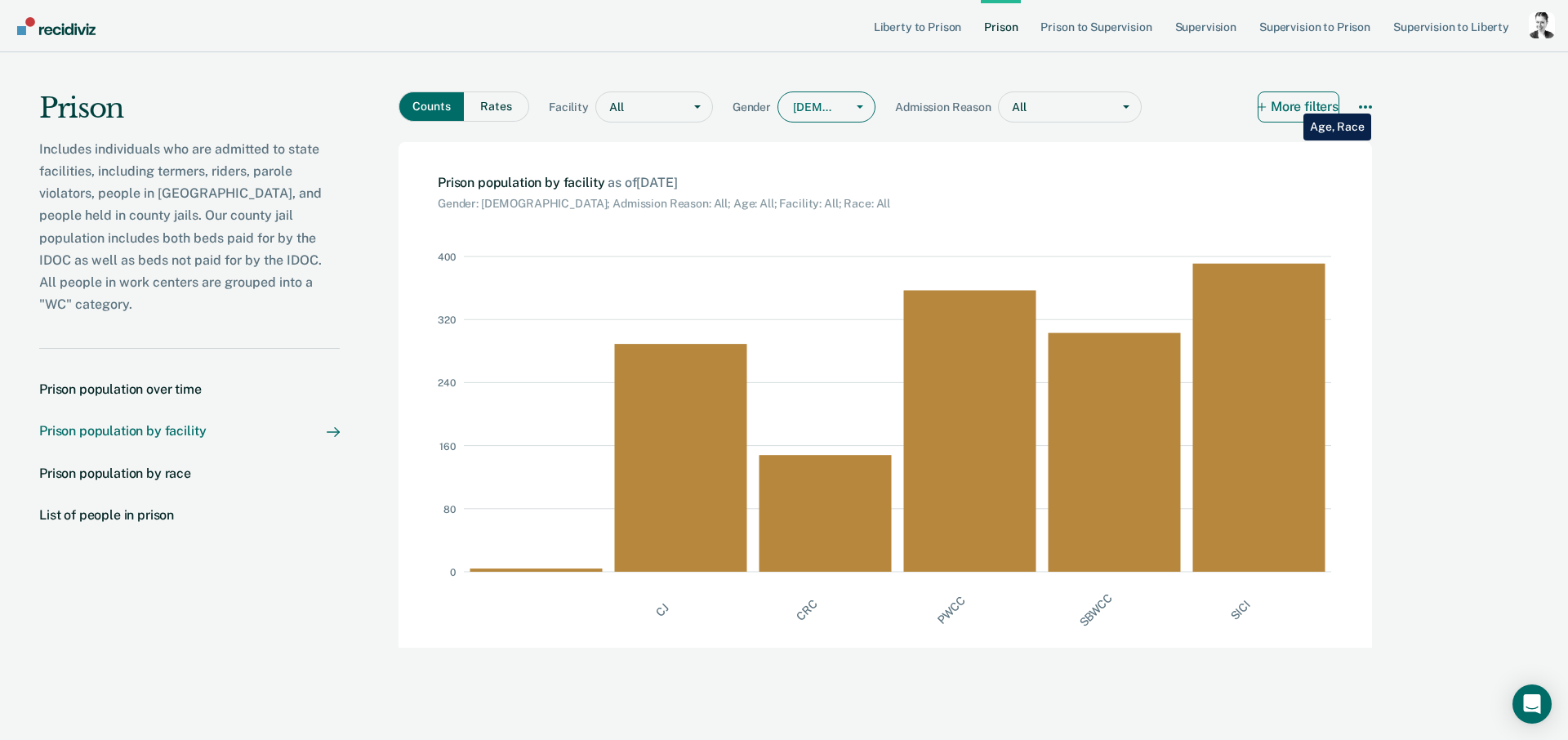
click at [1291, 101] on button "More filters" at bounding box center [1298, 107] width 82 height 31
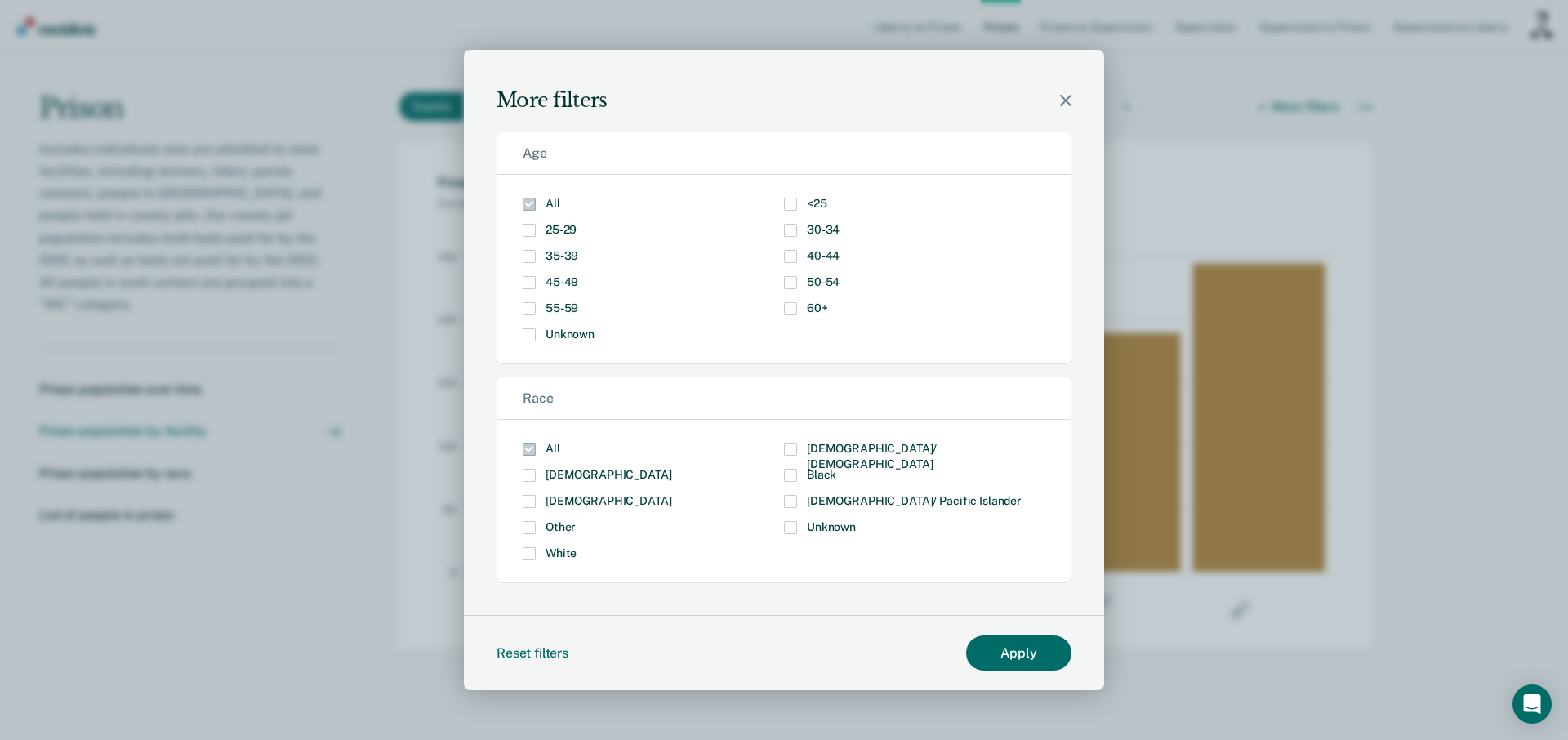
click at [811, 281] on span "50-54" at bounding box center [824, 282] width 33 height 13
click at [839, 276] on input "50-54" at bounding box center [839, 276] width 0 height 0
click at [810, 307] on span "60+" at bounding box center [818, 308] width 21 height 13
click at [829, 302] on input "60+" at bounding box center [829, 302] width 0 height 0
click at [1025, 658] on button "Apply" at bounding box center [1019, 653] width 106 height 35
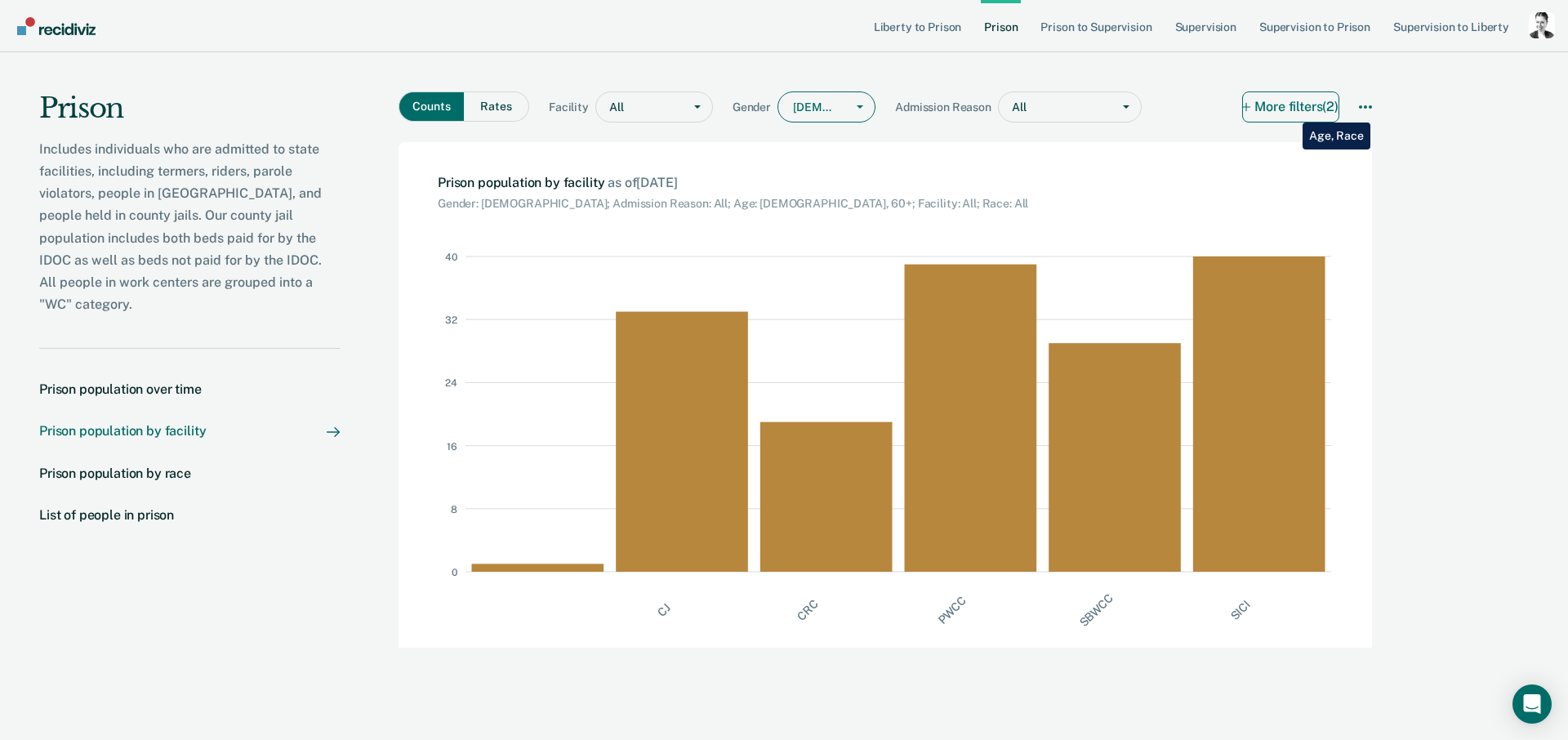
click at [1290, 110] on button "More filters (2)" at bounding box center [1291, 107] width 97 height 31
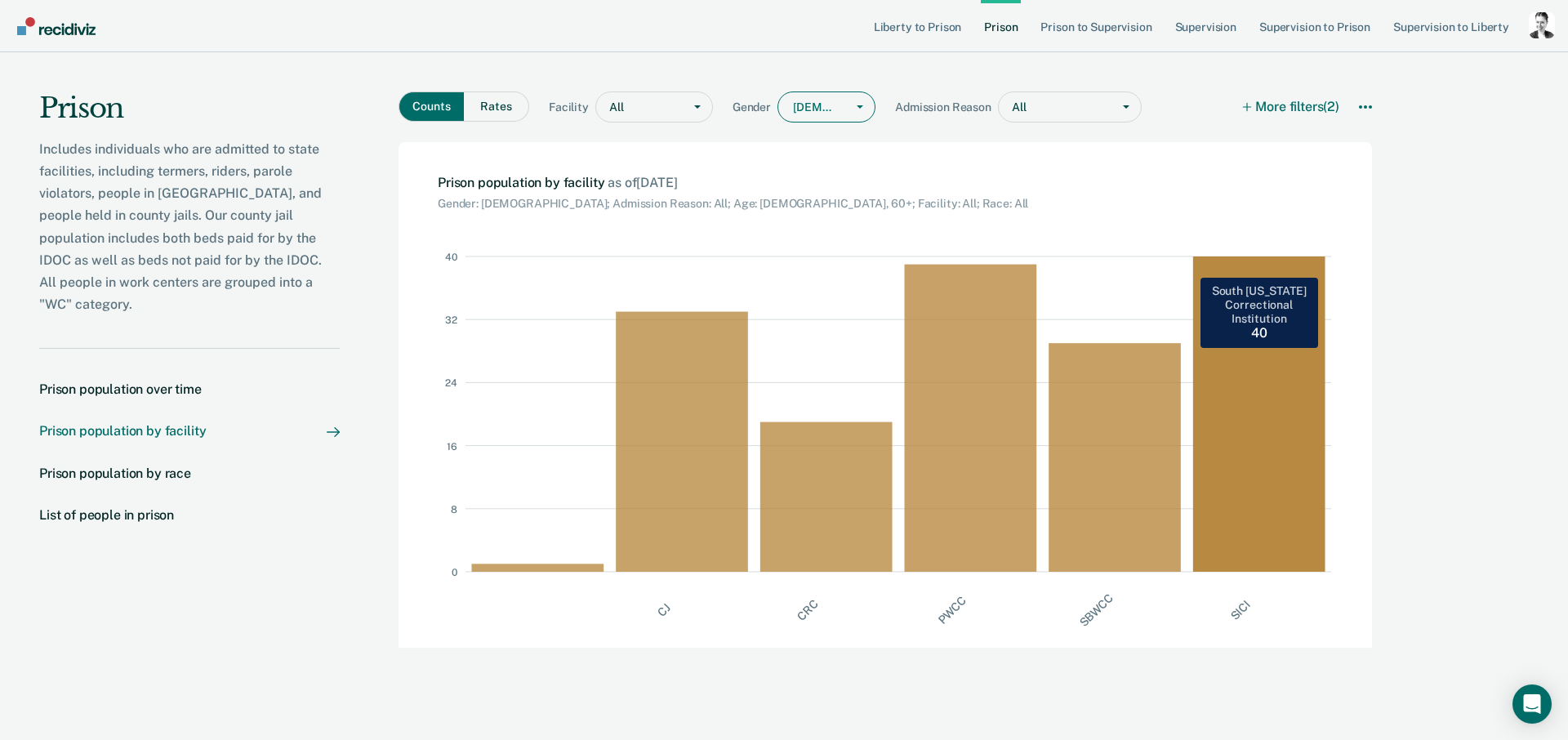
click at [1218, 483] on rect at bounding box center [1265, 414] width 144 height 315
click at [1269, 317] on rect at bounding box center [1265, 414] width 144 height 315
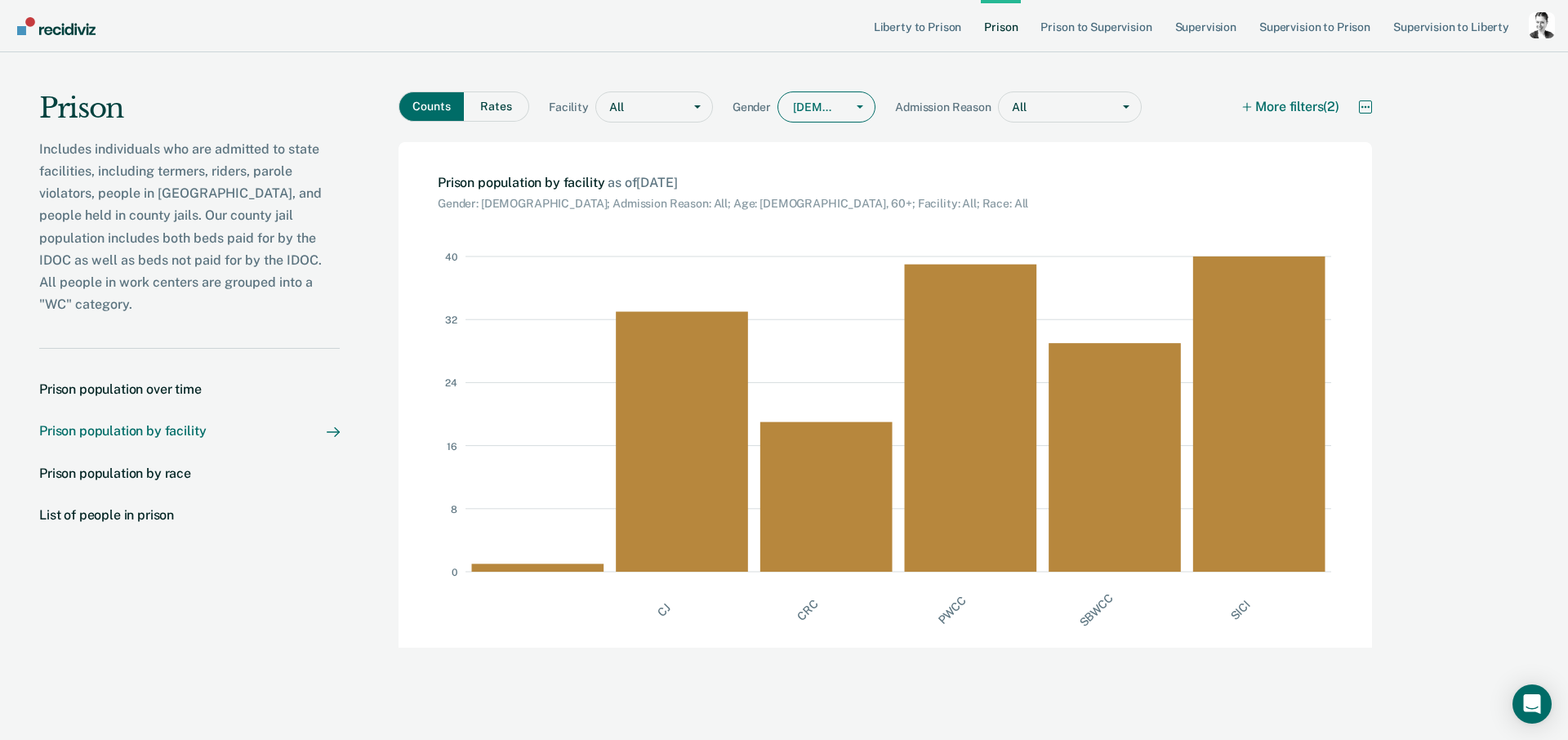
click at [1371, 109] on icon "More options" at bounding box center [1365, 107] width 13 height 13
click at [1256, 101] on button "More filters (2)" at bounding box center [1291, 107] width 97 height 31
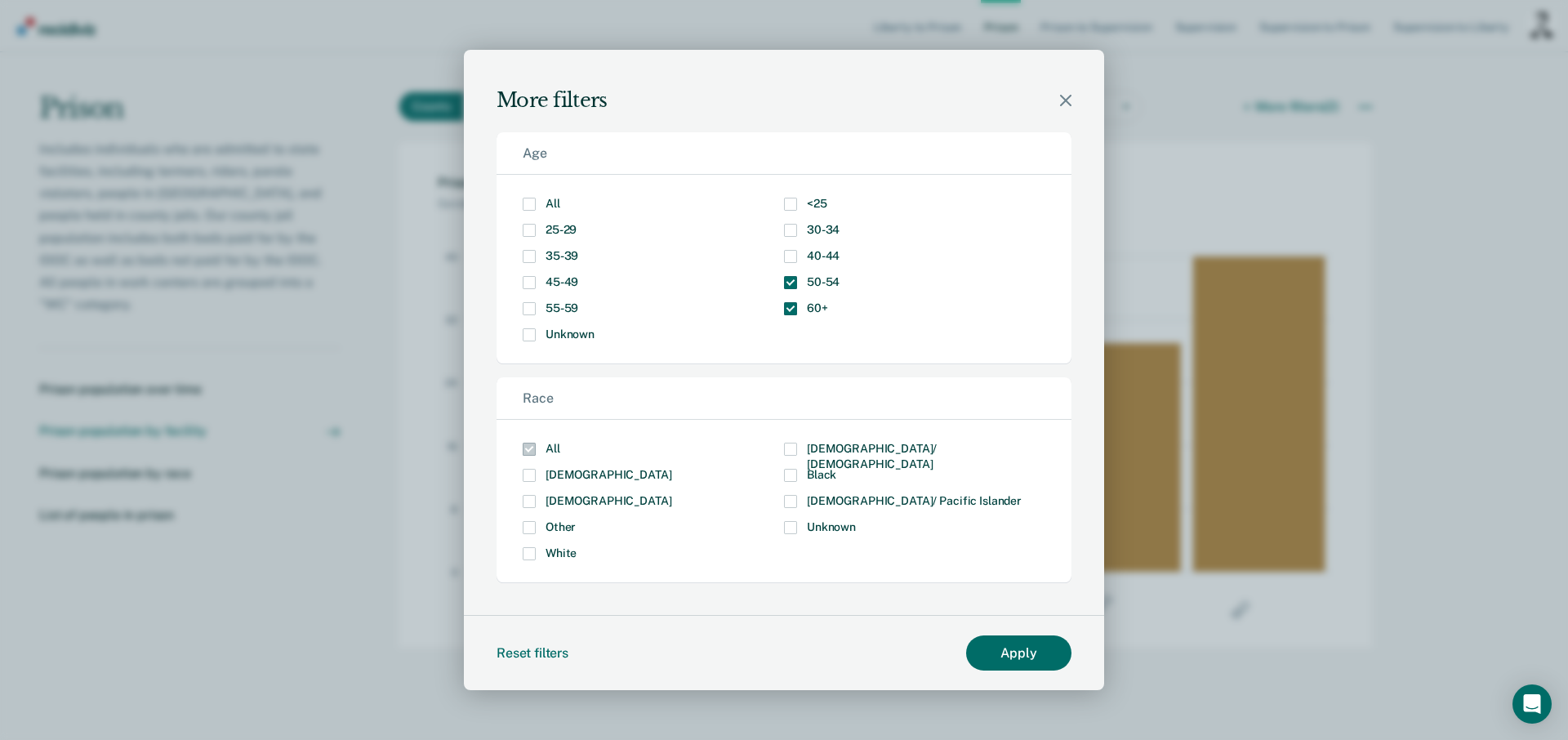
click at [1068, 100] on icon "Modal" at bounding box center [1066, 101] width 12 height 12
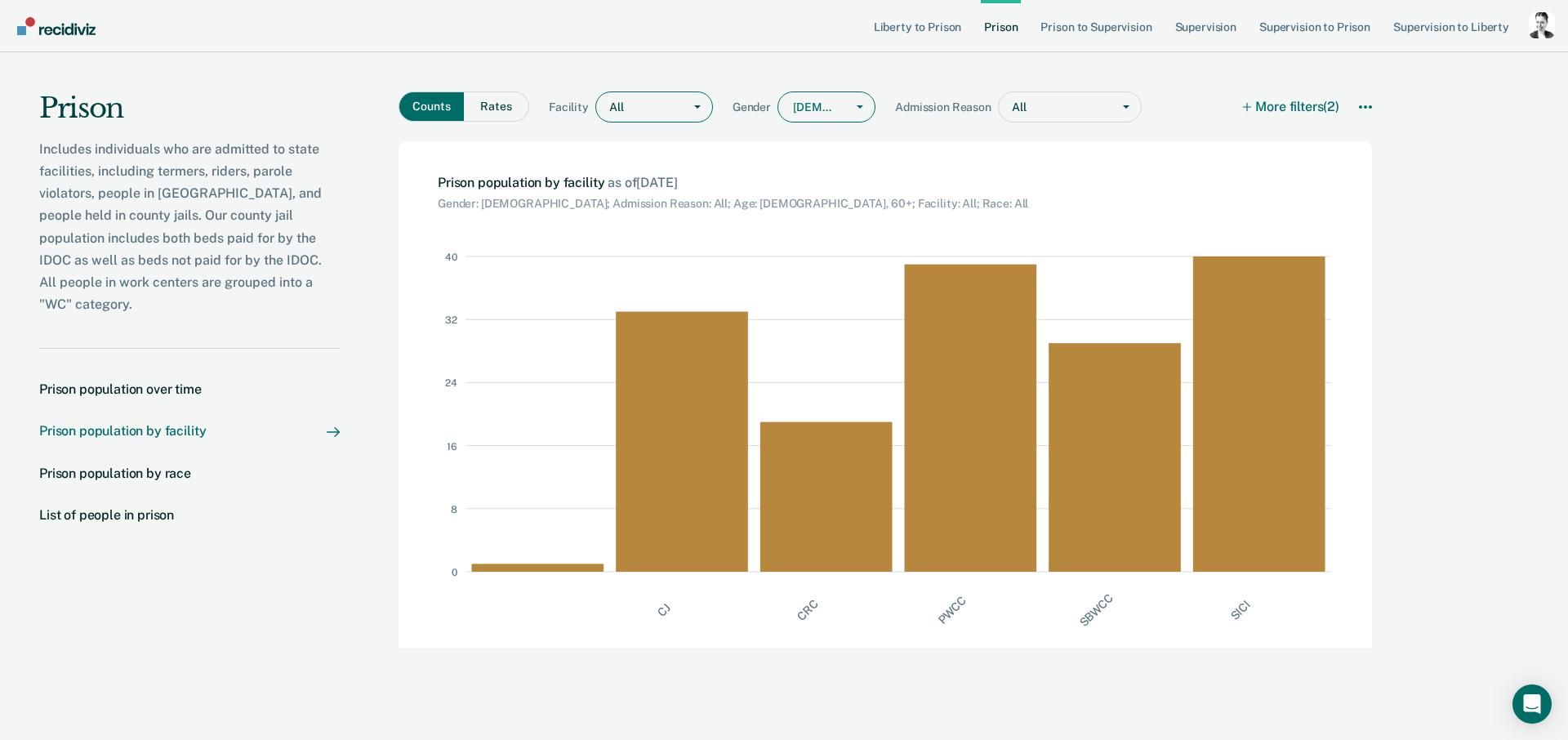
click at [638, 110] on div at bounding box center [649, 107] width 49 height 17
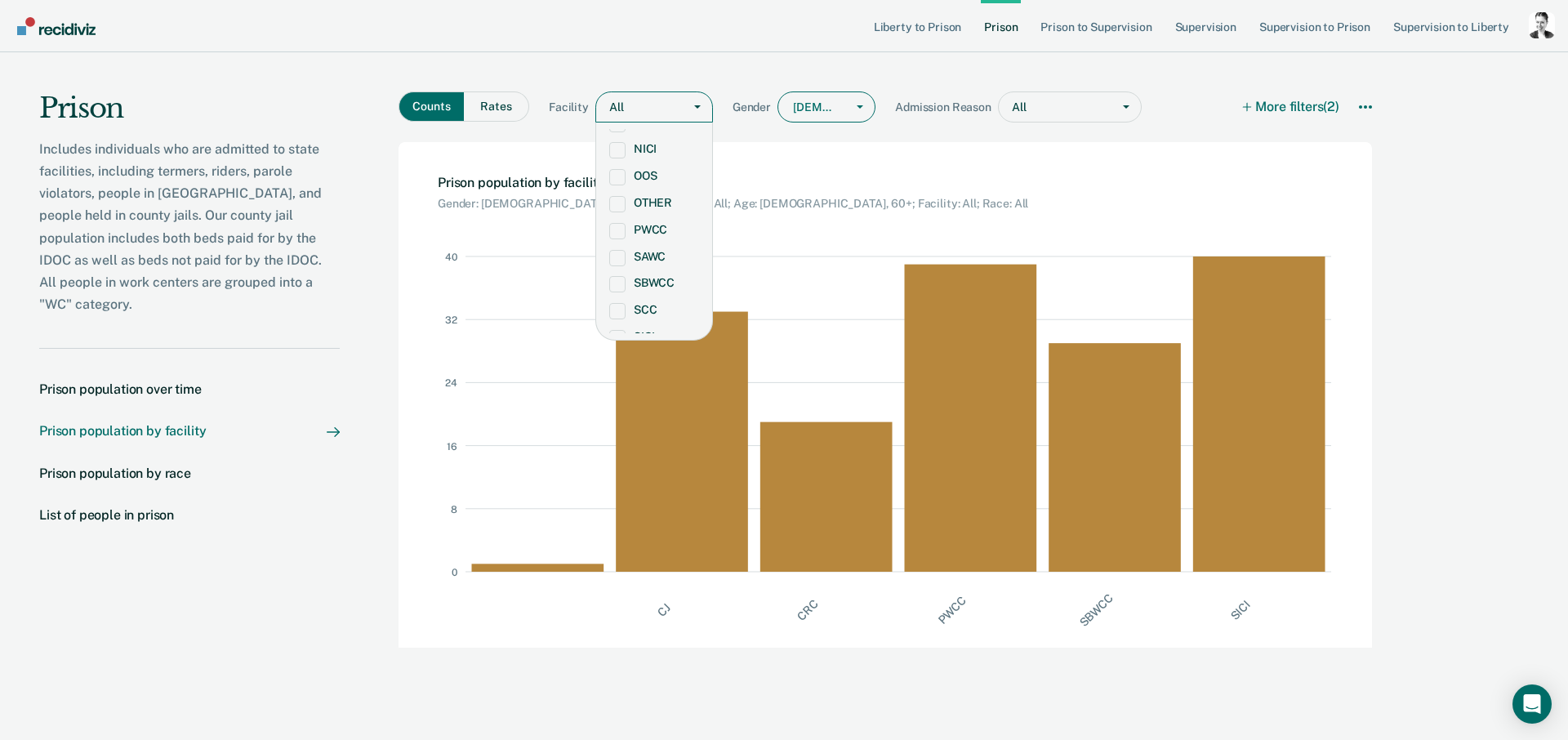
scroll to position [220, 0]
click at [648, 324] on label "SICI" at bounding box center [654, 323] width 90 height 14
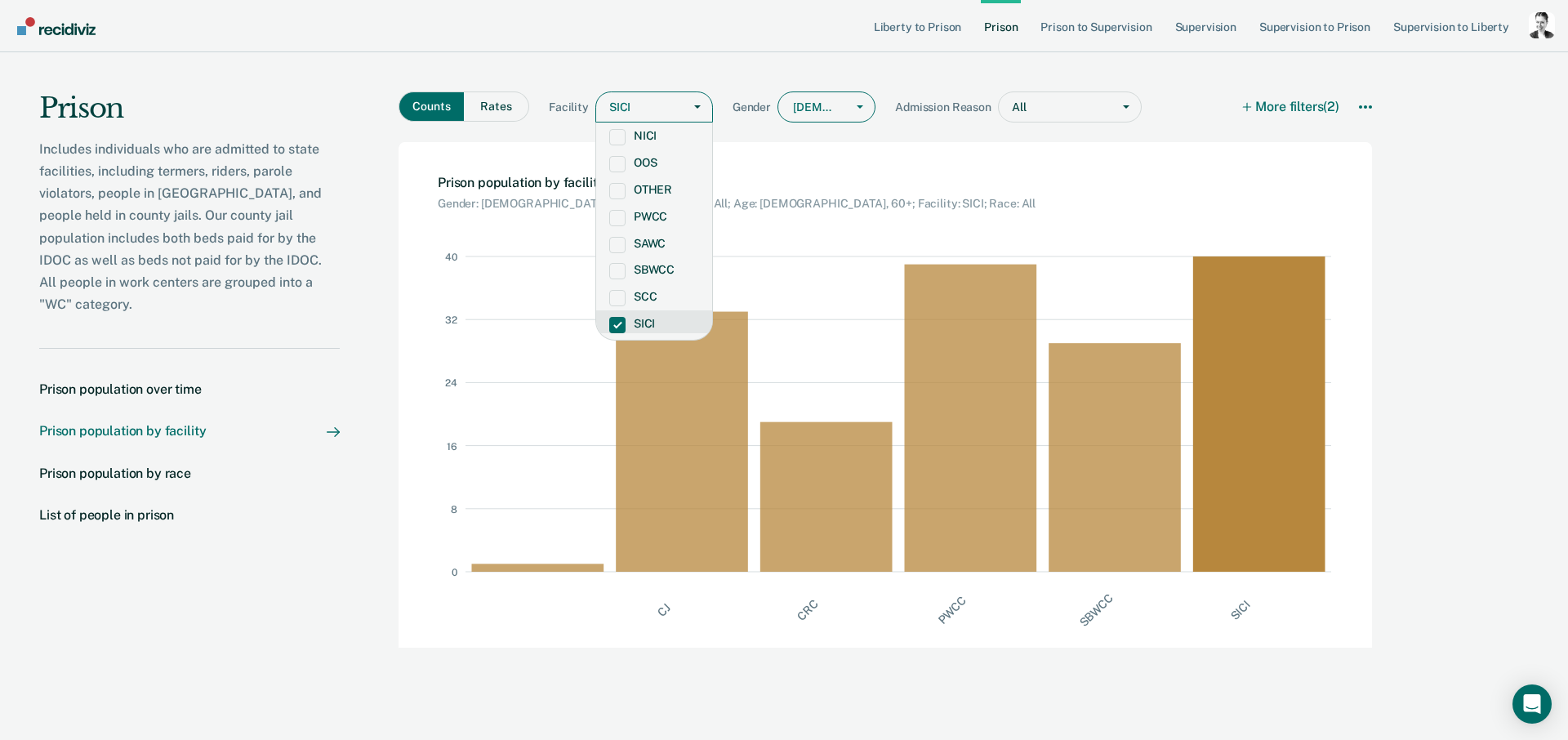
click at [990, 141] on div "Counts Rates Facility option SICI, selected. SICI selected, 16 of 17. 17 result…" at bounding box center [885, 116] width 974 height 50
click at [639, 323] on label "SICI" at bounding box center [654, 323] width 90 height 14
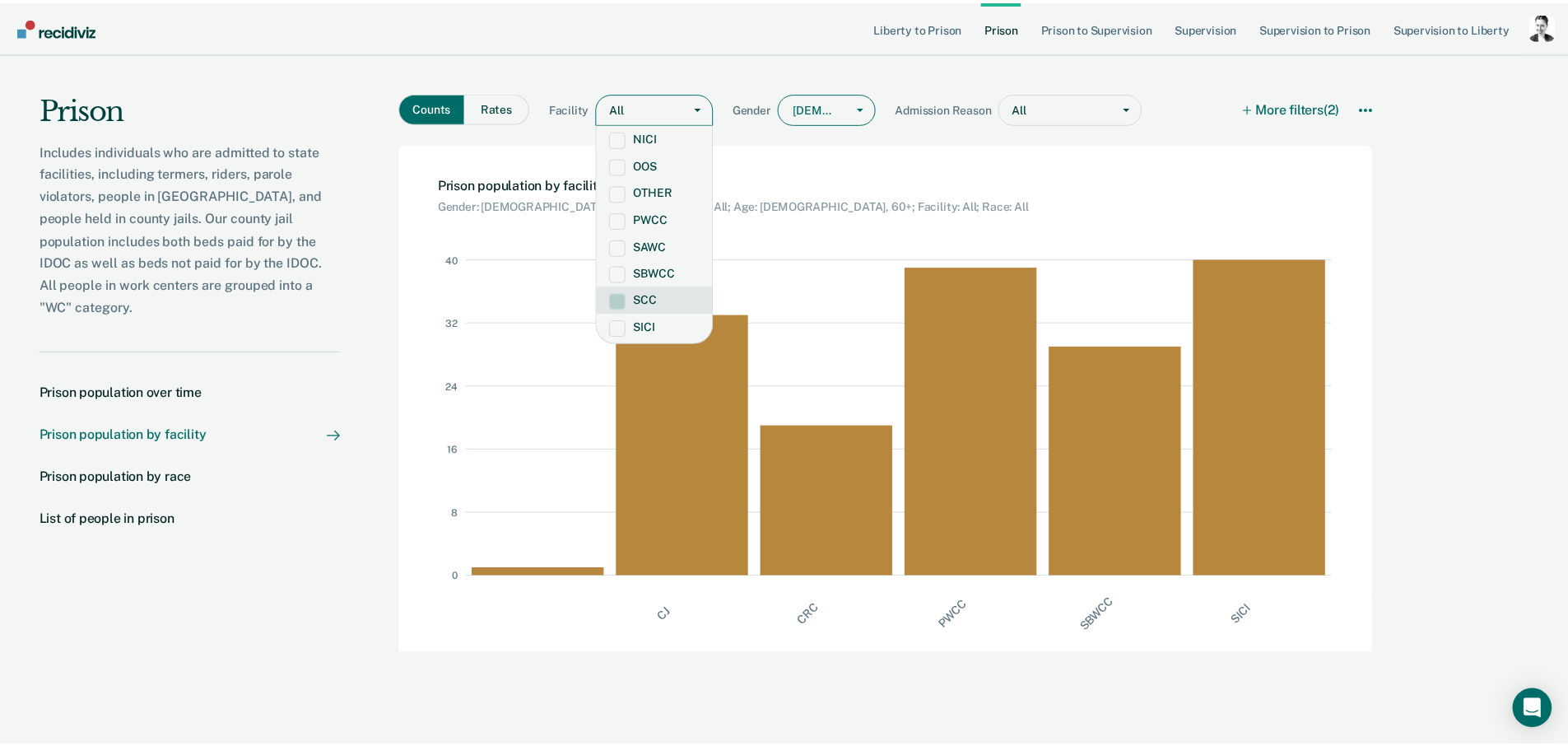
scroll to position [253, 0]
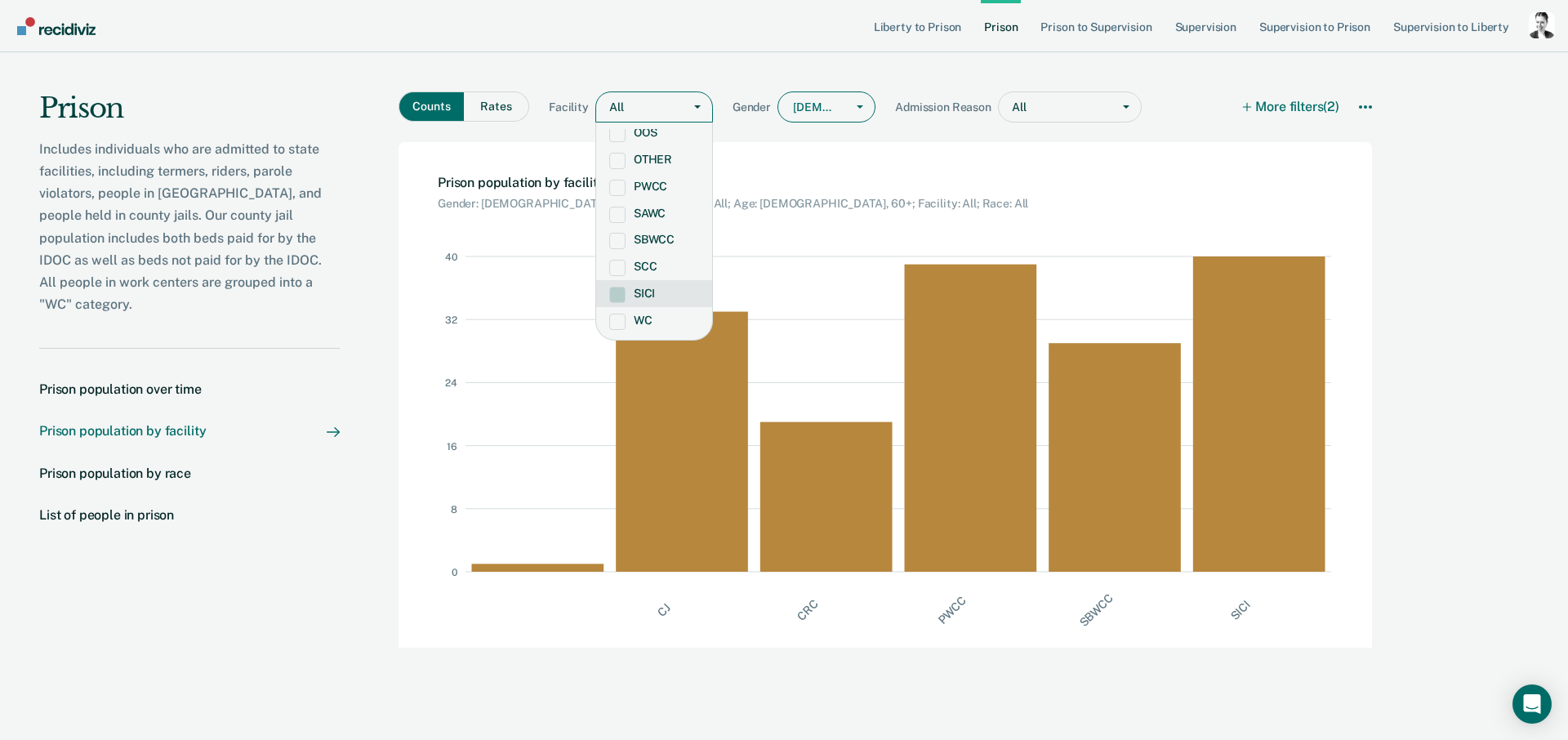
click at [667, 297] on label "SICI" at bounding box center [654, 293] width 90 height 14
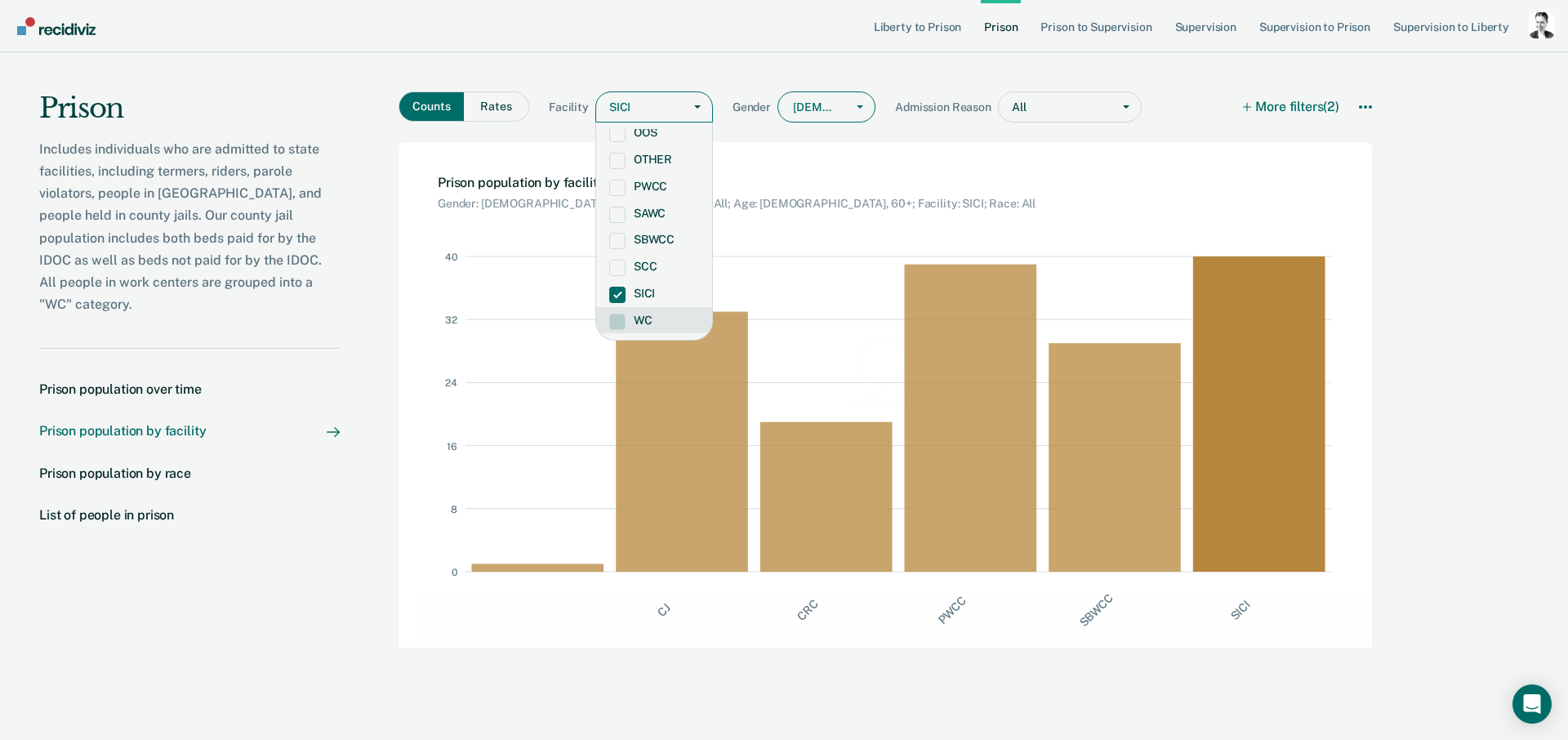
click at [479, 394] on div "Loading data..." at bounding box center [885, 369] width 921 height 75
click at [808, 156] on div "Prison population by facility as of September 19, 2025 Gender: Female; Admissio…" at bounding box center [885, 176] width 974 height 68
click at [520, 152] on div "Prison population by facility as of September 19, 2025 Gender: Female; Admissio…" at bounding box center [885, 176] width 974 height 68
click at [1246, 465] on rect at bounding box center [1265, 414] width 144 height 315
click at [1359, 108] on icon "More options" at bounding box center [1365, 107] width 13 height 13
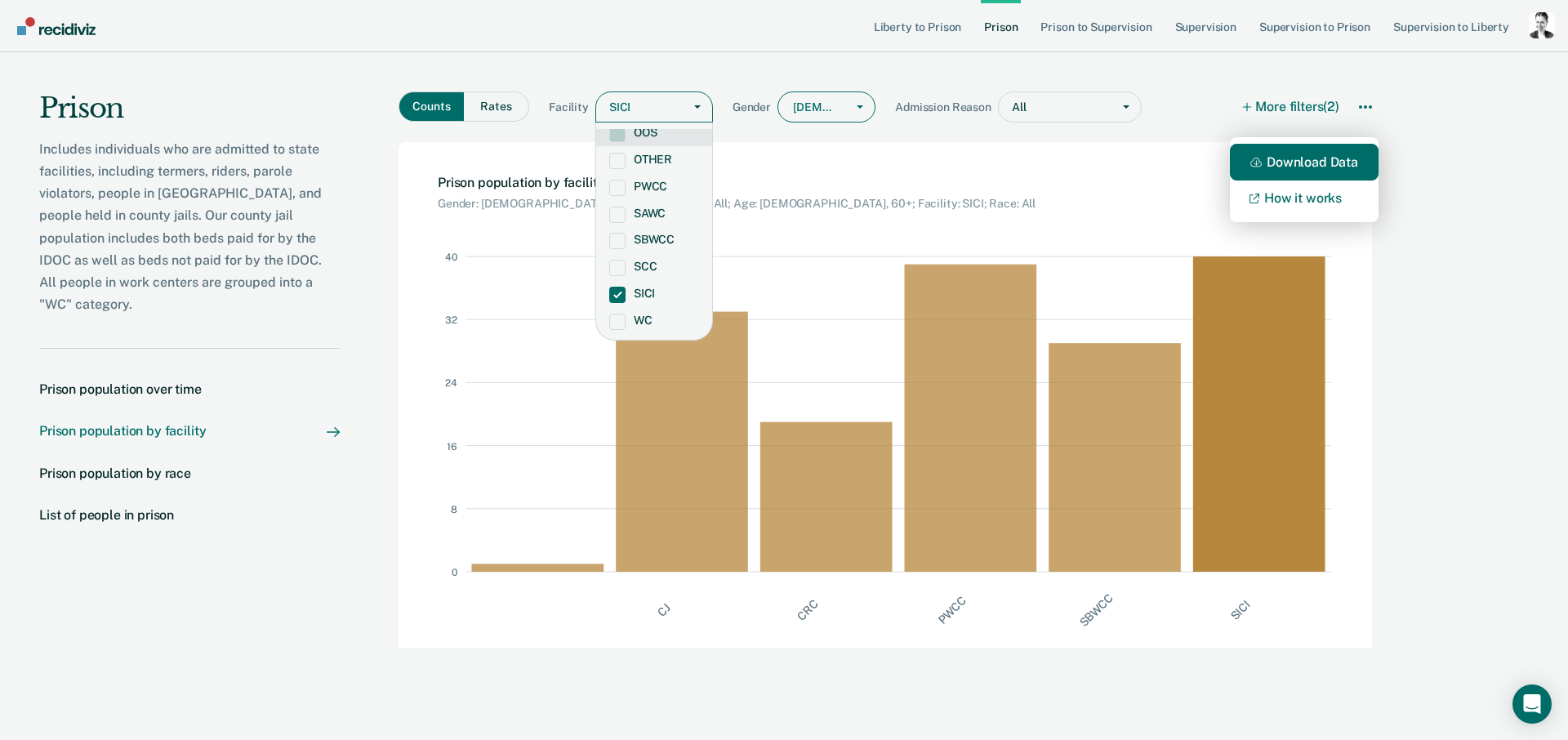
click at [1307, 162] on button "Download Data" at bounding box center [1304, 162] width 148 height 37
click at [620, 291] on span at bounding box center [617, 295] width 16 height 16
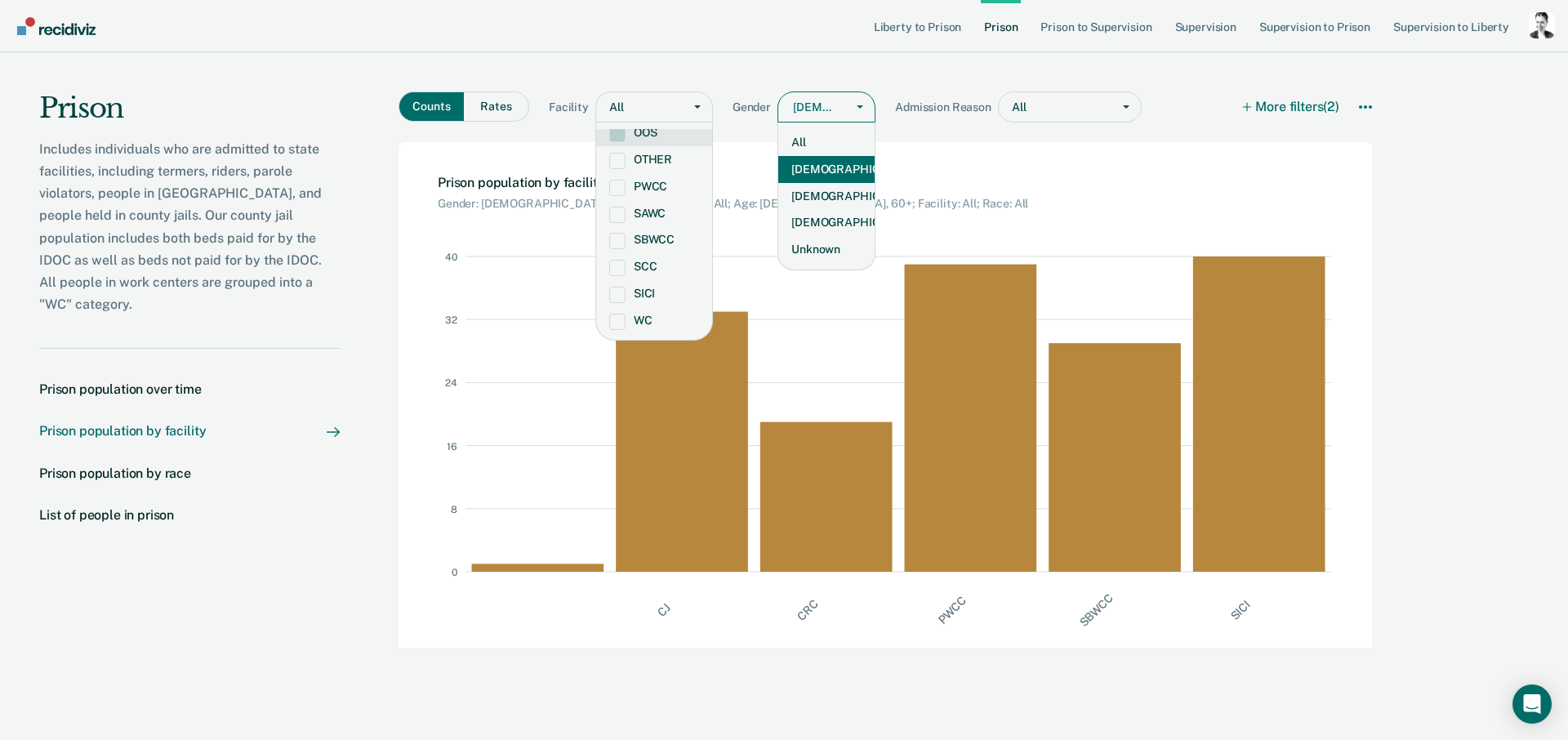
click at [817, 110] on div at bounding box center [815, 107] width 44 height 17
click at [816, 141] on div "All" at bounding box center [826, 143] width 96 height 27
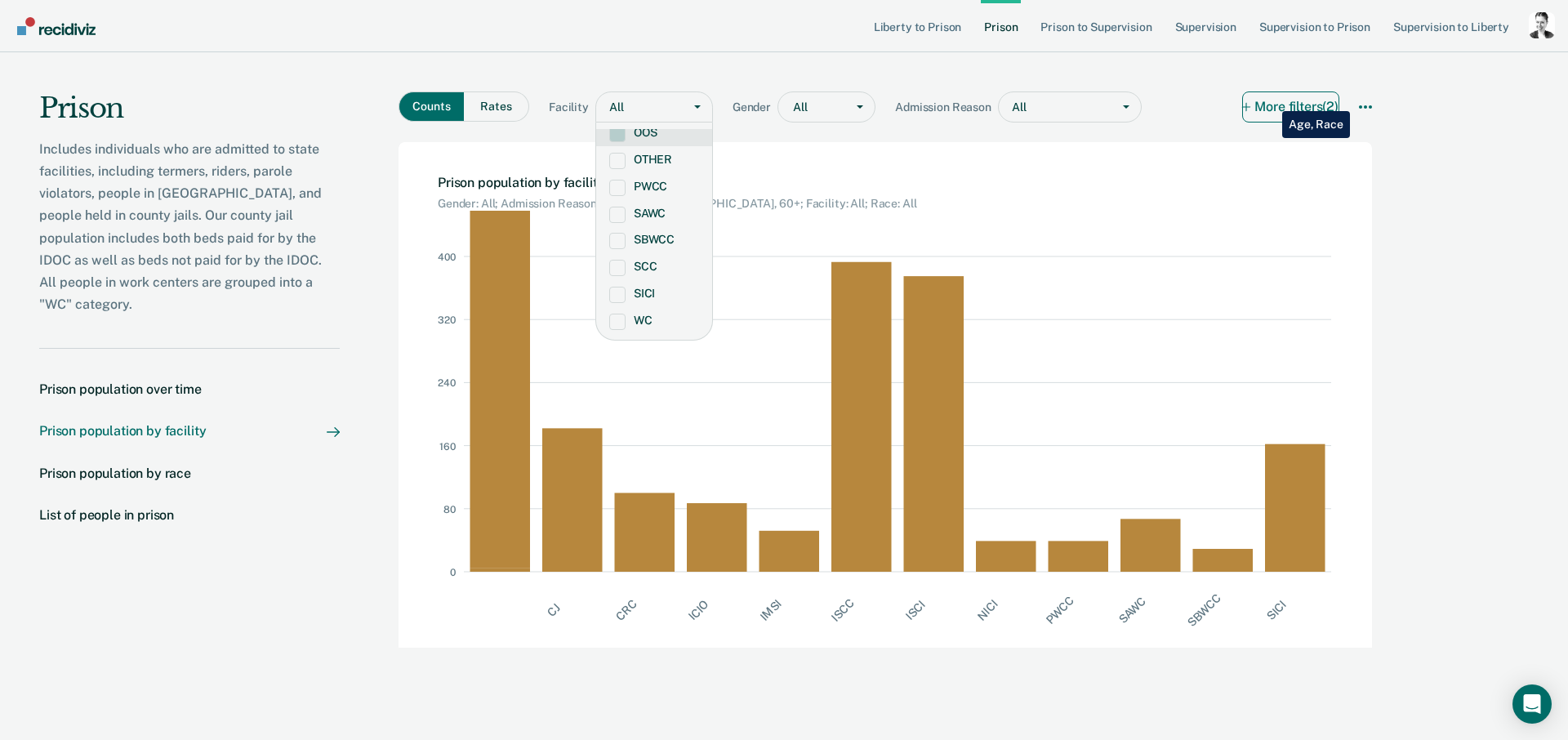
click at [1270, 99] on button "More filters (2)" at bounding box center [1291, 107] width 97 height 31
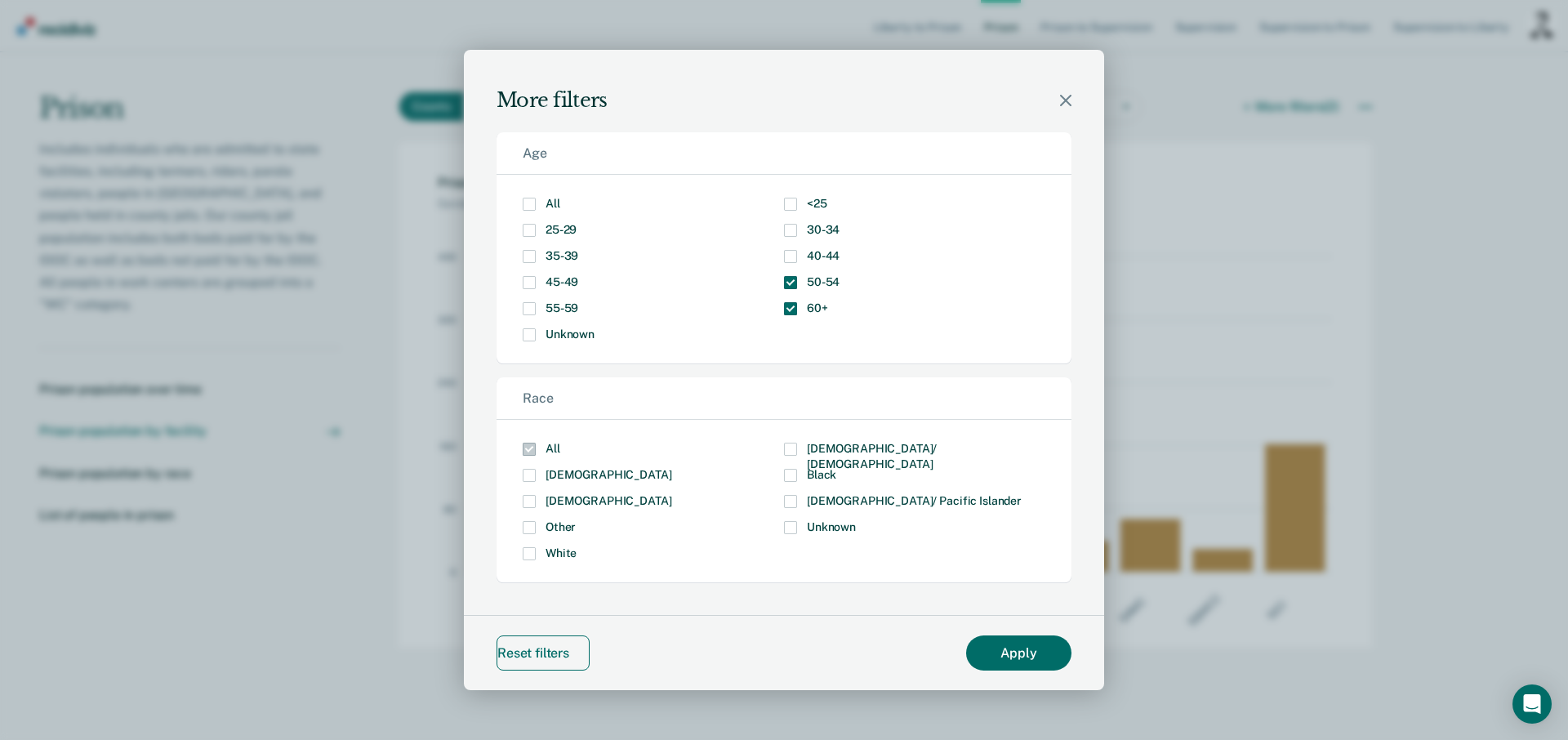
click at [539, 649] on button "Reset filters" at bounding box center [542, 653] width 93 height 35
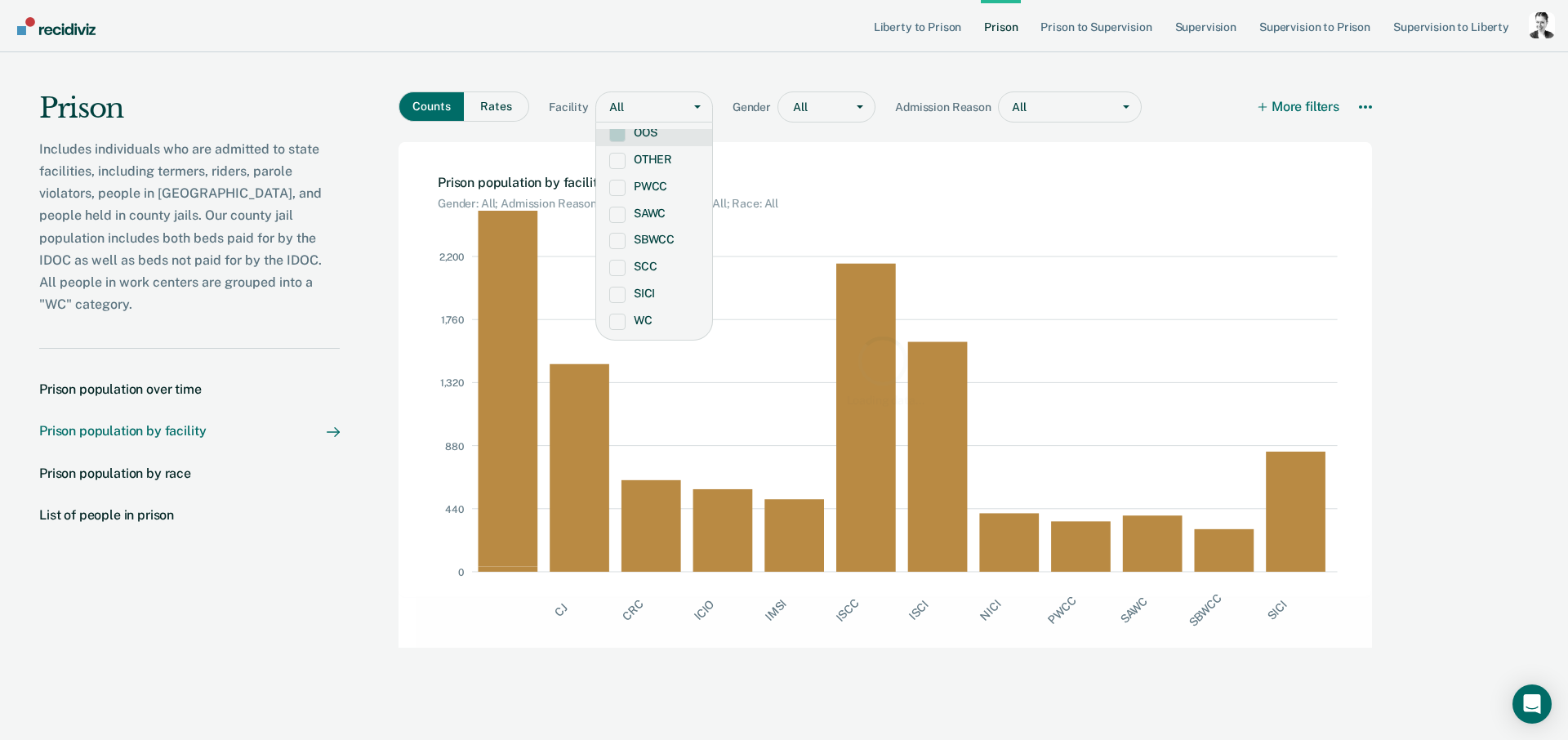
click at [1153, 156] on div "Loading data..." at bounding box center [885, 369] width 974 height 456
click at [561, 44] on nav "Liberty to Prison Prison Prison to Supervision Supervision Supervision to Priso…" at bounding box center [784, 26] width 1568 height 52
click at [673, 102] on div "All" at bounding box center [639, 107] width 87 height 24
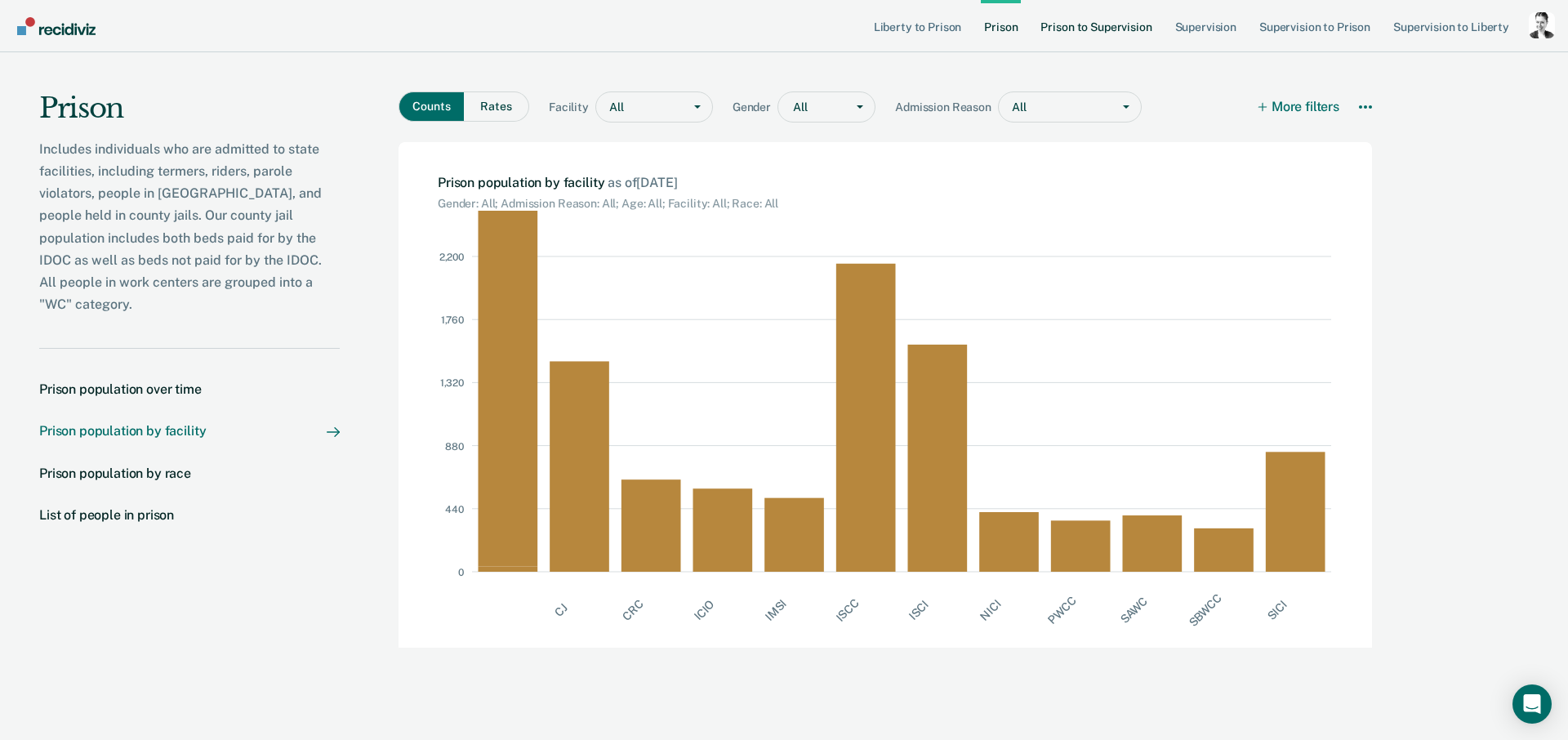
click at [1098, 30] on link "Prison to Supervision" at bounding box center [1096, 26] width 118 height 52
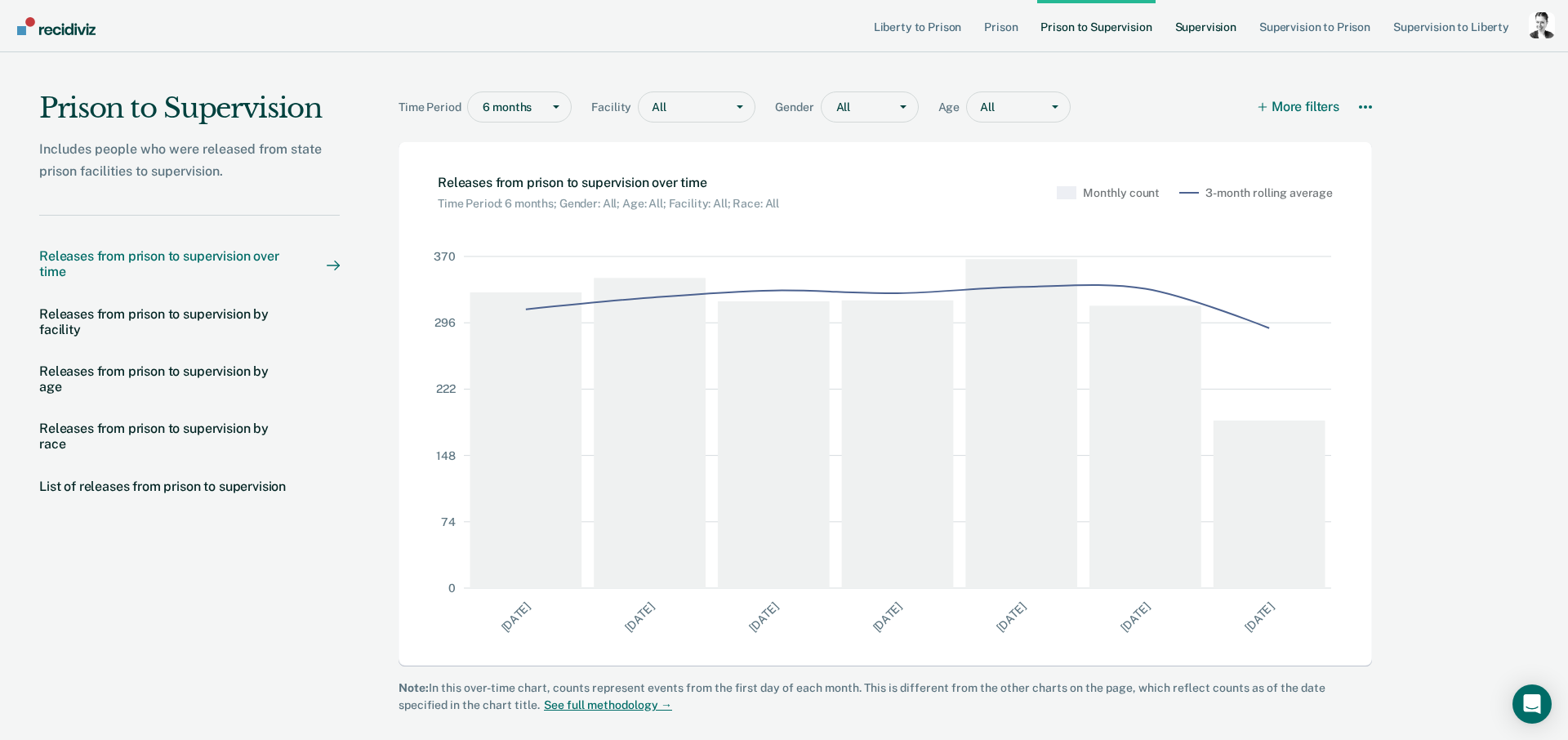
click at [1212, 26] on link "Supervision" at bounding box center [1206, 26] width 68 height 52
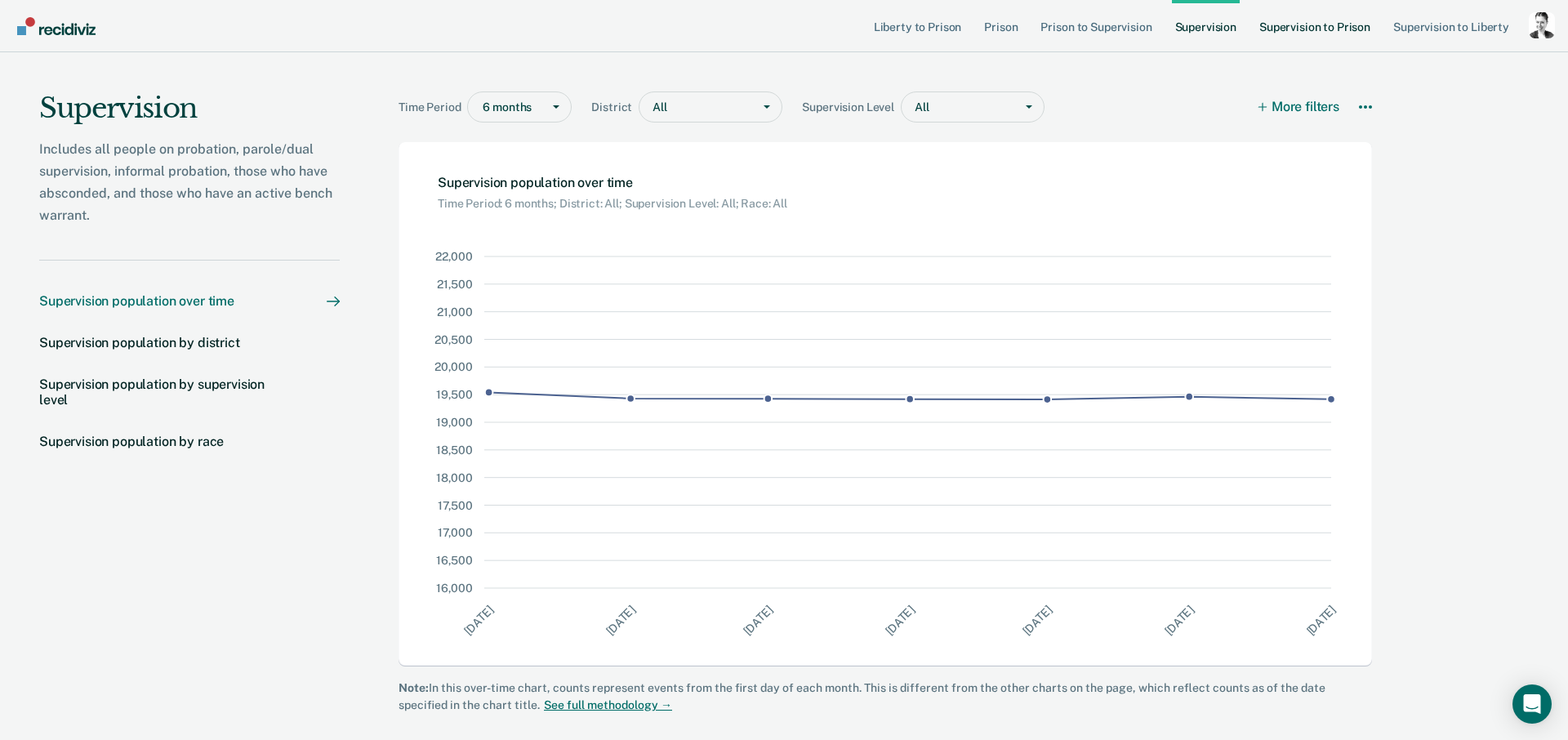
click at [1312, 28] on link "Supervision to Prison" at bounding box center [1315, 26] width 118 height 52
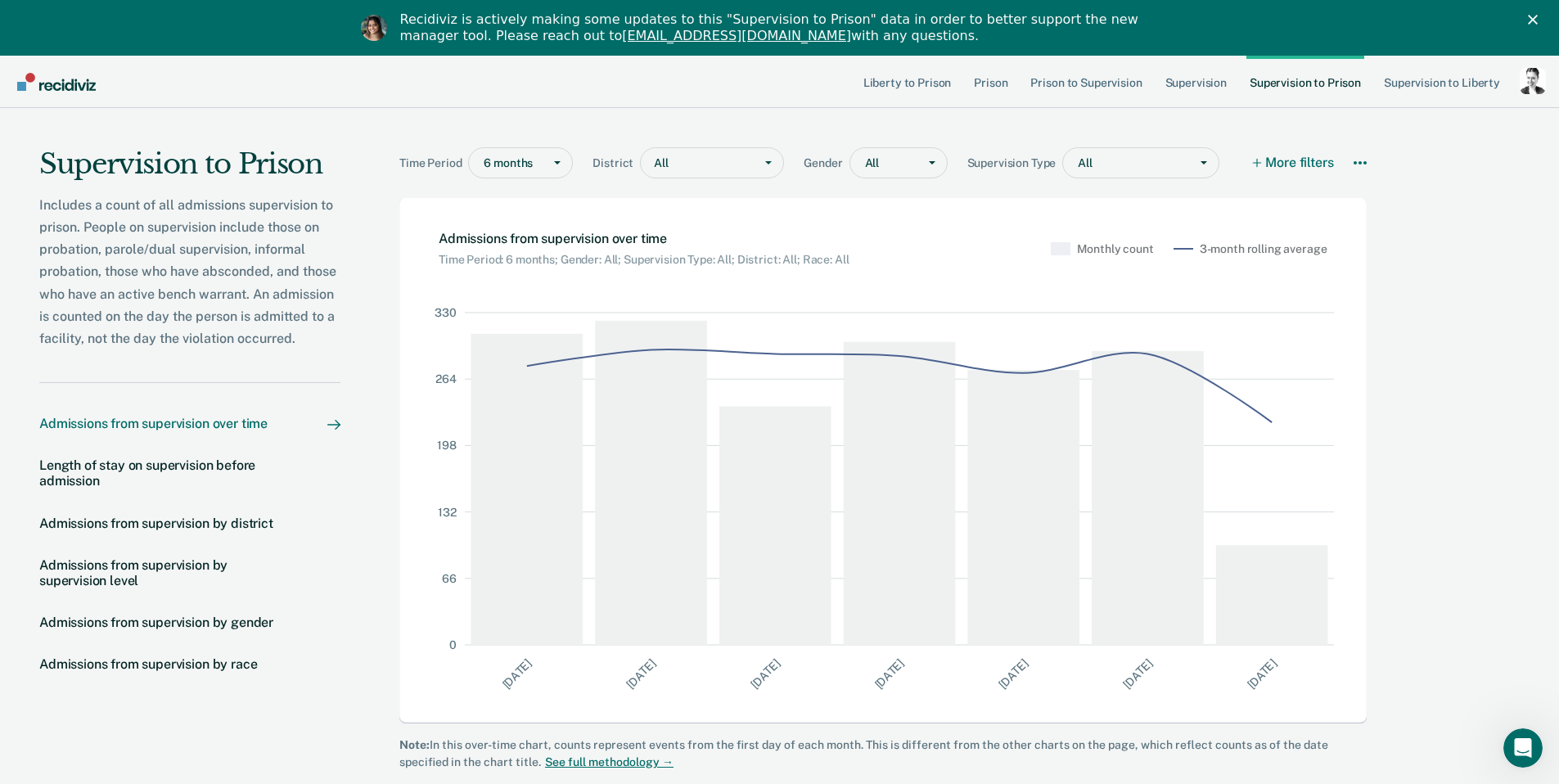
click at [1538, 17] on polygon "Close" at bounding box center [1533, 20] width 10 height 10
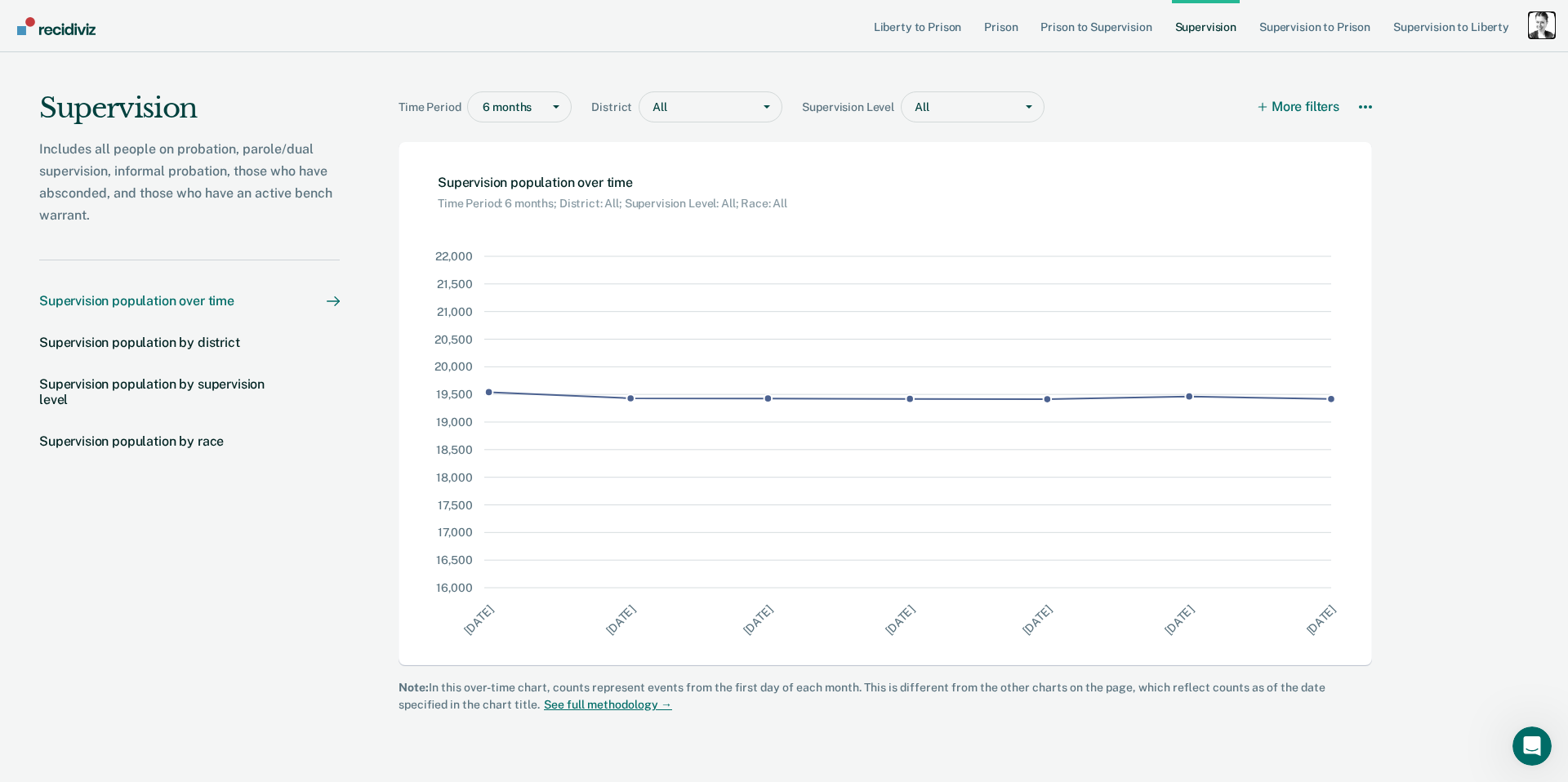
click at [1541, 18] on div "Profile dropdown button" at bounding box center [1542, 26] width 26 height 26
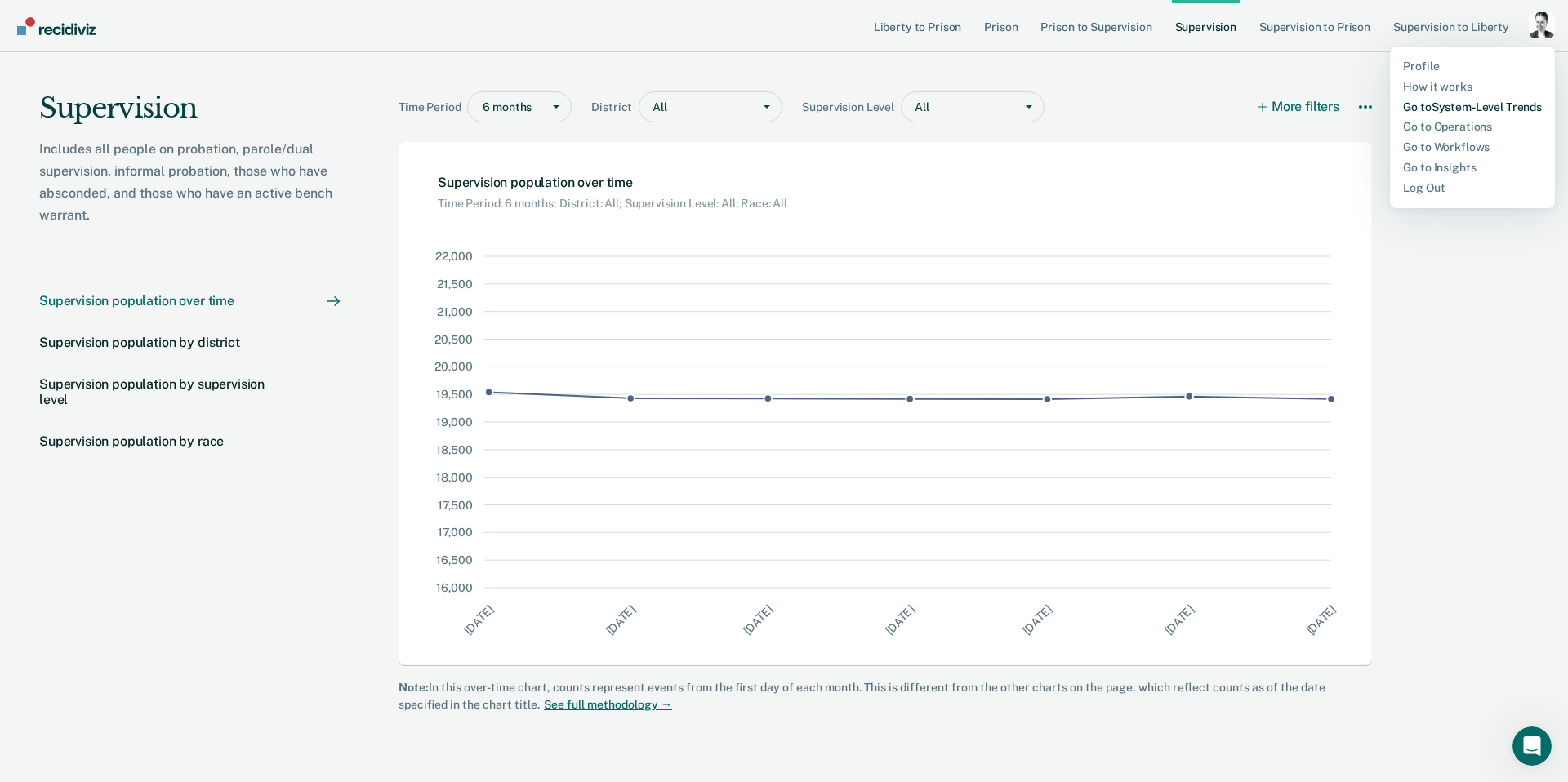
click at [1437, 103] on link "Go to System-Level Trends" at bounding box center [1472, 107] width 138 height 14
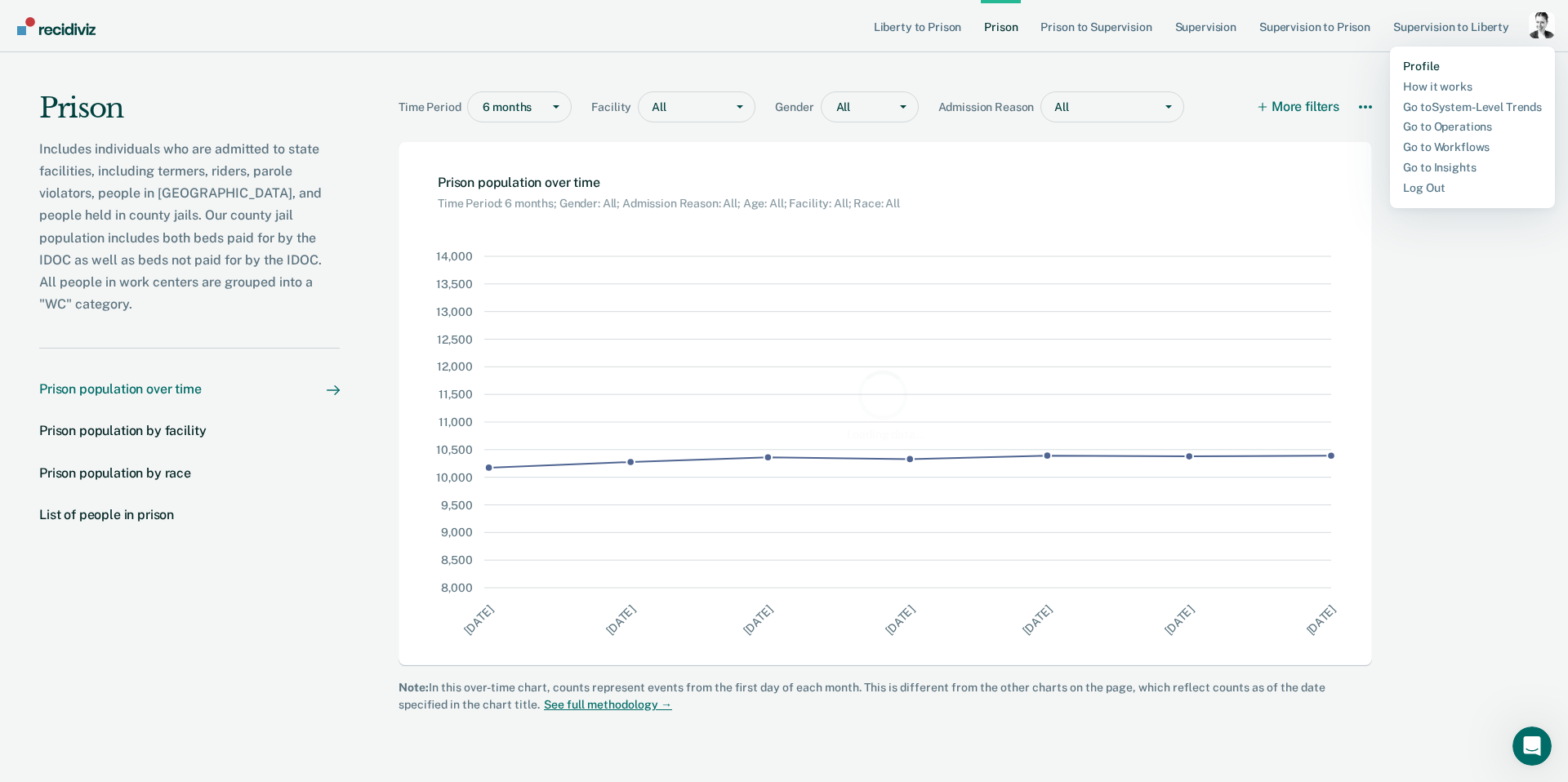
click at [1430, 68] on link "Profile" at bounding box center [1472, 66] width 138 height 14
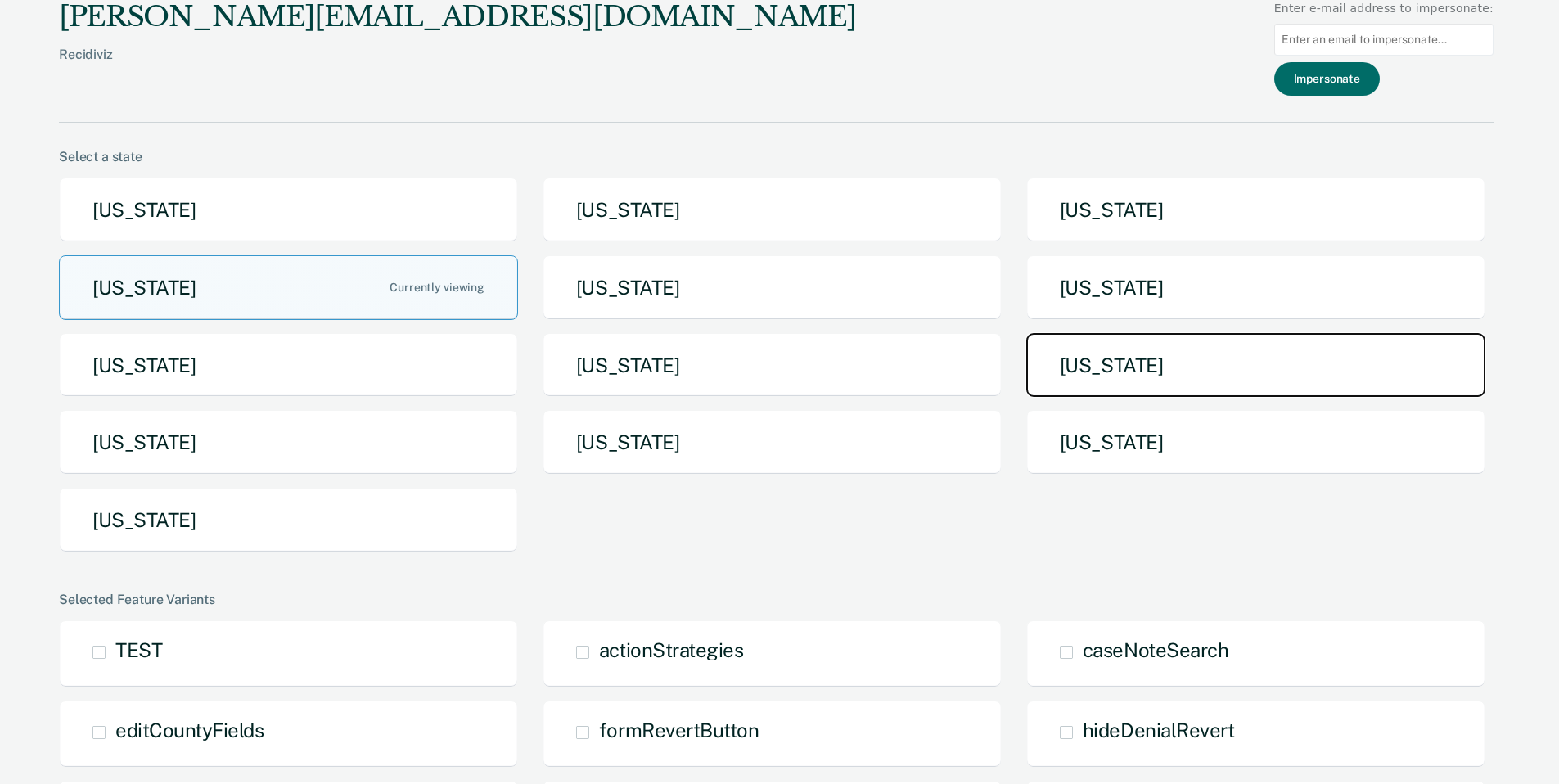
click at [1087, 365] on button "North Dakota" at bounding box center [1256, 365] width 459 height 64
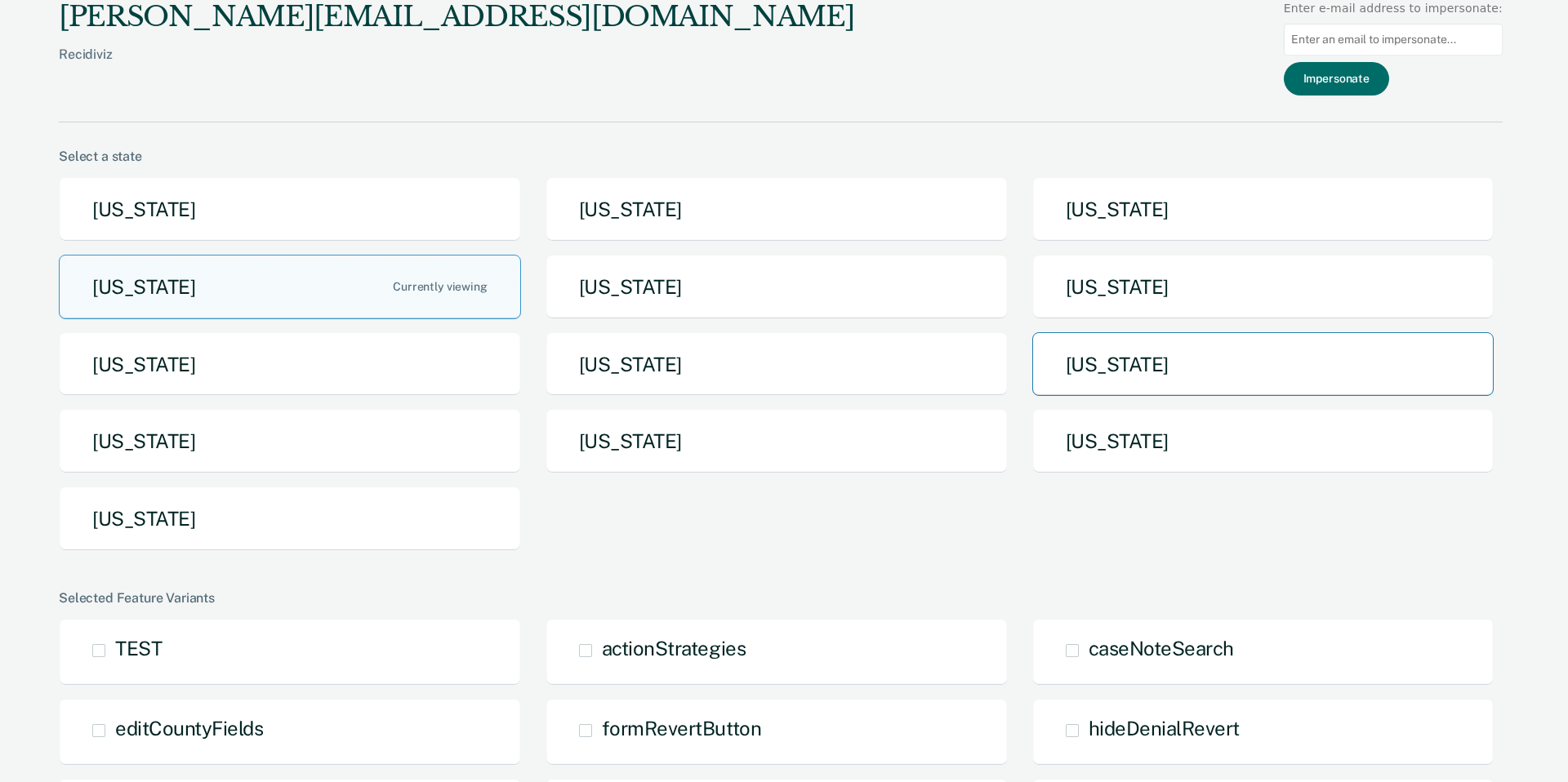
click at [1085, 364] on div "amy@recidiviz.org Recidiviz Enter e-mail address to impersonate: Impersonate Se…" at bounding box center [784, 391] width 1568 height 782
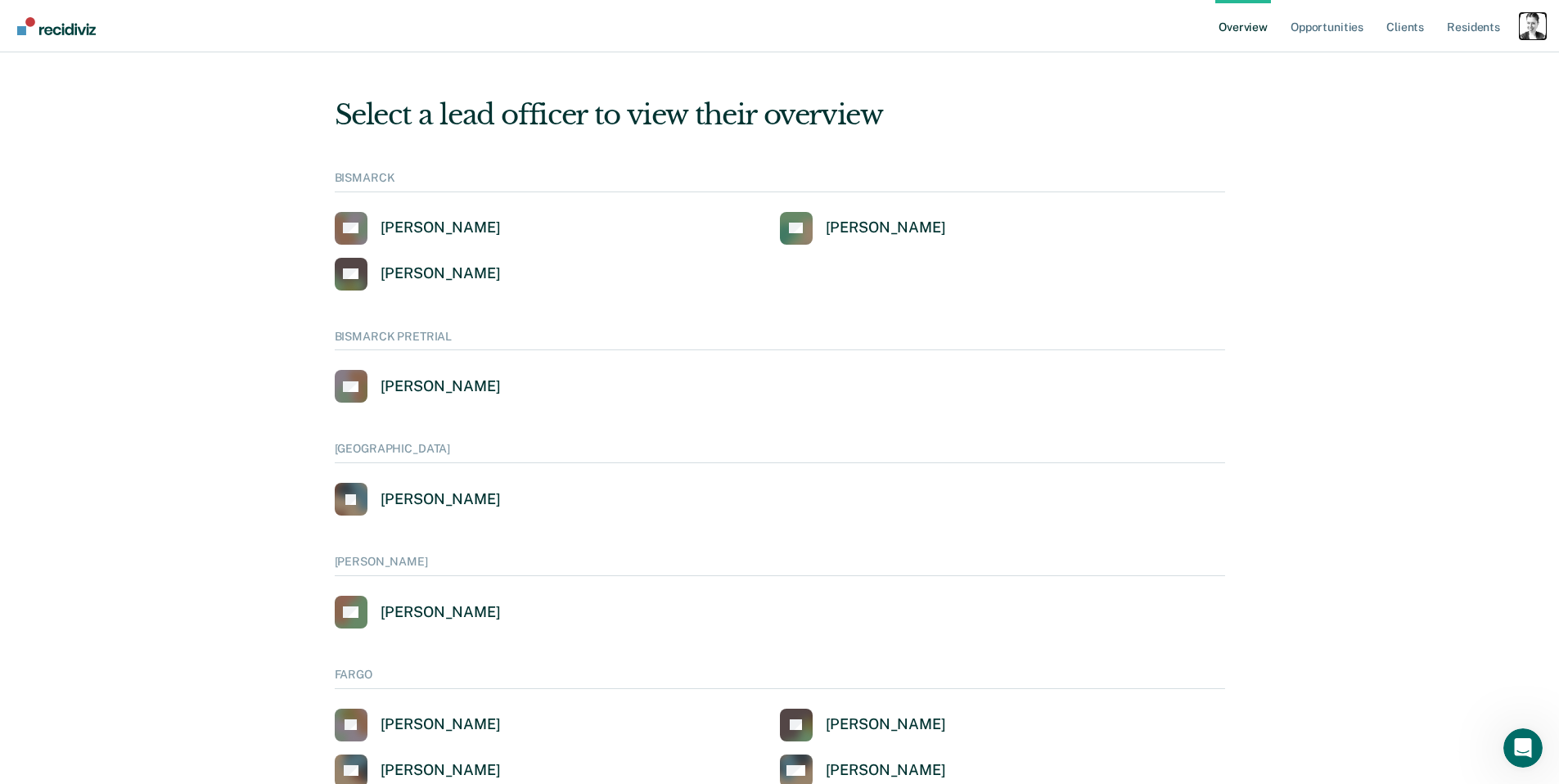
click at [1528, 31] on div "Profile dropdown button" at bounding box center [1533, 26] width 26 height 26
click at [1431, 114] on div "Profile How it works Go to System-Level Trends Go to Operations Log Out" at bounding box center [1463, 106] width 165 height 121
click at [1432, 107] on link "Go to System-Level Trends" at bounding box center [1463, 106] width 139 height 14
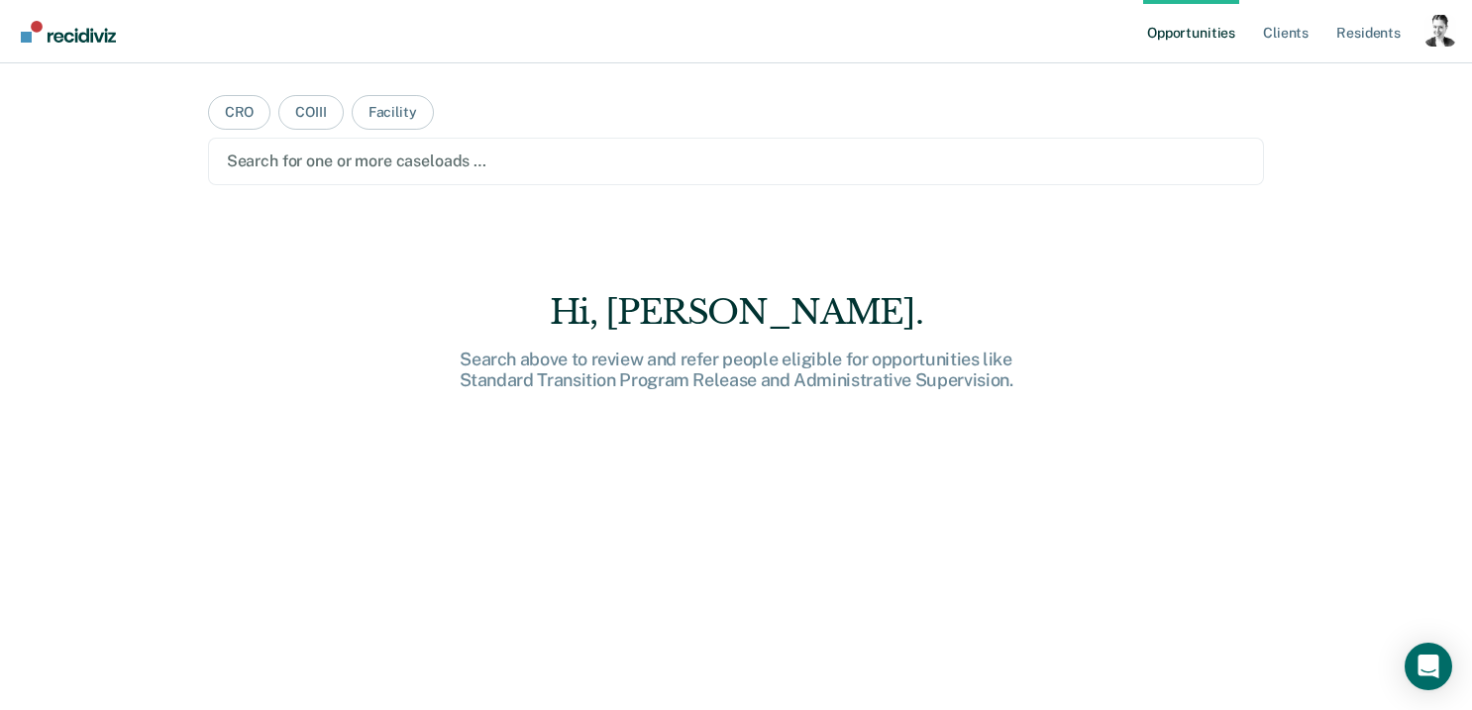
click at [1205, 39] on link "Opportunities" at bounding box center [1191, 31] width 96 height 63
click at [1434, 34] on div "Profile dropdown button" at bounding box center [1441, 31] width 32 height 32
click at [1304, 76] on link "Profile" at bounding box center [1360, 80] width 159 height 17
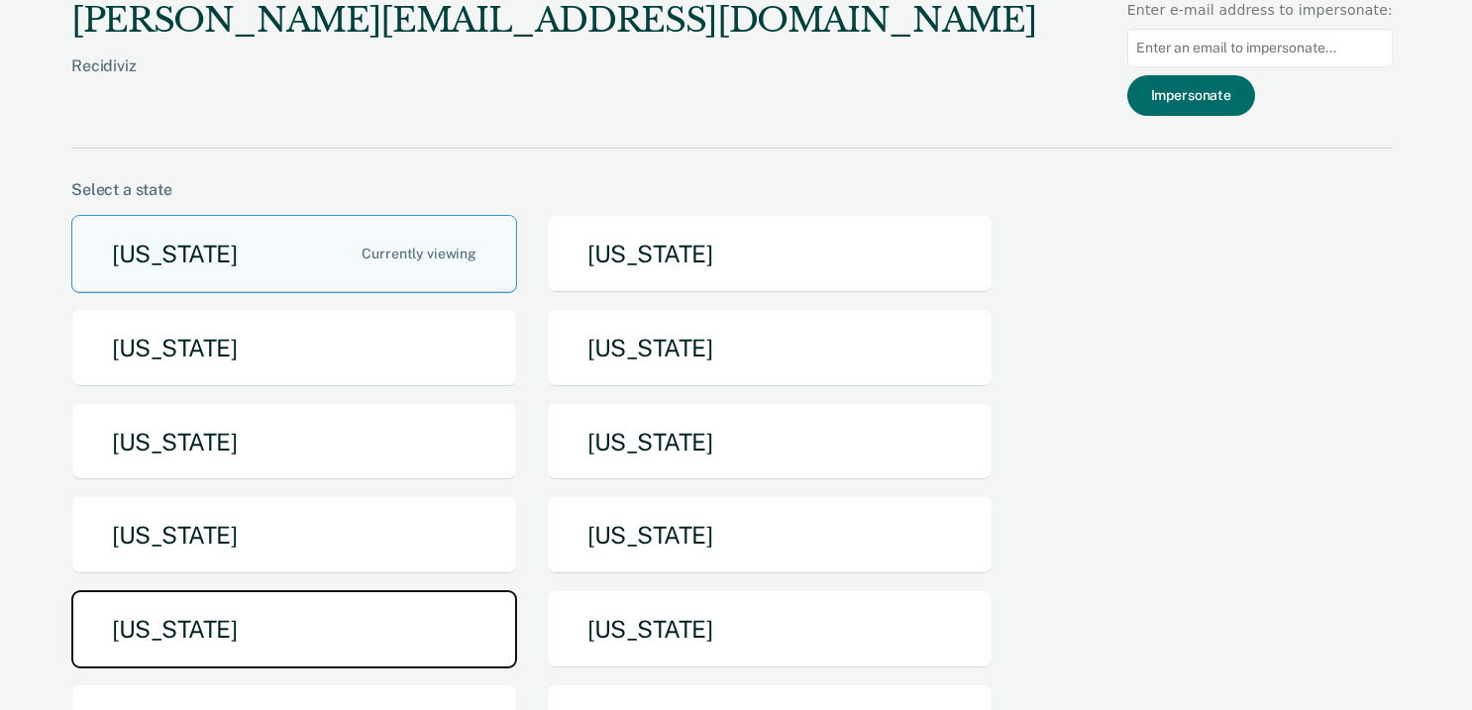
click at [391, 617] on button "North Dakota" at bounding box center [294, 629] width 446 height 78
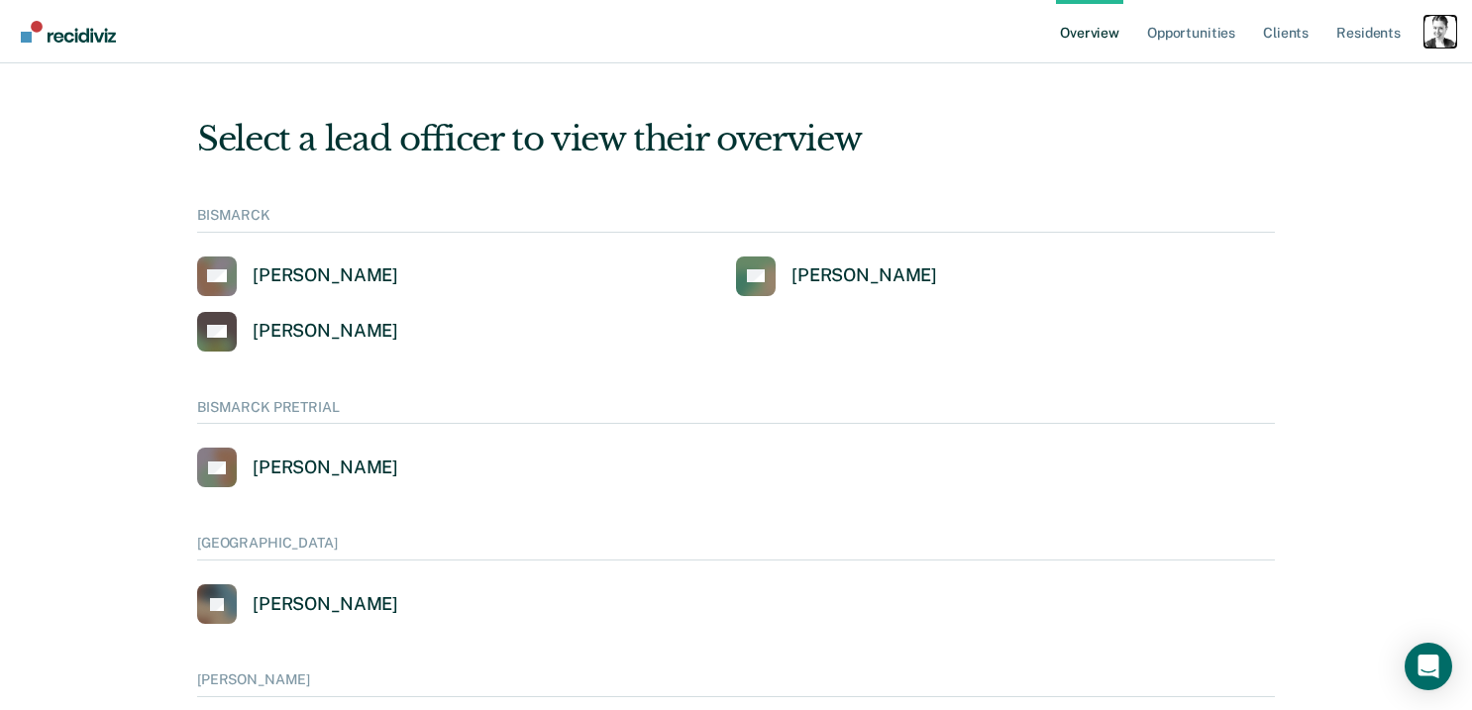
click at [1441, 27] on div "Profile dropdown button" at bounding box center [1441, 32] width 32 height 32
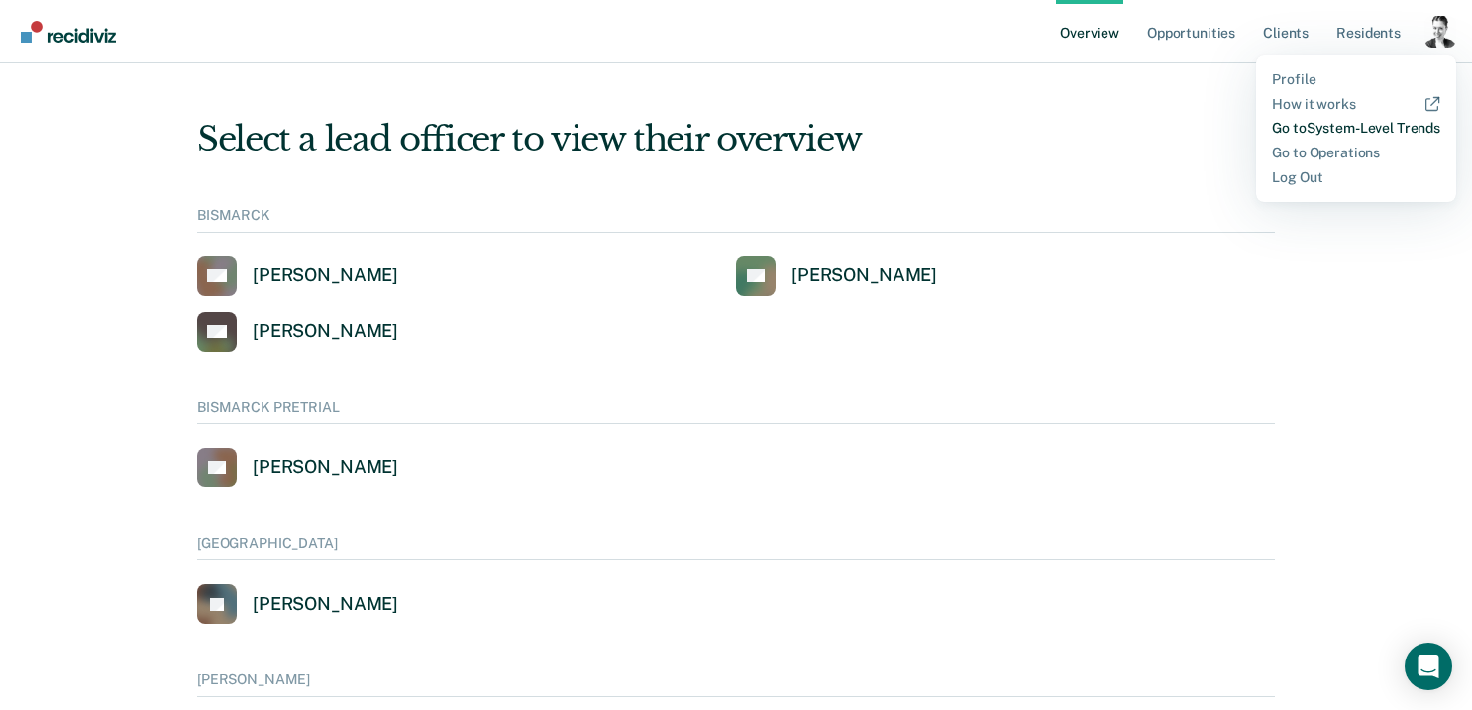
click at [1340, 124] on link "Go to System-Level Trends" at bounding box center [1356, 128] width 168 height 17
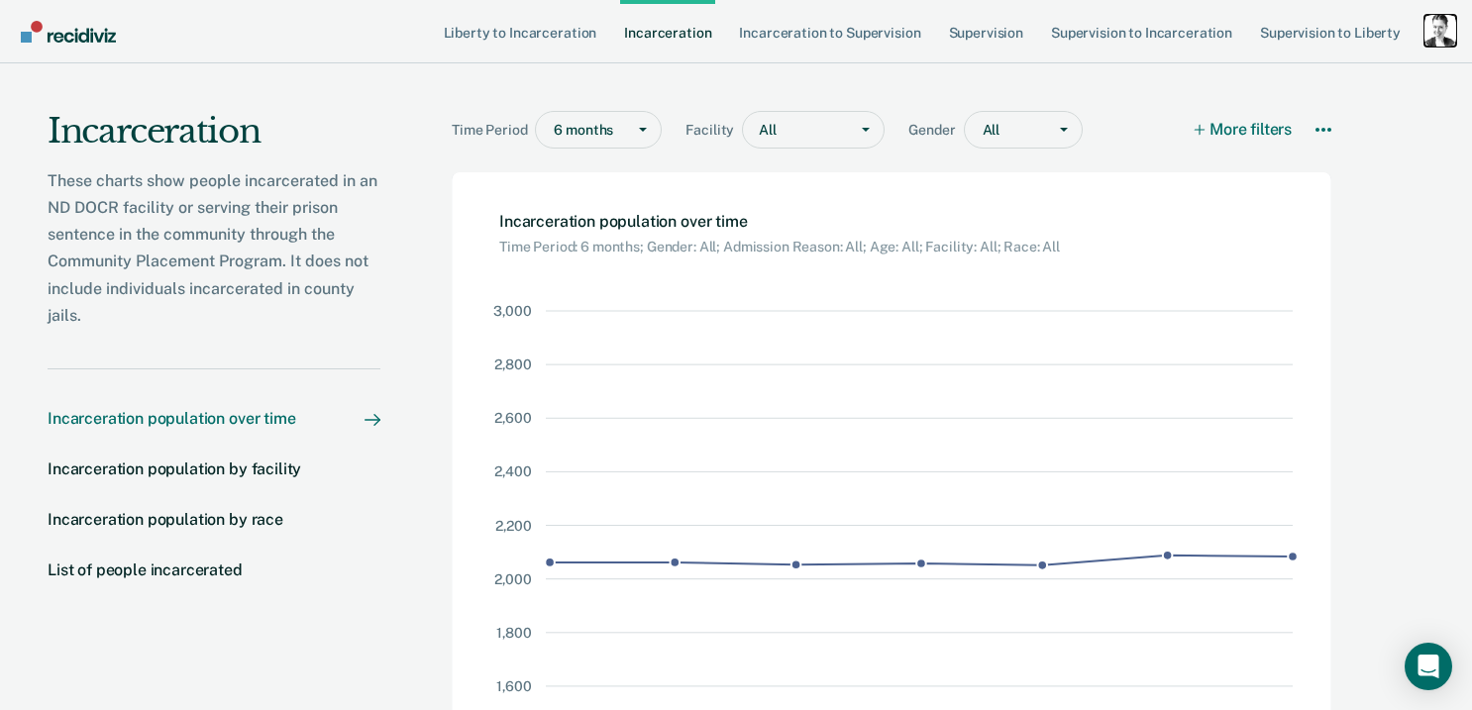
click at [1435, 30] on div "Profile dropdown button" at bounding box center [1441, 31] width 32 height 32
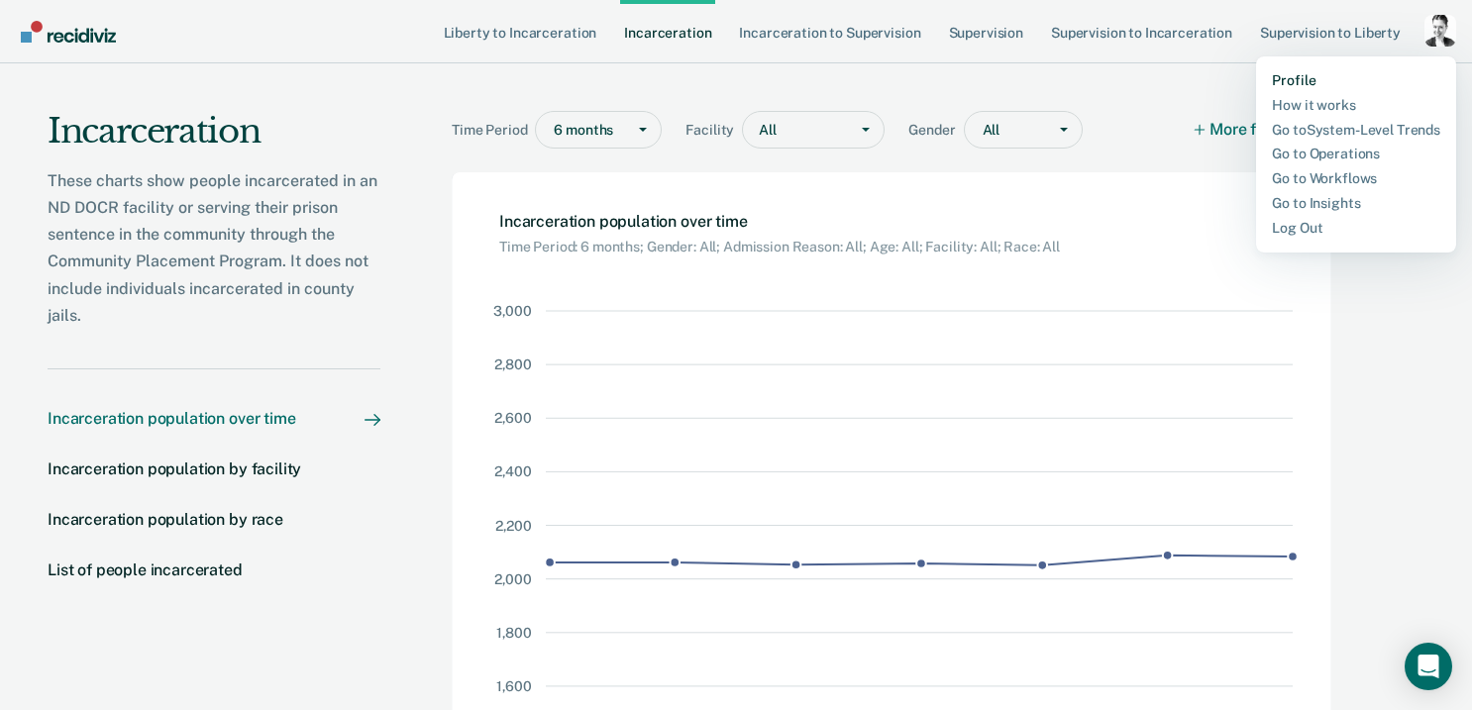
click at [1305, 74] on link "Profile" at bounding box center [1356, 80] width 168 height 17
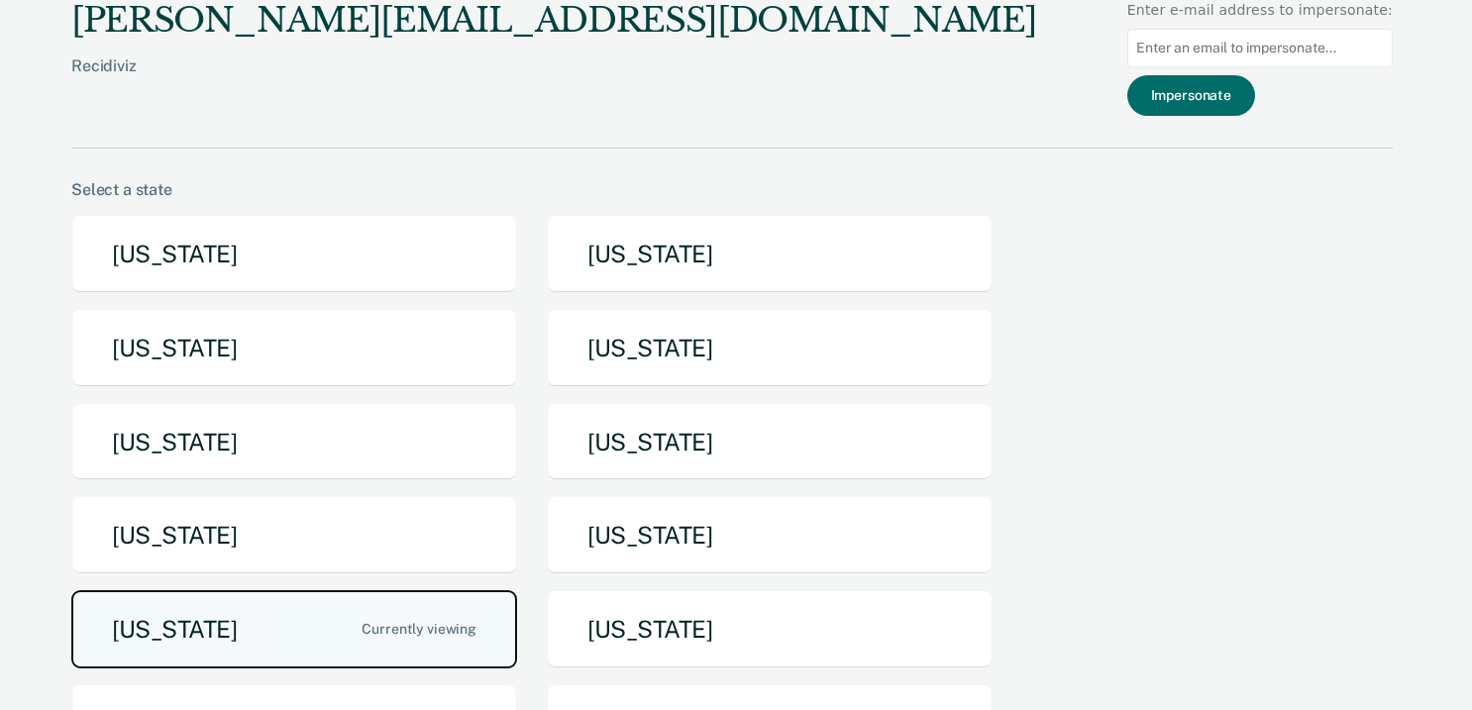
click at [380, 628] on button "North Dakota" at bounding box center [294, 629] width 446 height 78
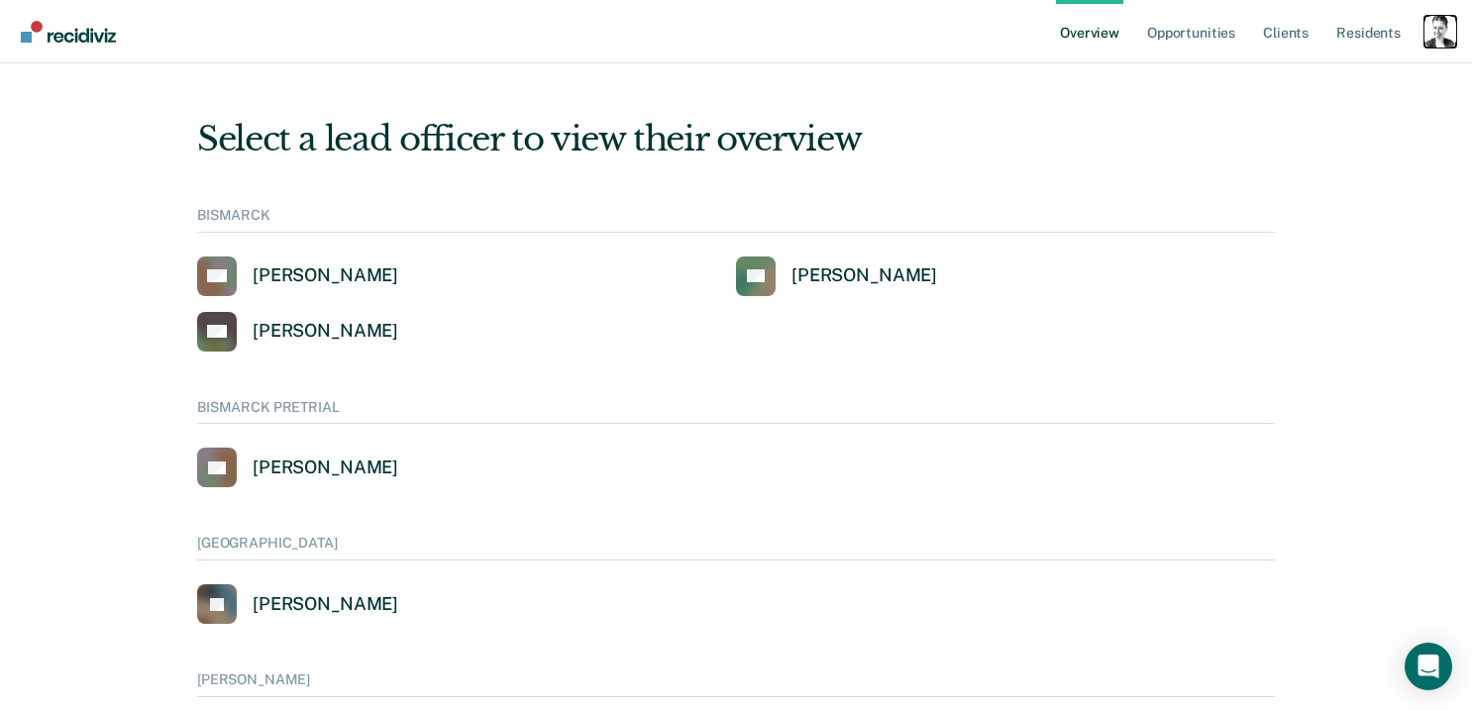
click at [1439, 38] on div "Profile dropdown button" at bounding box center [1441, 32] width 32 height 32
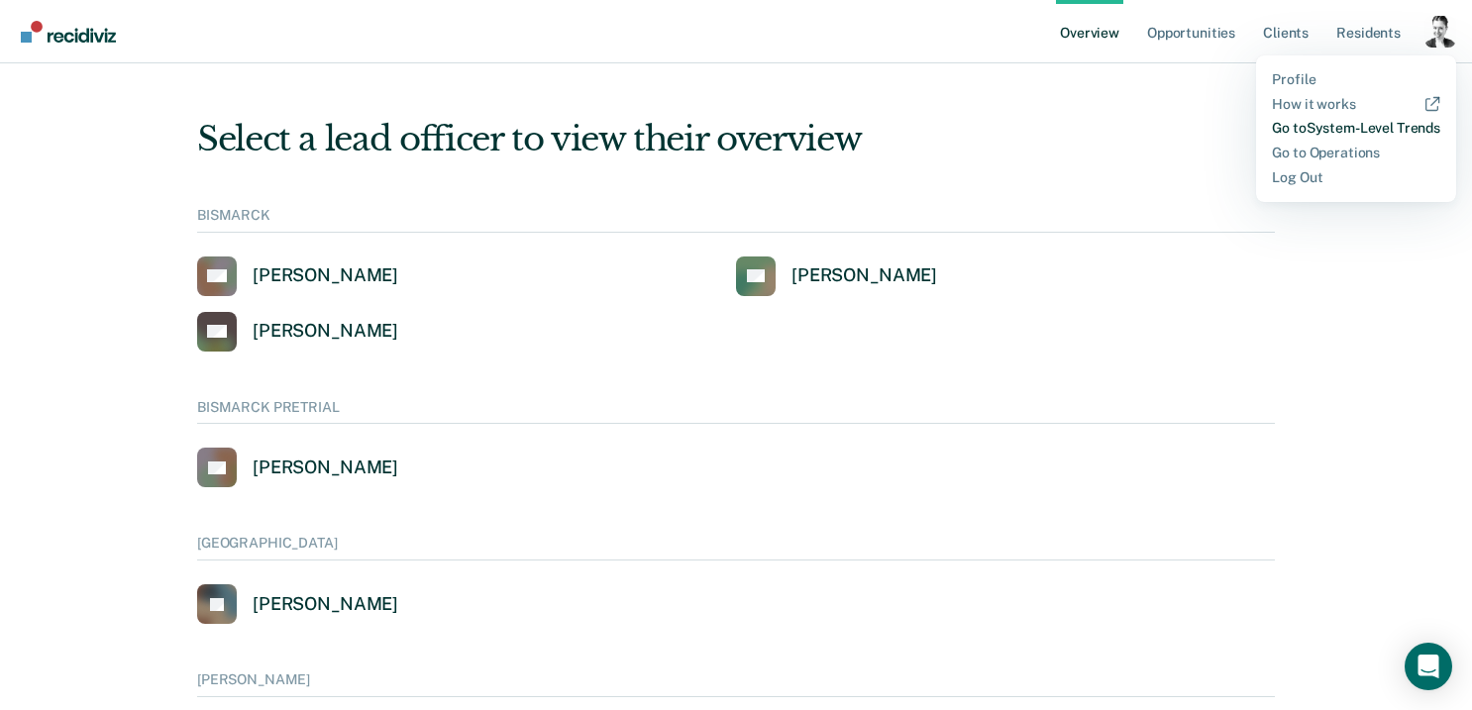
click at [1336, 122] on link "Go to System-Level Trends" at bounding box center [1356, 128] width 168 height 17
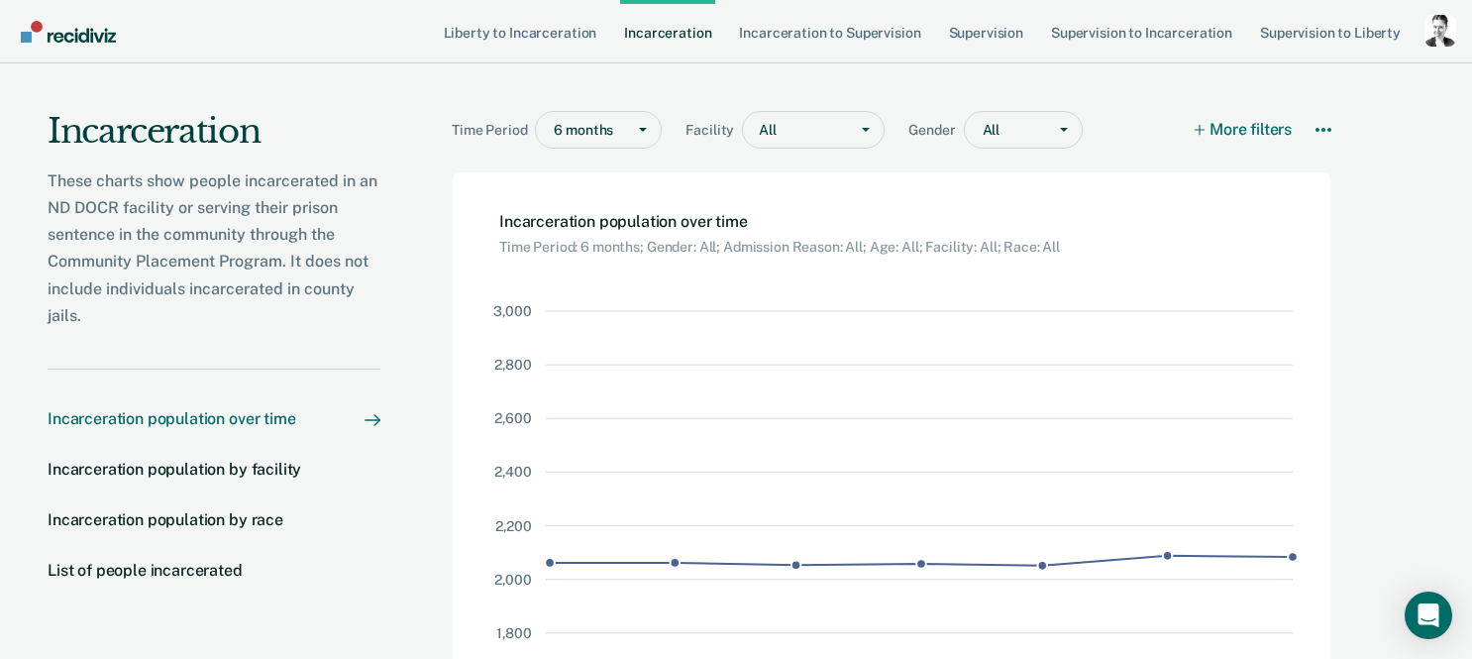
click at [680, 34] on link "Incarceration" at bounding box center [667, 31] width 95 height 63
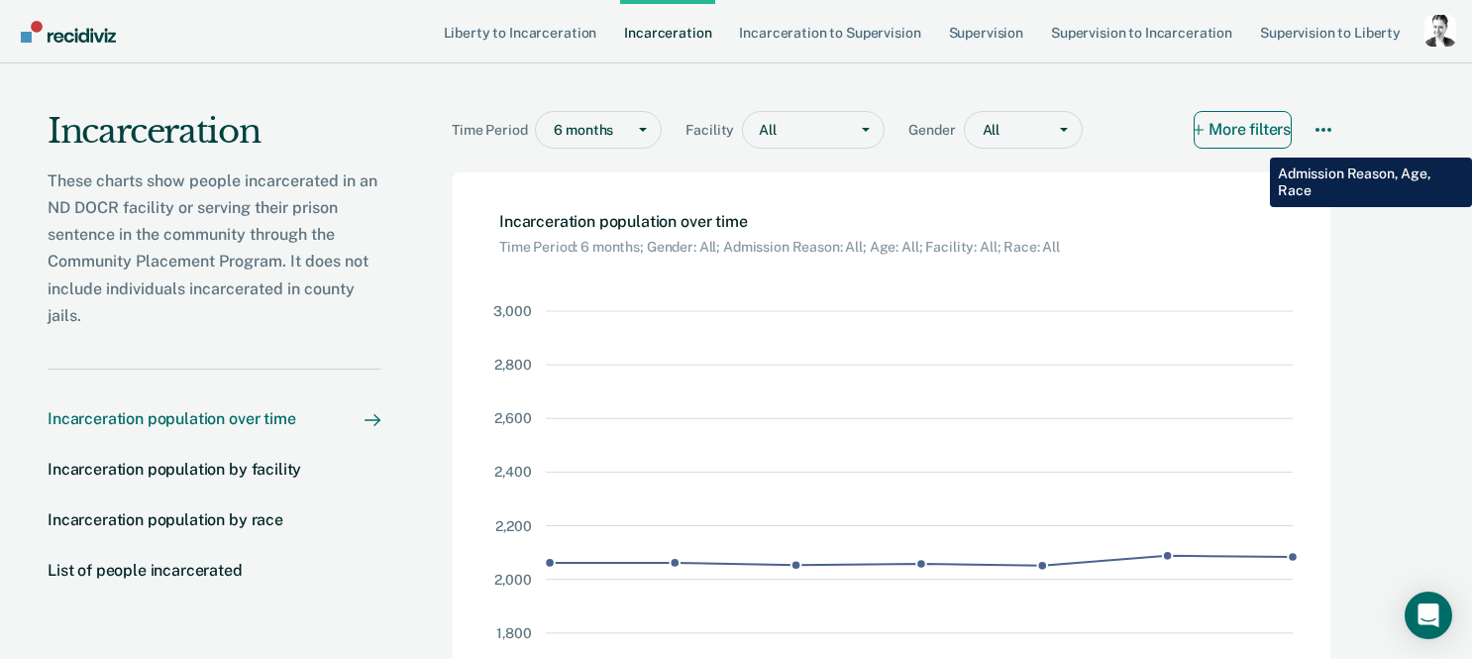
click at [1253, 143] on button "More filters" at bounding box center [1243, 130] width 99 height 38
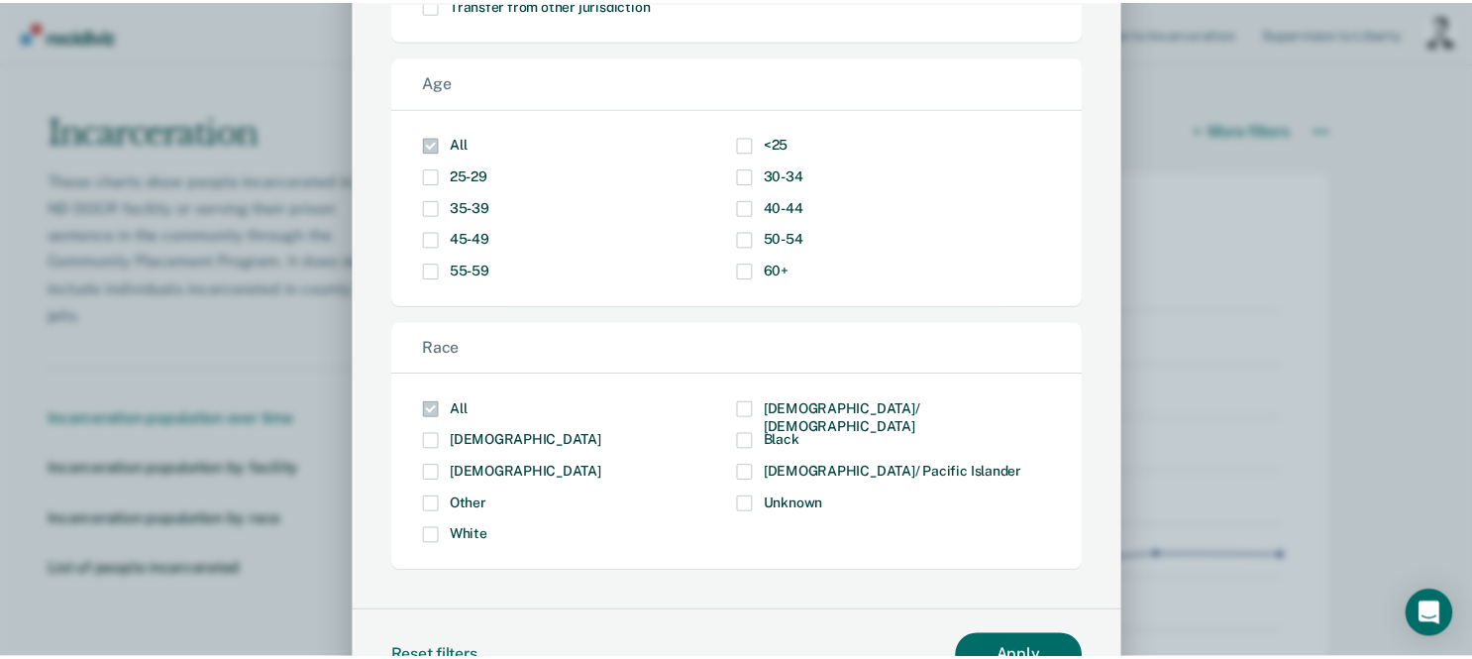
scroll to position [37, 0]
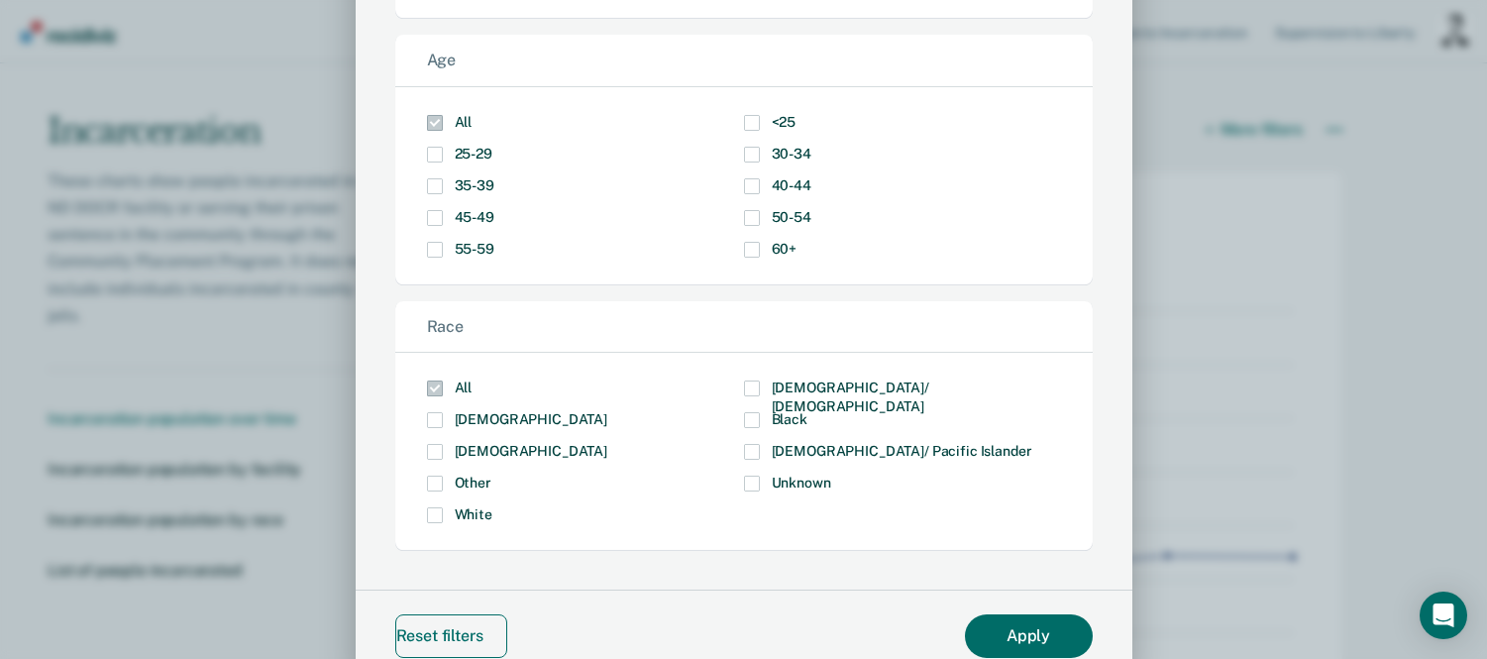
click at [455, 639] on button "Reset filters" at bounding box center [451, 635] width 113 height 43
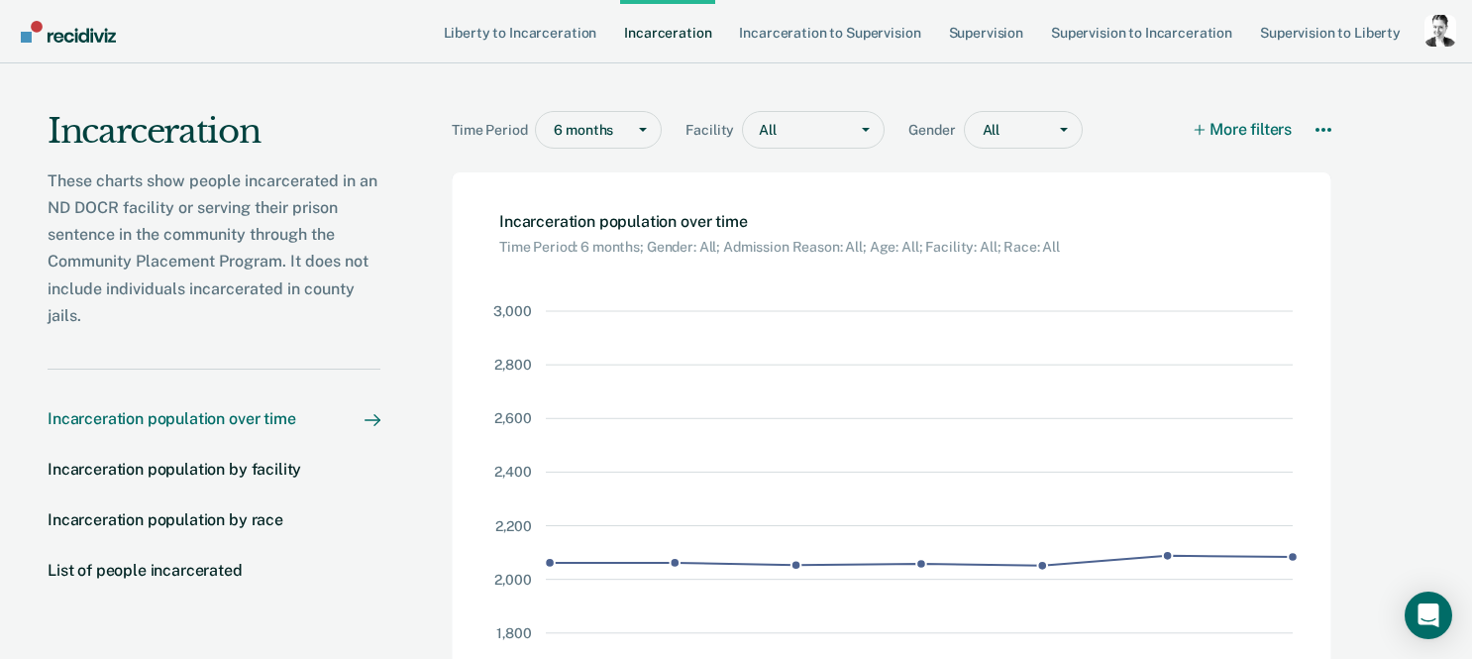
click at [289, 413] on div "Incarceration population over time" at bounding box center [172, 418] width 249 height 19
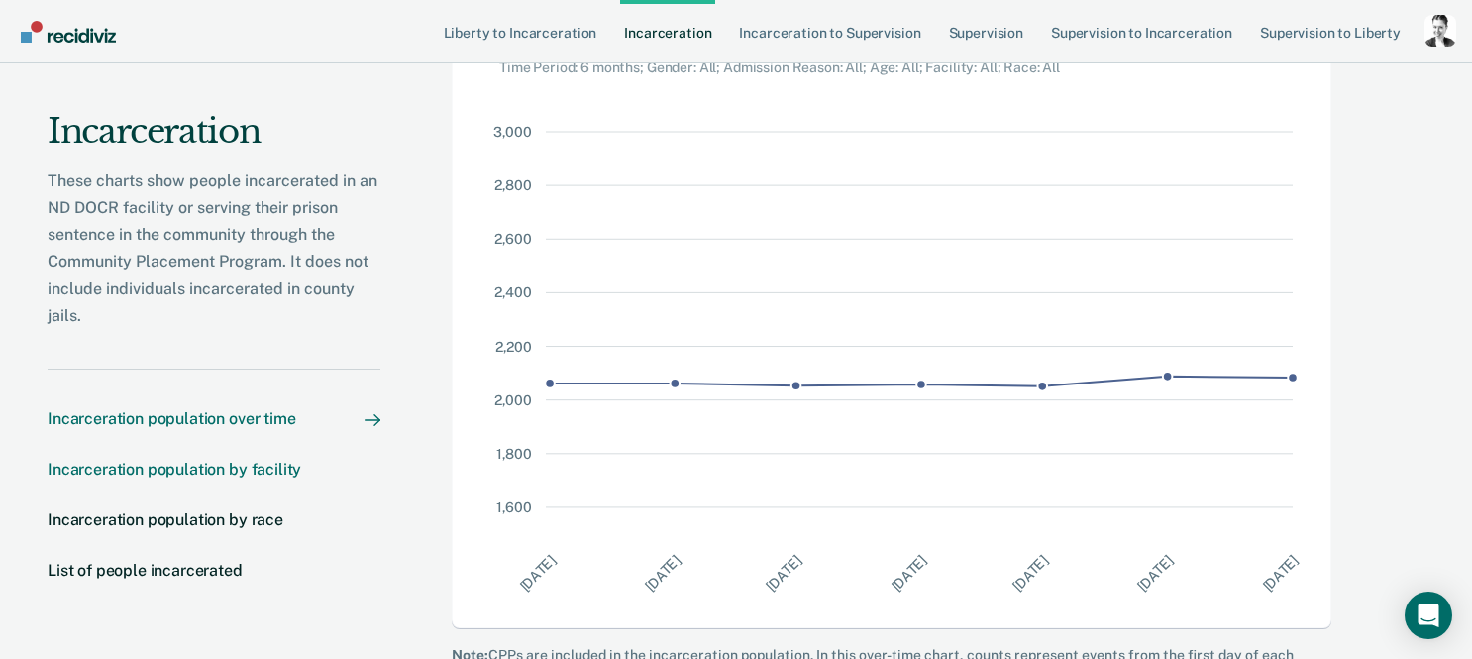
scroll to position [182, 0]
click at [214, 477] on div "Incarceration population by facility" at bounding box center [175, 469] width 254 height 19
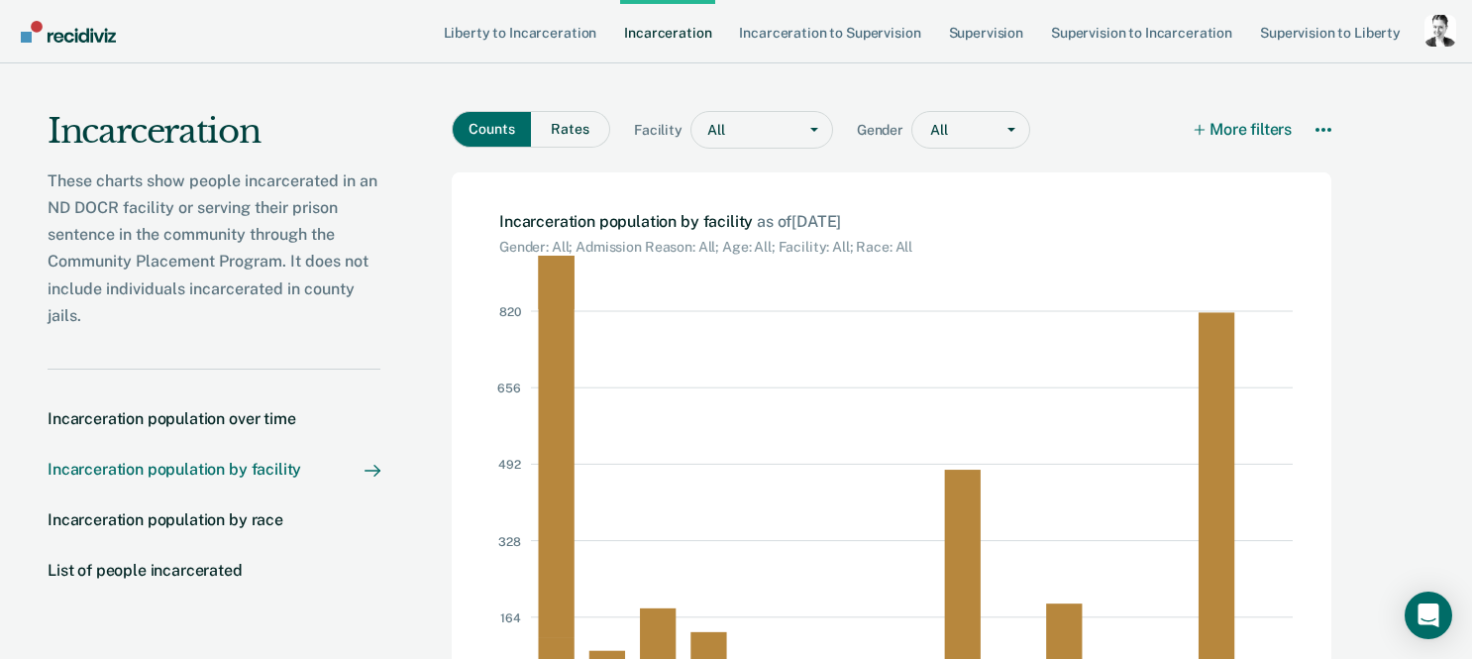
click at [254, 255] on div "These charts show people incarcerated in an ND DOCR facility or serving their p…" at bounding box center [214, 247] width 333 height 161
